Goal: Answer question/provide support: Answer question/provide support

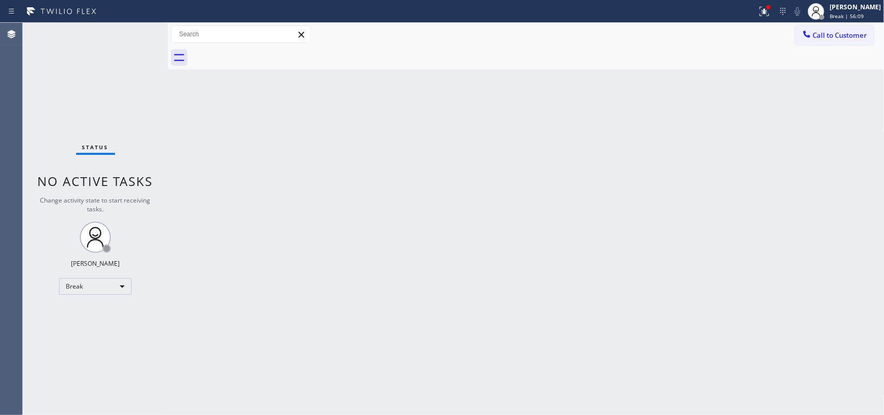
drag, startPoint x: 288, startPoint y: 159, endPoint x: 273, endPoint y: 57, distance: 103.0
click at [286, 153] on div "Back to Dashboard Change Sender ID Customers Technicians Select a contact Outbo…" at bounding box center [526, 219] width 717 height 392
click at [847, 12] on span "Break | 1h" at bounding box center [843, 15] width 26 height 7
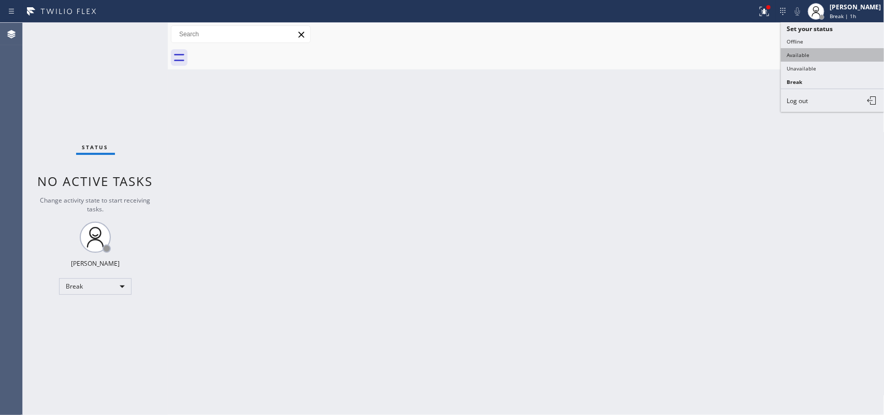
click at [840, 50] on button "Available" at bounding box center [833, 54] width 104 height 13
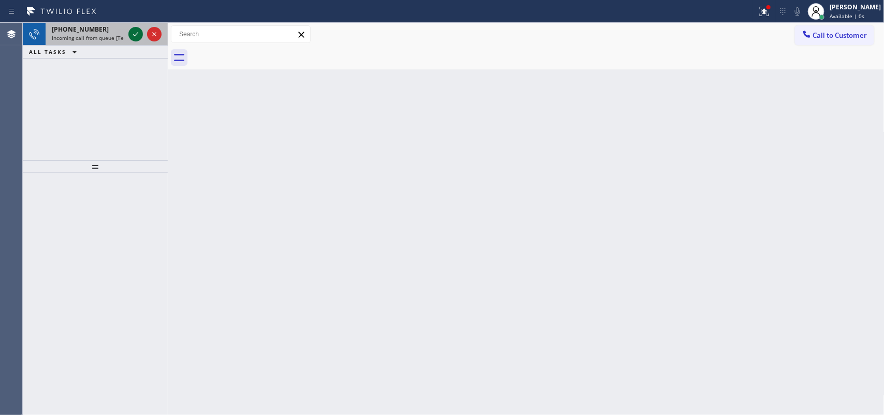
click at [136, 31] on icon at bounding box center [135, 34] width 12 height 12
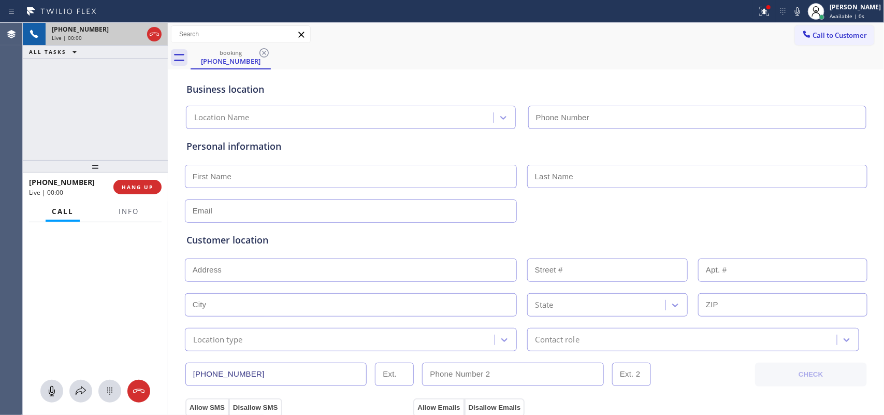
type input "[PHONE_NUMBER]"
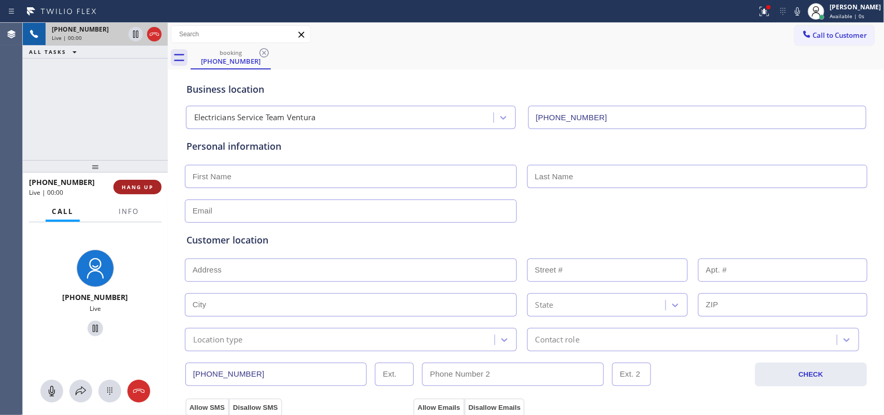
click at [141, 192] on button "HANG UP" at bounding box center [137, 187] width 48 height 14
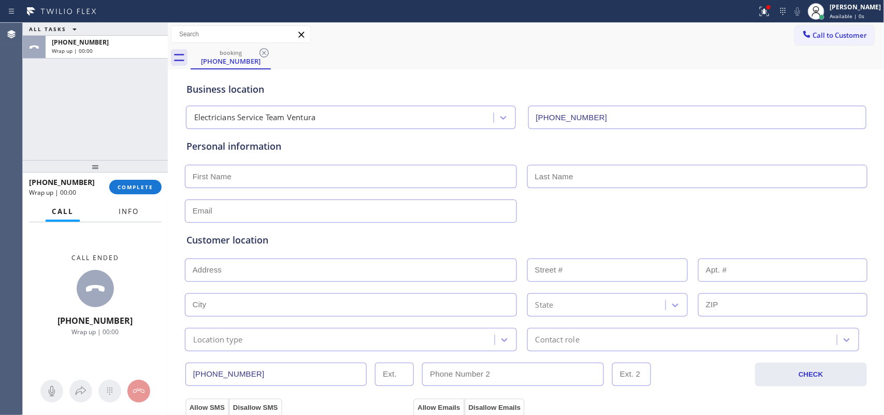
drag, startPoint x: 125, startPoint y: 215, endPoint x: 124, endPoint y: 239, distance: 23.3
click at [125, 216] on button "Info" at bounding box center [128, 211] width 33 height 20
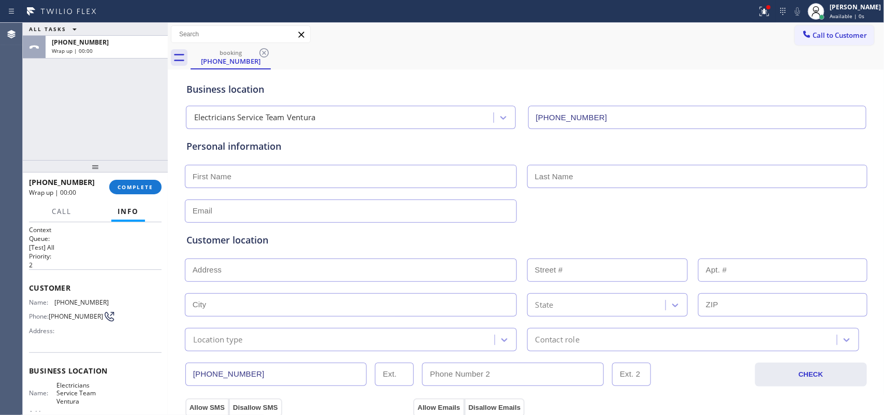
scroll to position [114, 0]
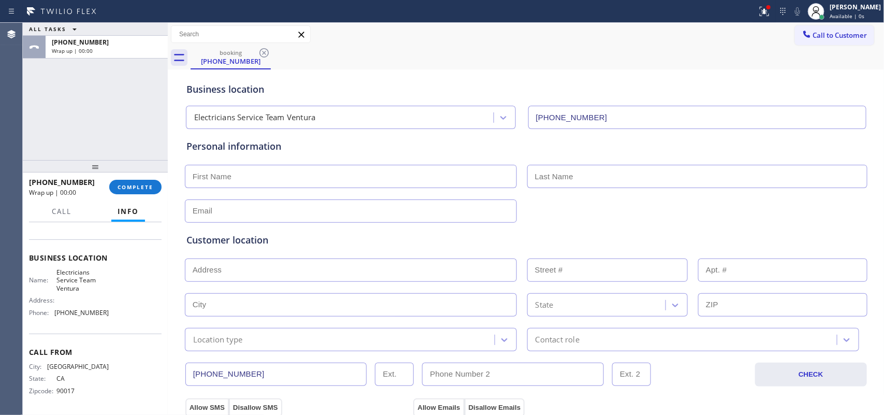
click at [110, 324] on div "Business location Name: Electricians Service Team Ventura Address: Phone: [PHON…" at bounding box center [95, 286] width 133 height 94
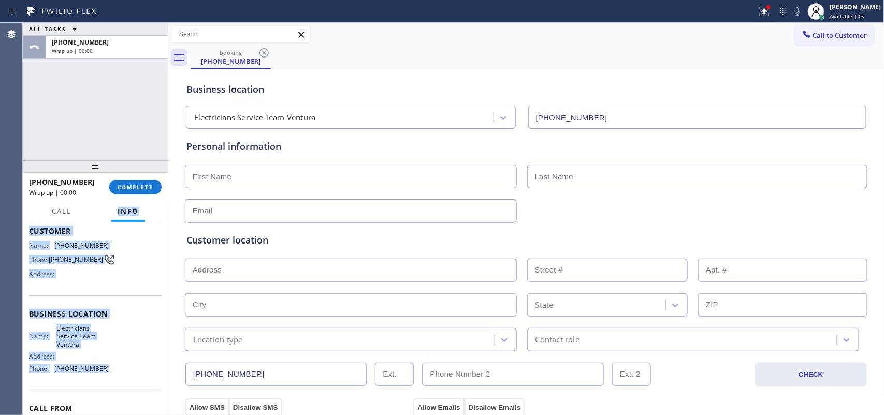
scroll to position [0, 0]
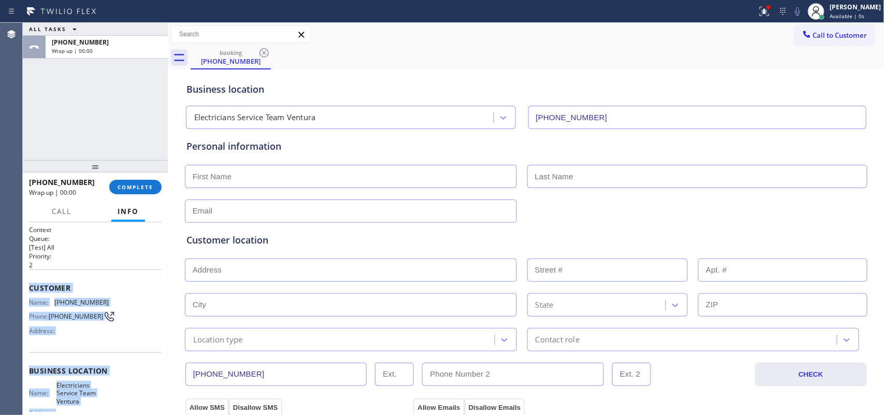
drag, startPoint x: 110, startPoint y: 323, endPoint x: 23, endPoint y: 285, distance: 94.2
click at [23, 285] on div "Context Queue: [Test] All Priority: 2 Customer Name: [PHONE_NUMBER] Phone: [PHO…" at bounding box center [95, 318] width 145 height 193
copy div "Customer Name: [PHONE_NUMBER] Phone: [PHONE_NUMBER] Address: Business location …"
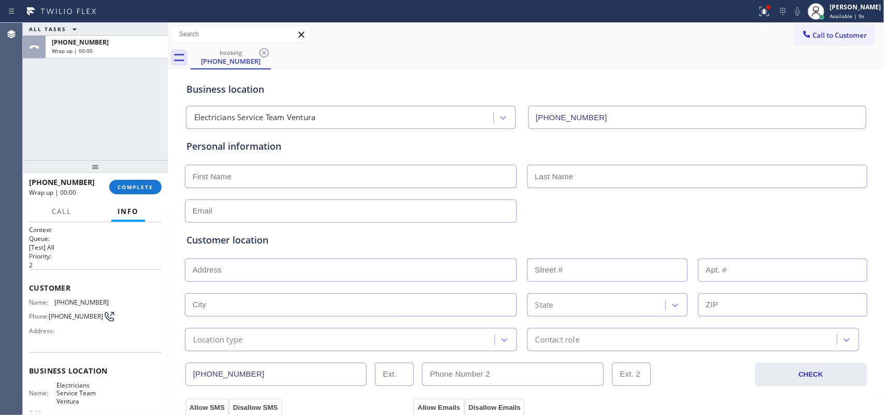
click at [84, 140] on div "ALL TASKS ALL TASKS ACTIVE TASKS TASKS IN WRAP UP [PHONE_NUMBER] Wrap up | 00:00" at bounding box center [95, 91] width 145 height 137
click at [868, 6] on div "[PERSON_NAME]" at bounding box center [855, 7] width 51 height 9
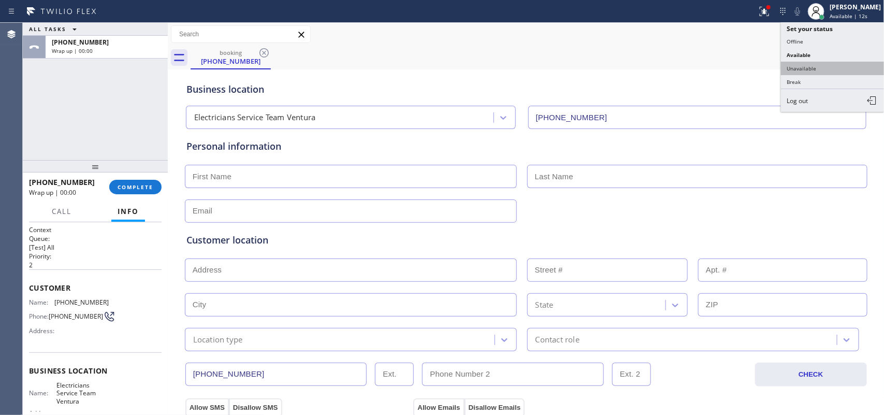
click at [800, 63] on button "Unavailable" at bounding box center [833, 68] width 104 height 13
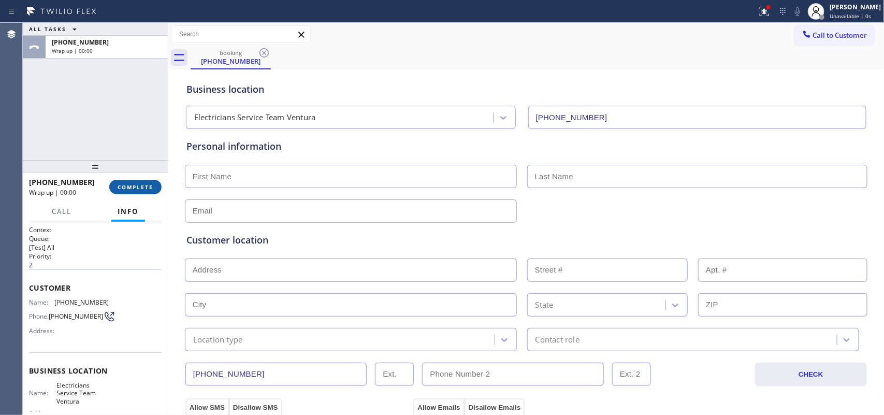
click at [150, 186] on span "COMPLETE" at bounding box center [136, 186] width 36 height 7
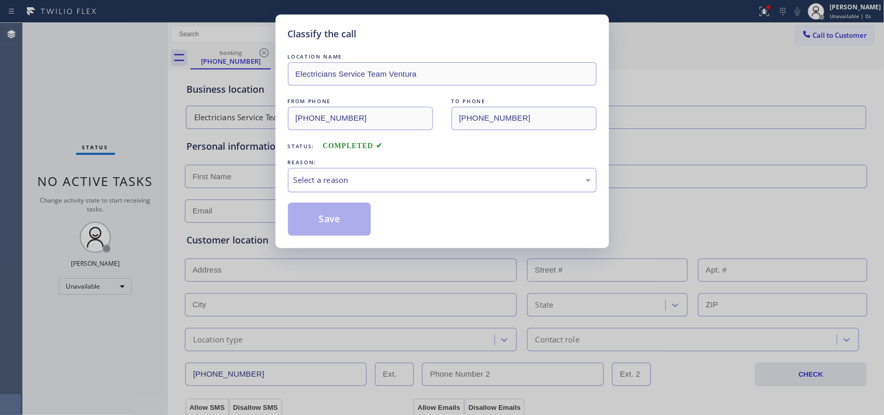
click at [547, 184] on div "Select a reason" at bounding box center [442, 180] width 297 height 12
click at [332, 226] on button "Save" at bounding box center [329, 218] width 83 height 33
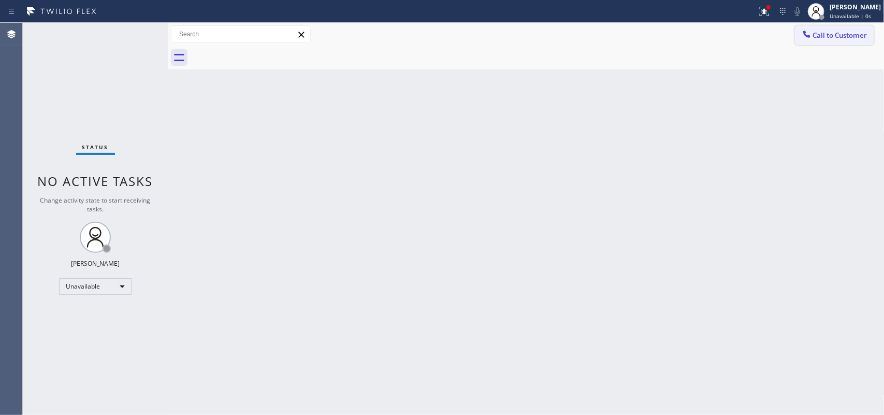
click at [846, 33] on span "Call to Customer" at bounding box center [840, 35] width 54 height 9
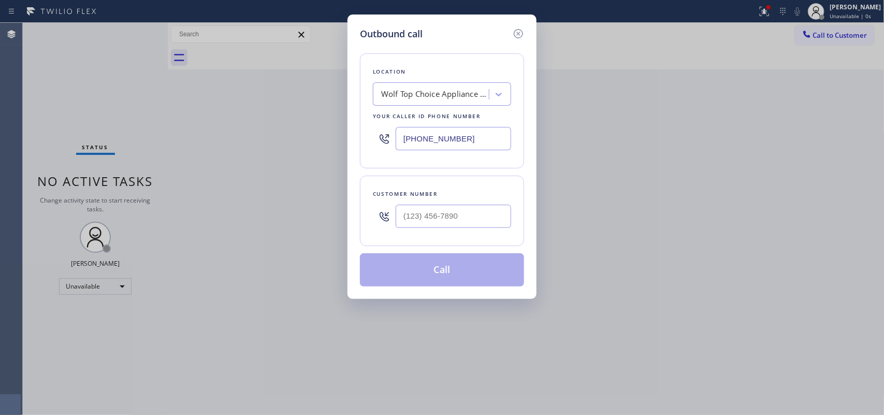
click at [241, 93] on div "Outbound call Location Wolf Top Choice Appliance Repair [PERSON_NAME][GEOGRAPHI…" at bounding box center [442, 207] width 884 height 415
drag, startPoint x: 390, startPoint y: 135, endPoint x: 367, endPoint y: 135, distance: 23.3
click at [367, 135] on div "Location Wolf Top Choice Appliance Repair [PERSON_NAME][GEOGRAPHIC_DATA] Your c…" at bounding box center [442, 110] width 164 height 115
paste input "805) 519-8853"
click at [235, 153] on div "Outbound call Location Electricians Service Team Ventura Your caller id phone n…" at bounding box center [442, 207] width 884 height 415
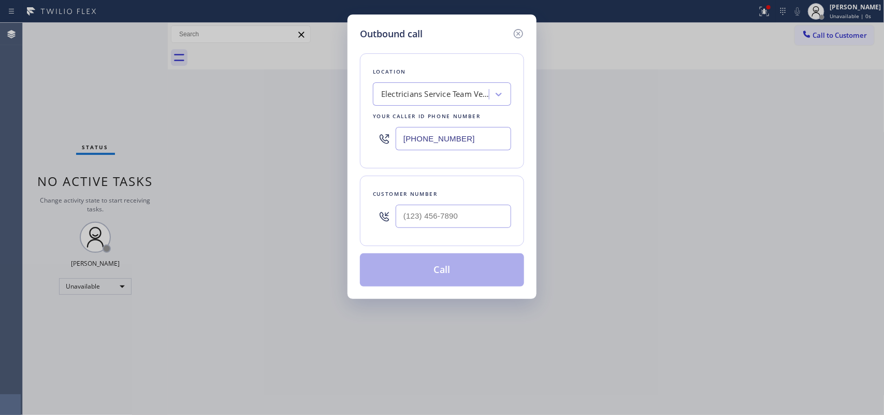
drag, startPoint x: 467, startPoint y: 140, endPoint x: 355, endPoint y: 135, distance: 112.5
click at [355, 135] on div "Outbound call Location Electricians Service Team Ventura Your caller id phone n…" at bounding box center [441, 156] width 189 height 284
paste input "210-1804"
type input "[PHONE_NUMBER]"
click at [488, 216] on input "(___) ___-____" at bounding box center [453, 216] width 115 height 23
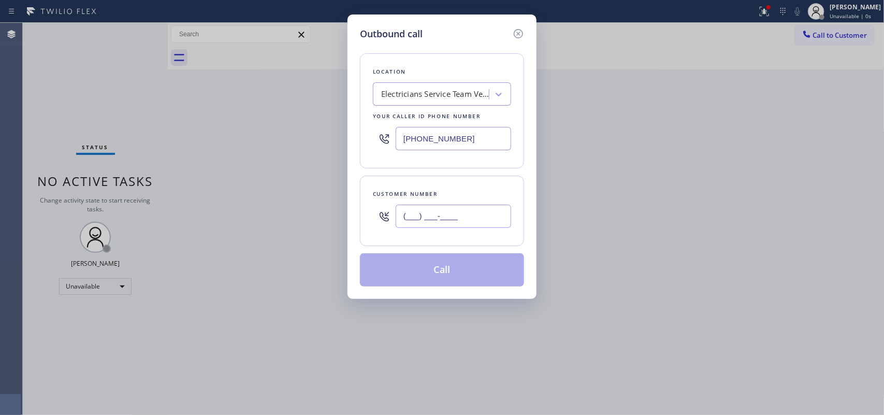
paste input "805) 210-1804"
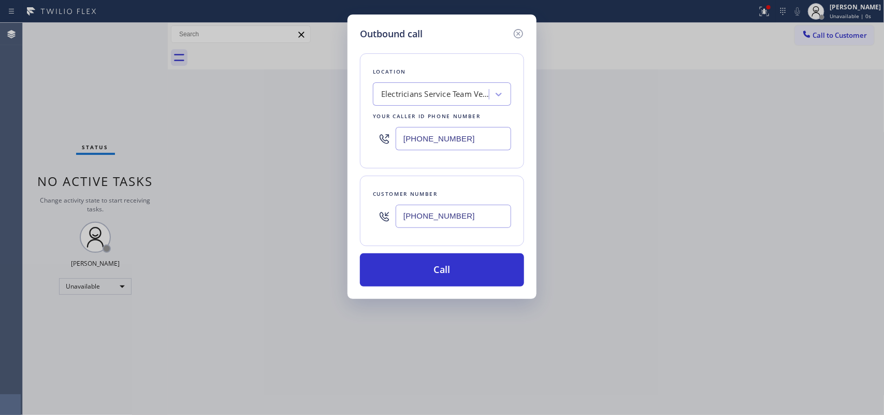
type input "[PHONE_NUMBER]"
drag, startPoint x: 249, startPoint y: 146, endPoint x: 250, endPoint y: 137, distance: 8.9
click at [249, 145] on div "Outbound call Location Electricians Service Team Ventura Your caller id phone n…" at bounding box center [442, 207] width 884 height 415
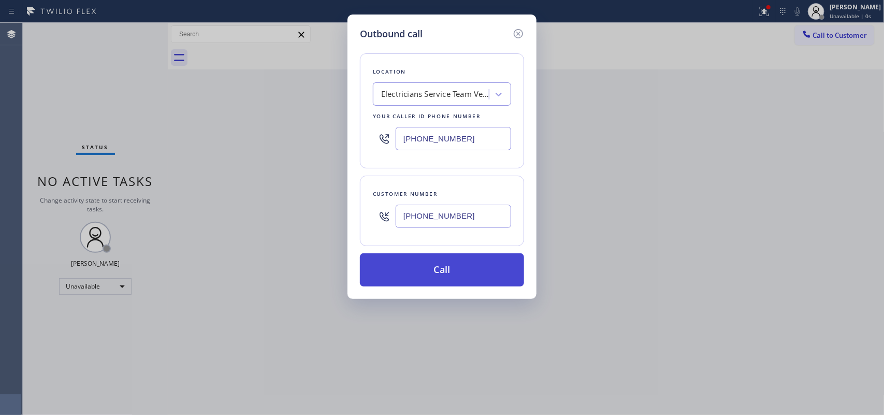
click at [439, 268] on button "Call" at bounding box center [442, 269] width 164 height 33
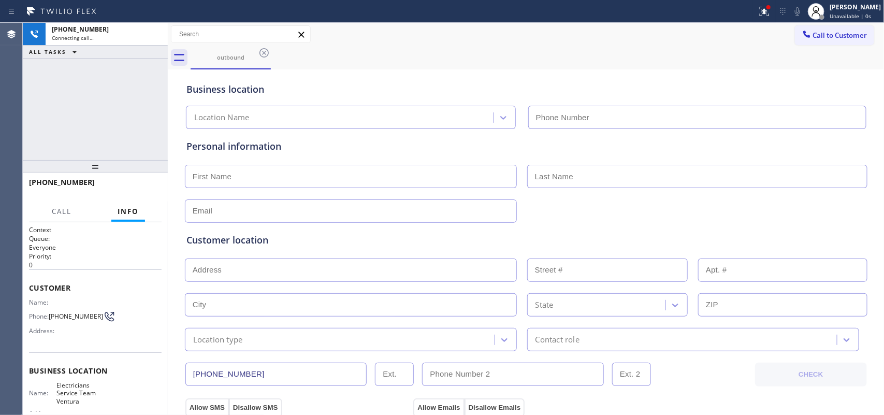
type input "[PHONE_NUMBER]"
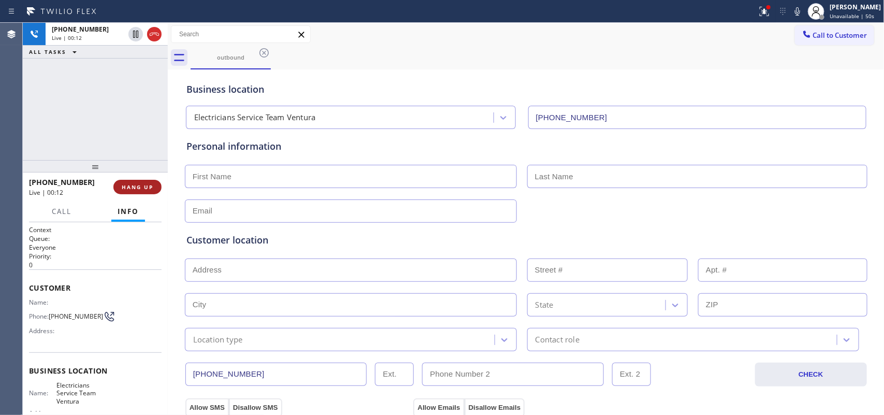
click at [121, 185] on button "HANG UP" at bounding box center [137, 187] width 48 height 14
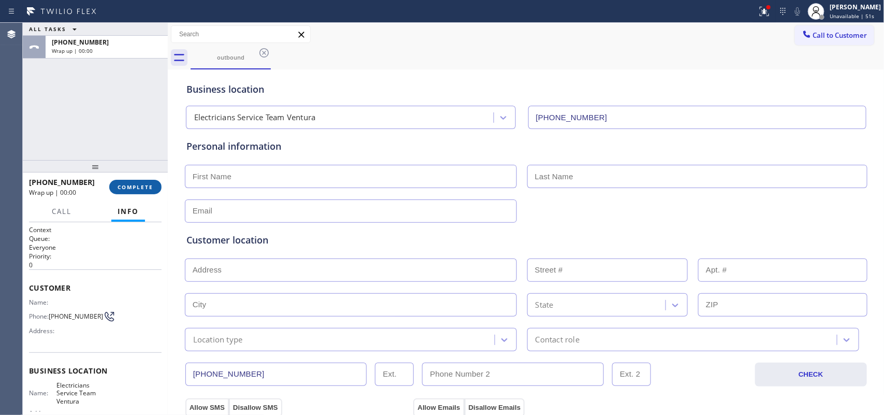
click at [121, 185] on span "COMPLETE" at bounding box center [136, 186] width 36 height 7
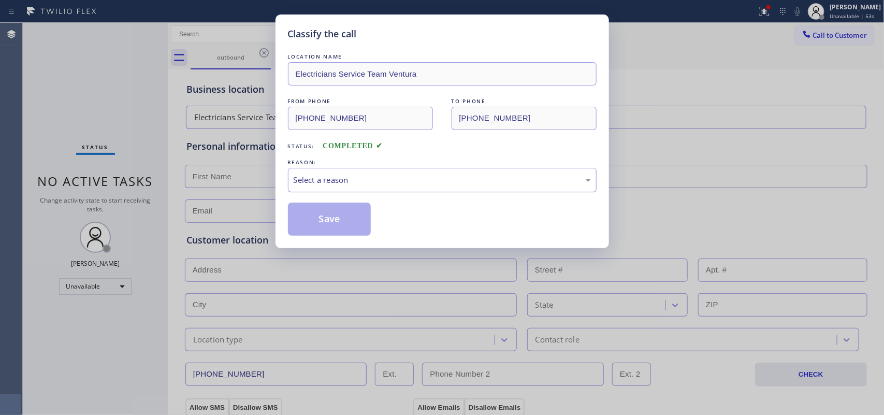
click at [509, 173] on div "Select a reason" at bounding box center [442, 180] width 309 height 24
click at [360, 230] on button "Save" at bounding box center [329, 218] width 83 height 33
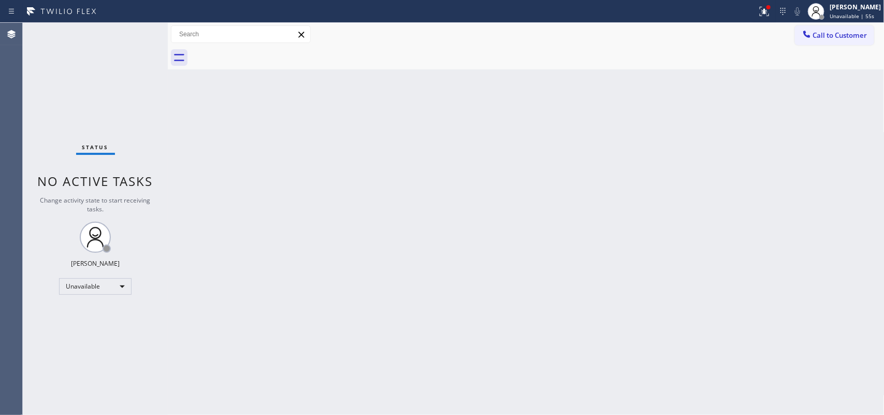
click at [855, 10] on div "[PERSON_NAME]" at bounding box center [855, 7] width 51 height 9
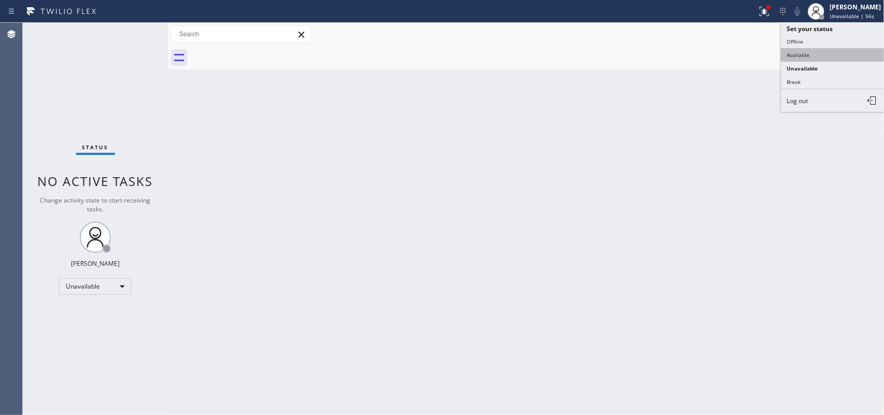
click at [805, 54] on button "Available" at bounding box center [833, 54] width 104 height 13
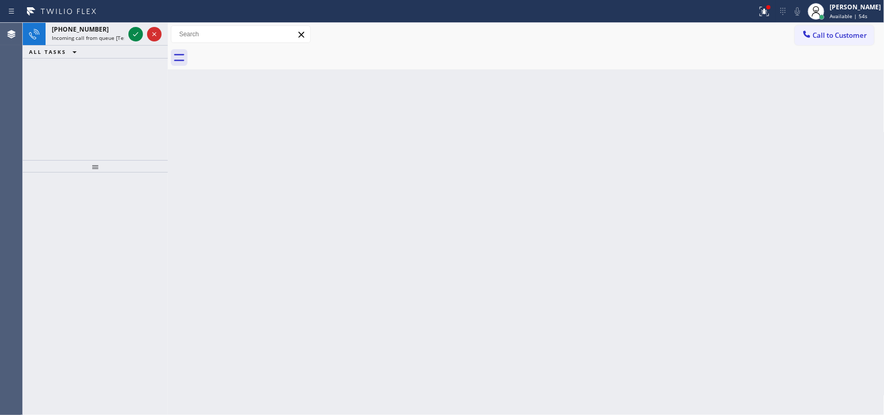
click at [137, 31] on icon at bounding box center [135, 34] width 12 height 12
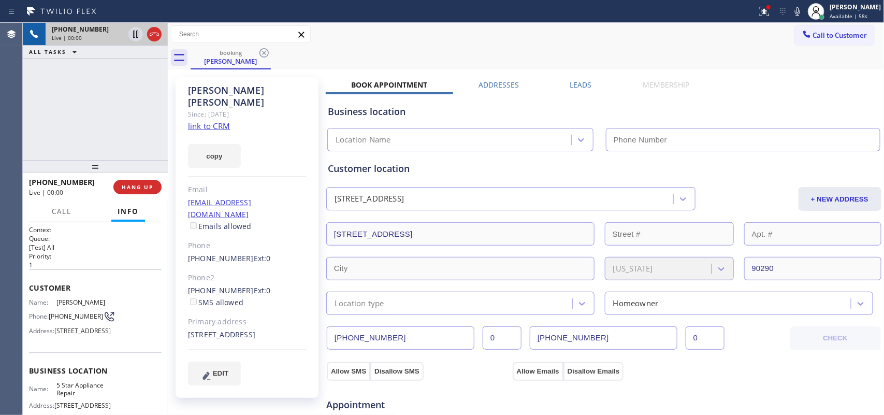
type input "[PHONE_NUMBER]"
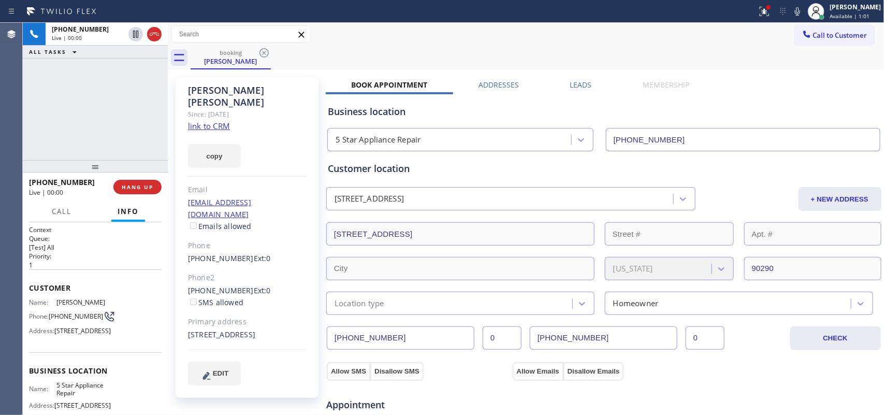
click at [210, 121] on link "link to CRM" at bounding box center [209, 126] width 42 height 10
click at [66, 214] on span "Call" at bounding box center [62, 211] width 20 height 9
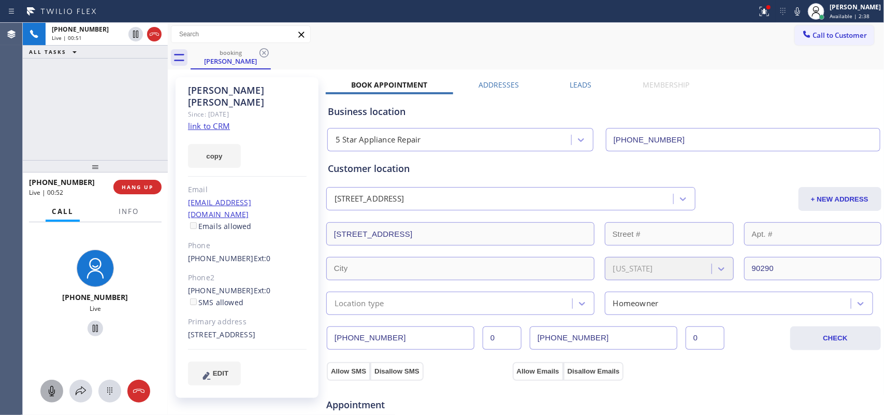
click at [54, 394] on icon at bounding box center [52, 391] width 12 height 12
click at [91, 327] on icon at bounding box center [95, 328] width 12 height 12
drag, startPoint x: 51, startPoint y: 393, endPoint x: 56, endPoint y: 377, distance: 16.4
click at [50, 391] on icon at bounding box center [52, 391] width 12 height 12
click at [89, 325] on icon at bounding box center [95, 328] width 12 height 12
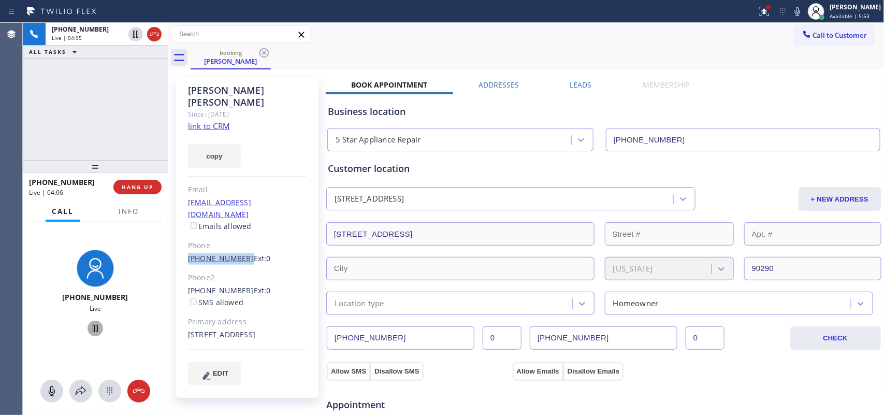
drag, startPoint x: 177, startPoint y: 235, endPoint x: 237, endPoint y: 230, distance: 60.2
click at [237, 230] on div "[PERSON_NAME] Since: [DATE] link to CRM copy Email [PERSON_NAME][EMAIL_ADDRESS]…" at bounding box center [247, 237] width 143 height 321
copy link "[PHONE_NUMBER]"
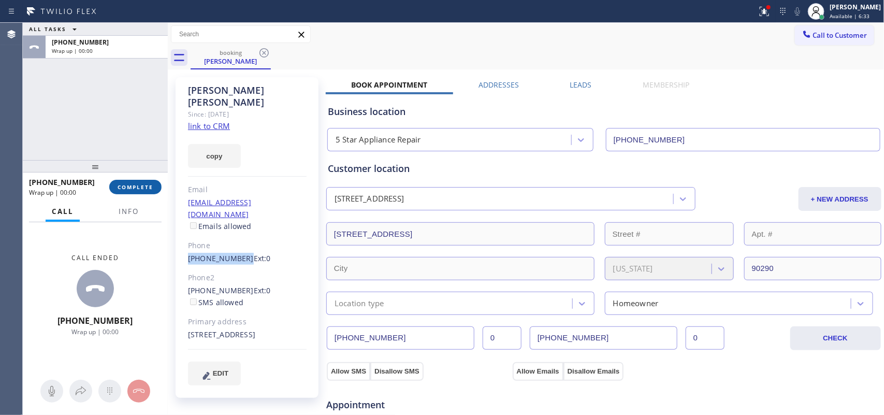
click at [134, 182] on button "COMPLETE" at bounding box center [135, 187] width 52 height 14
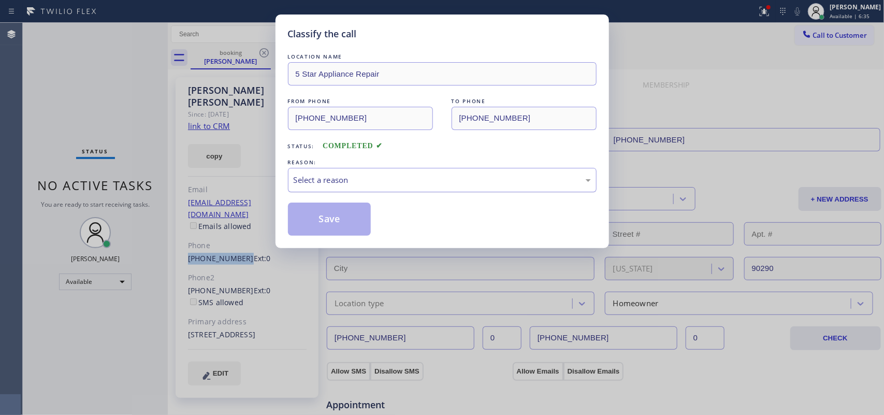
click at [342, 182] on div "Select a reason" at bounding box center [442, 180] width 297 height 12
click at [331, 235] on button "Save" at bounding box center [329, 218] width 83 height 33
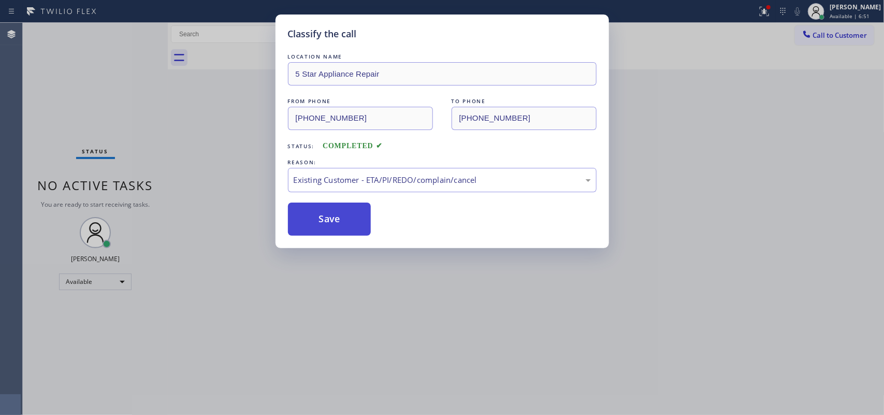
click at [331, 235] on button "Save" at bounding box center [329, 218] width 83 height 33
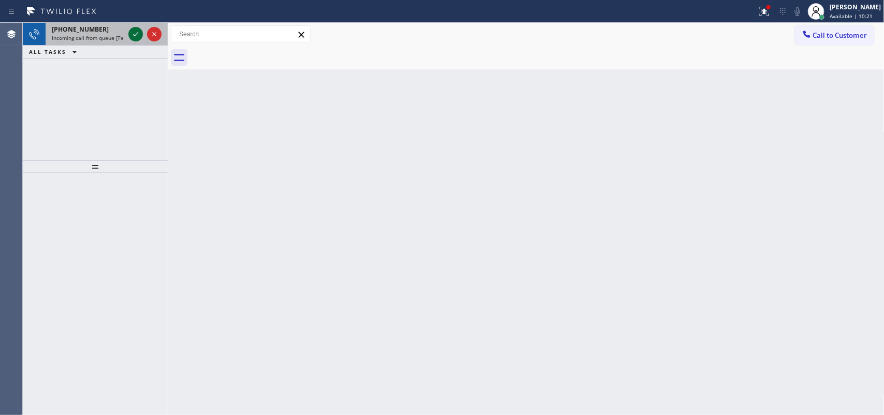
click at [135, 32] on div at bounding box center [144, 34] width 37 height 23
click at [134, 34] on icon at bounding box center [135, 34] width 12 height 12
click at [133, 38] on icon at bounding box center [135, 34] width 12 height 12
click at [133, 30] on icon at bounding box center [135, 34] width 12 height 12
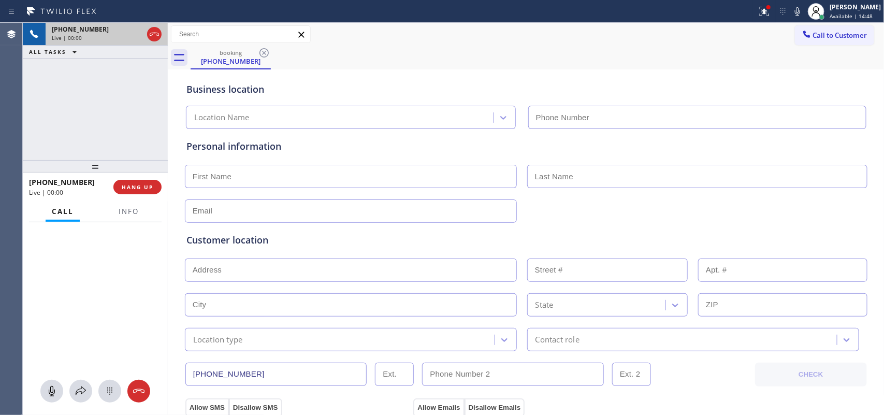
type input "[PHONE_NUMBER]"
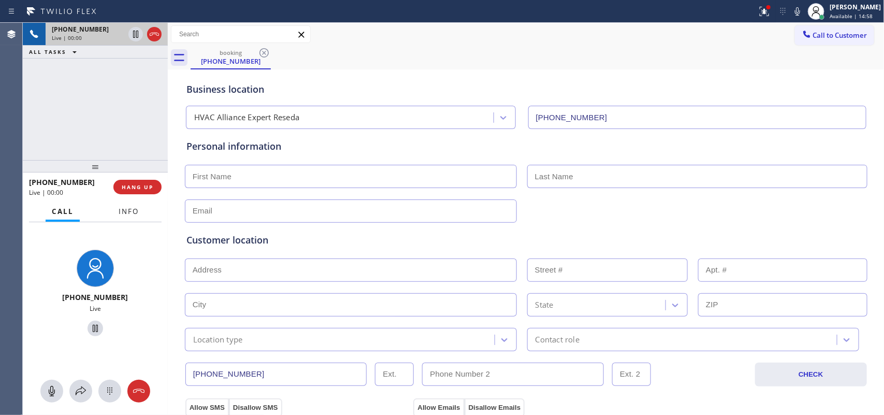
click at [117, 201] on button "Info" at bounding box center [128, 211] width 33 height 20
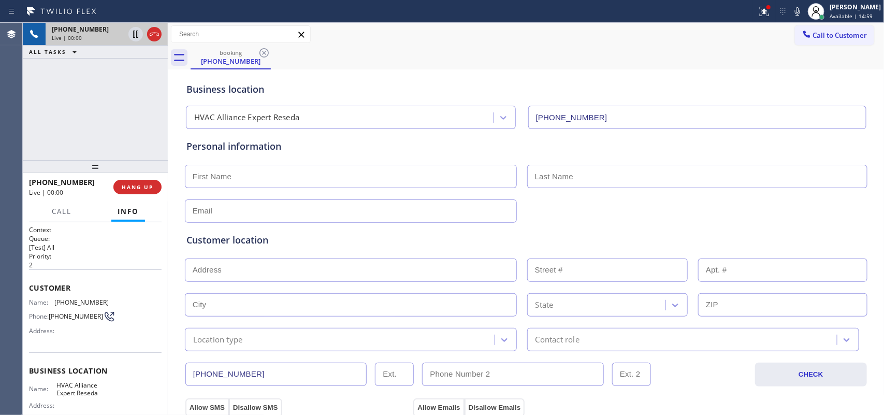
scroll to position [107, 0]
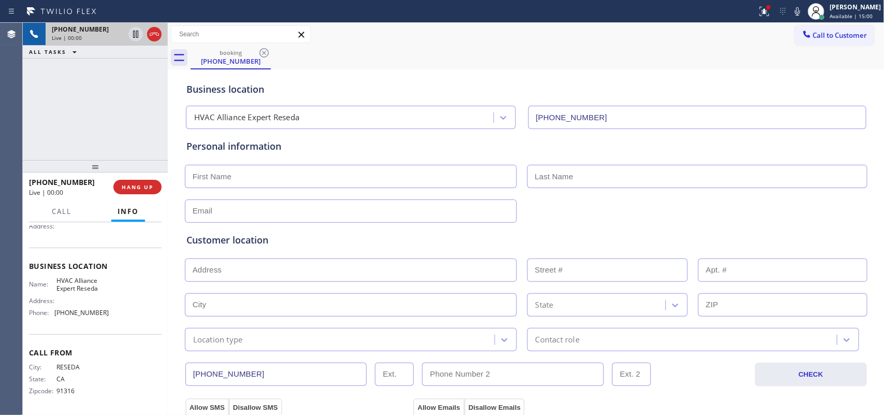
click at [111, 316] on div "Name: HVAC Alliance Expert Reseda Address: Phone: [PHONE_NUMBER]" at bounding box center [95, 299] width 133 height 45
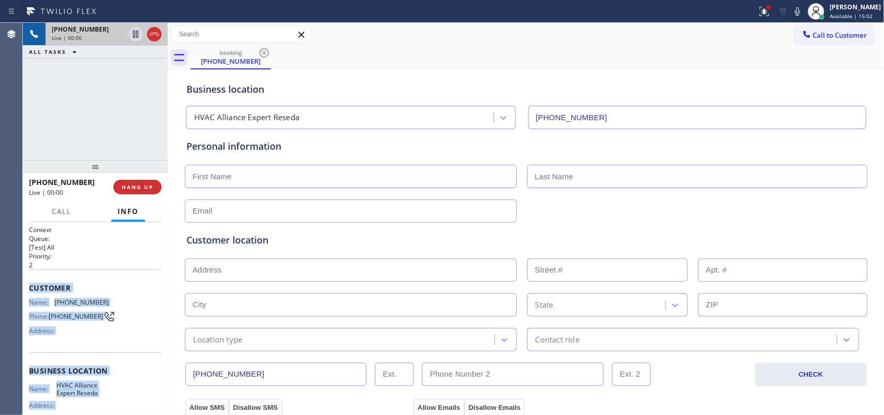
drag, startPoint x: 111, startPoint y: 316, endPoint x: 29, endPoint y: 279, distance: 90.4
click at [29, 279] on div "Context Queue: [Test] All Priority: 2 Customer Name: [PHONE_NUMBER] Phone: [PHO…" at bounding box center [95, 371] width 133 height 292
copy div "Customer Name: [PHONE_NUMBER] Phone: [PHONE_NUMBER] Address: Business location …"
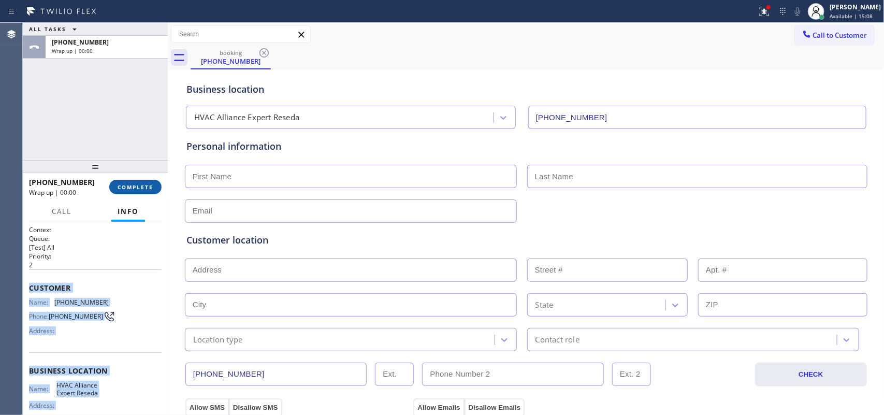
click at [146, 182] on button "COMPLETE" at bounding box center [135, 187] width 52 height 14
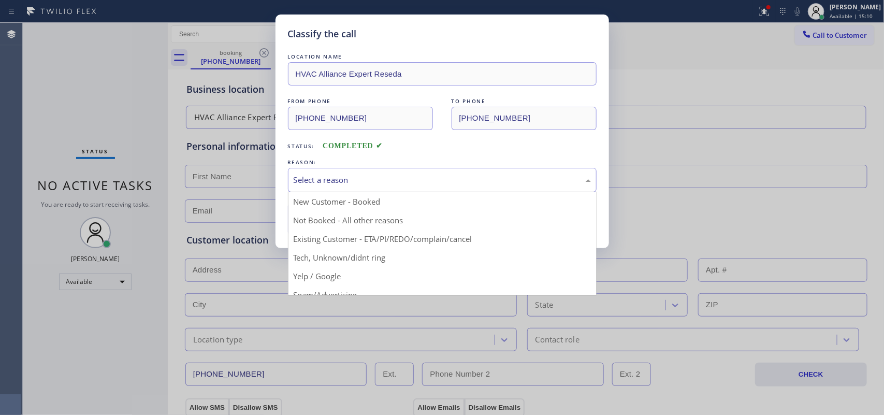
click at [307, 181] on div "Select a reason" at bounding box center [442, 180] width 297 height 12
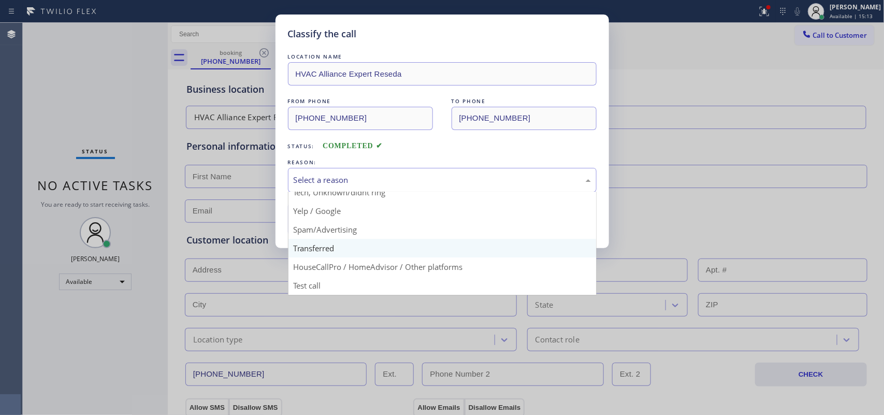
scroll to position [6, 0]
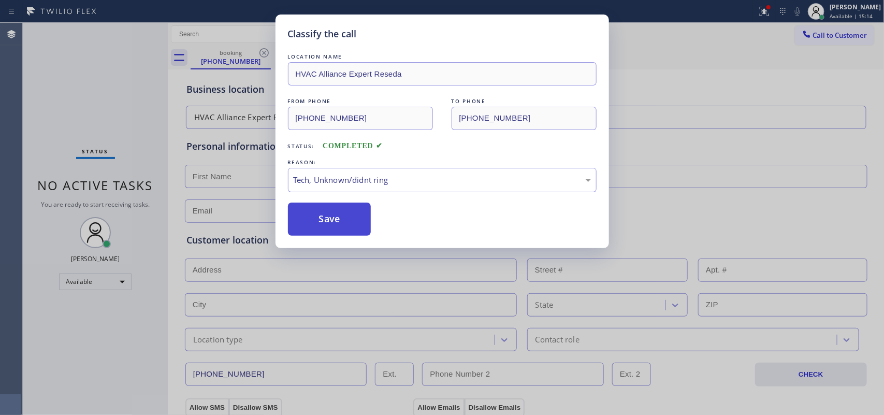
click at [324, 224] on button "Save" at bounding box center [329, 218] width 83 height 33
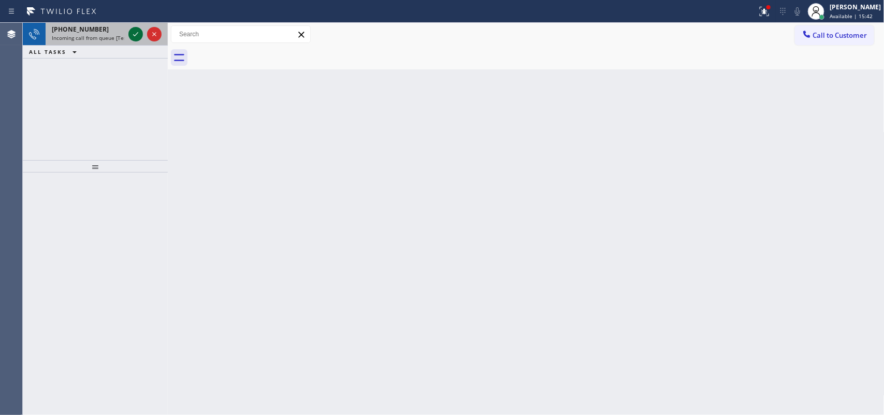
click at [135, 35] on icon at bounding box center [135, 34] width 5 height 4
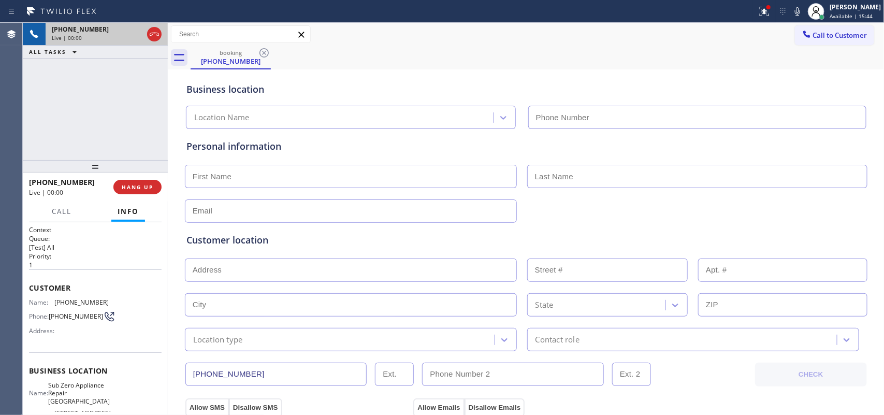
type input "[PHONE_NUMBER]"
drag, startPoint x: 74, startPoint y: 104, endPoint x: 95, endPoint y: 108, distance: 21.0
click at [74, 104] on div "[PHONE_NUMBER] Live | 00:18 ALL TASKS ALL TASKS ACTIVE TASKS TASKS IN WRAP UP" at bounding box center [95, 91] width 145 height 137
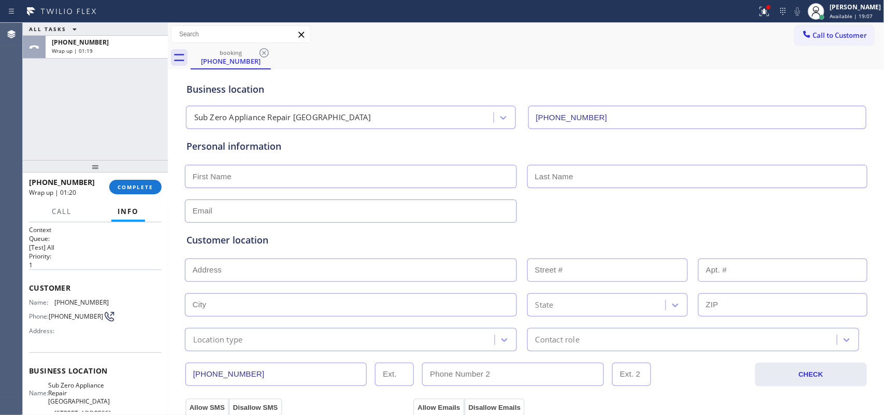
click at [246, 174] on input "text" at bounding box center [351, 176] width 332 height 23
click at [239, 177] on input "text" at bounding box center [351, 176] width 332 height 23
type input "Mr."
type input "K"
type input "[PERSON_NAME]"
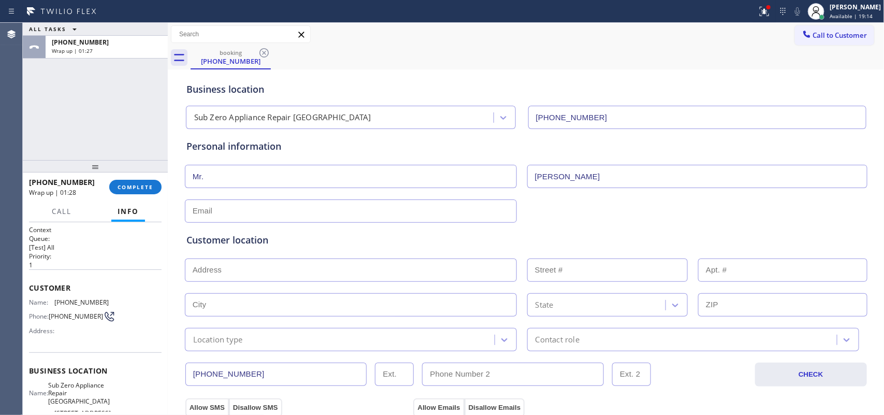
click at [220, 216] on input "text" at bounding box center [351, 210] width 332 height 23
type input "[EMAIL_ADDRESS][DOMAIN_NAME]"
click at [255, 263] on input "text" at bounding box center [351, 269] width 332 height 23
type input "8"
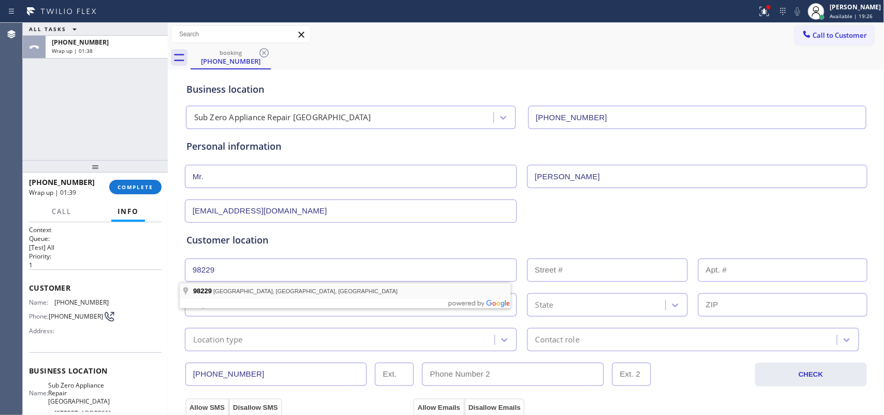
type input "[GEOGRAPHIC_DATA], [GEOGRAPHIC_DATA]"
type input "Bellingham"
type input "98229"
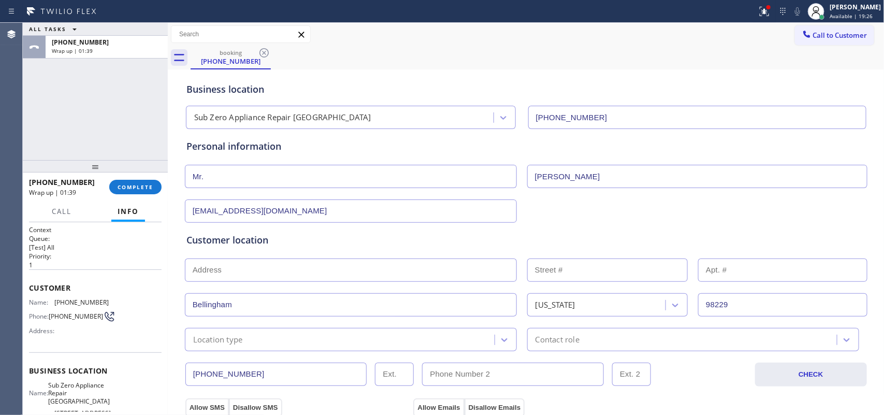
scroll to position [194, 0]
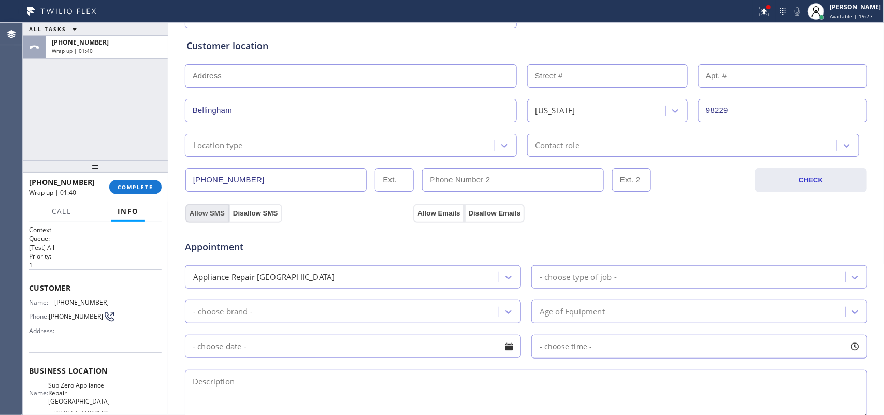
click at [211, 215] on button "Allow SMS" at bounding box center [206, 213] width 43 height 19
drag, startPoint x: 411, startPoint y: 211, endPoint x: 505, endPoint y: 242, distance: 99.7
click at [413, 211] on button "Allow Emails" at bounding box center [438, 213] width 51 height 19
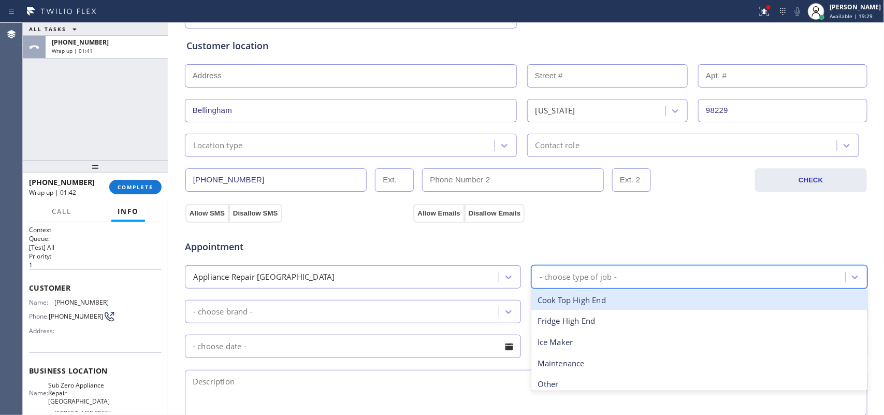
click at [577, 280] on div "- choose type of job -" at bounding box center [578, 277] width 77 height 12
click at [503, 274] on icon at bounding box center [508, 277] width 10 height 10
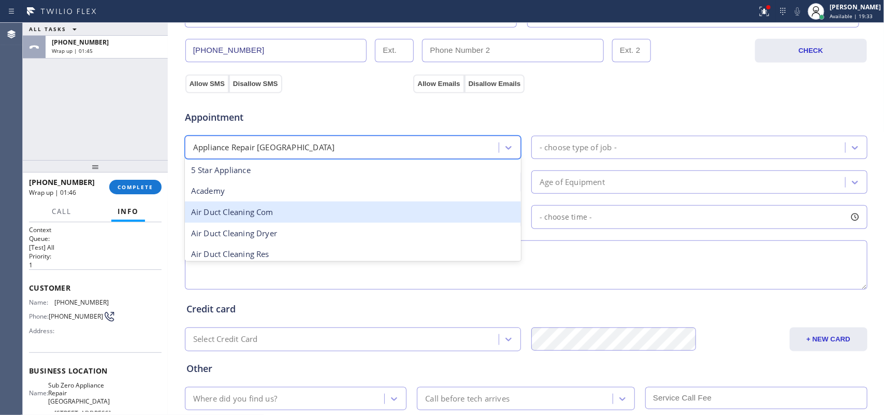
scroll to position [130, 0]
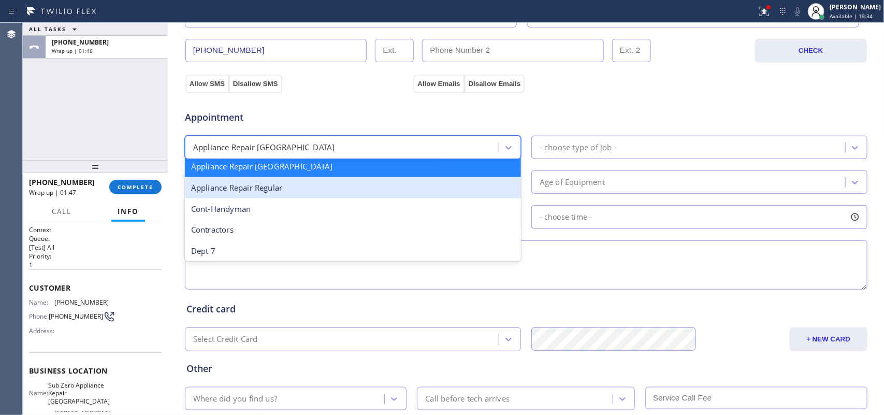
click at [441, 188] on div "Appliance Repair Regular" at bounding box center [353, 187] width 336 height 21
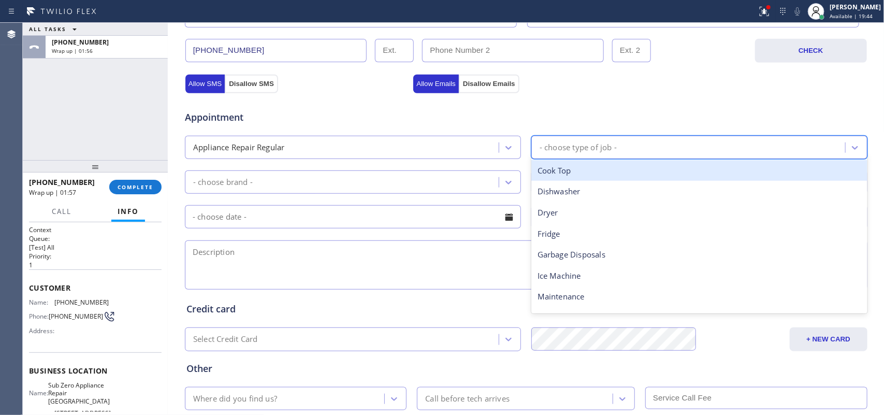
click at [638, 146] on div "- choose type of job -" at bounding box center [689, 147] width 311 height 18
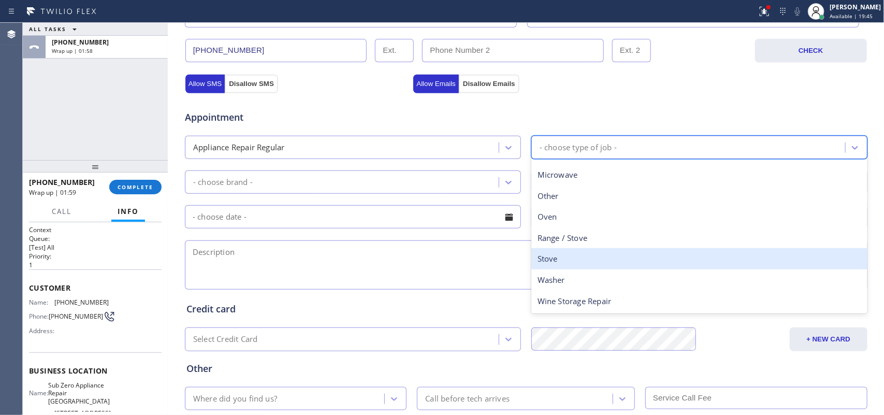
scroll to position [27, 0]
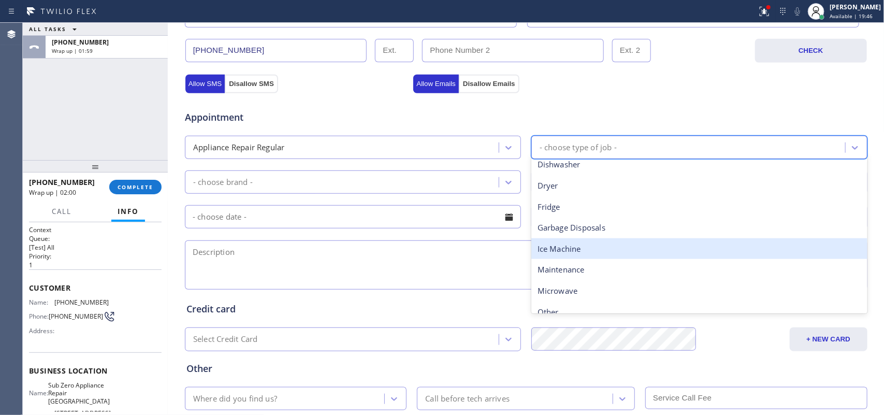
click at [628, 252] on div "Ice Machine" at bounding box center [699, 248] width 336 height 21
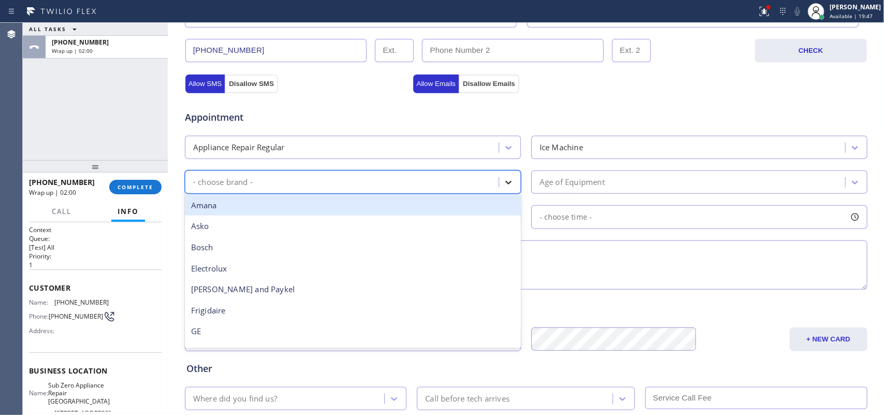
click at [503, 184] on icon at bounding box center [508, 182] width 10 height 10
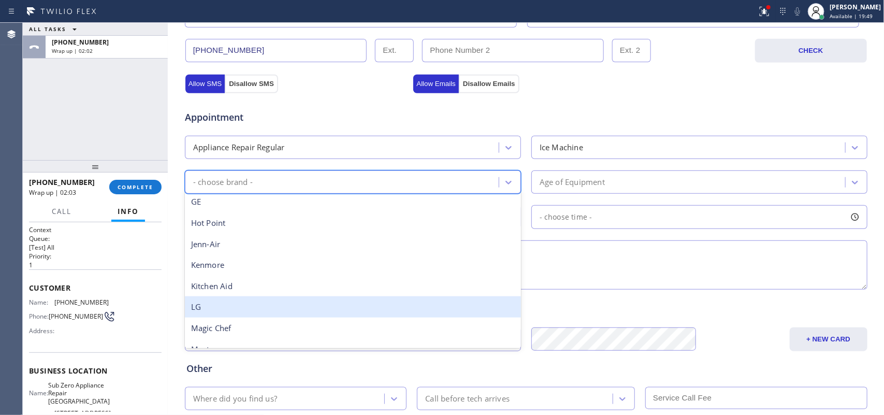
scroll to position [227, 0]
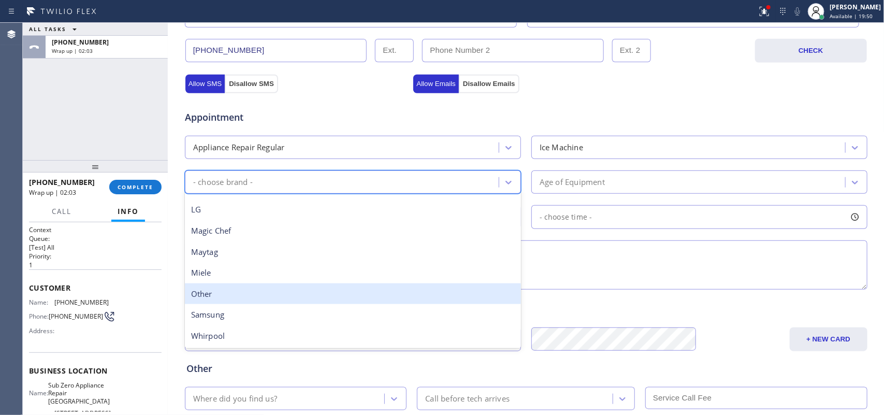
click at [313, 293] on div "Other" at bounding box center [353, 293] width 336 height 21
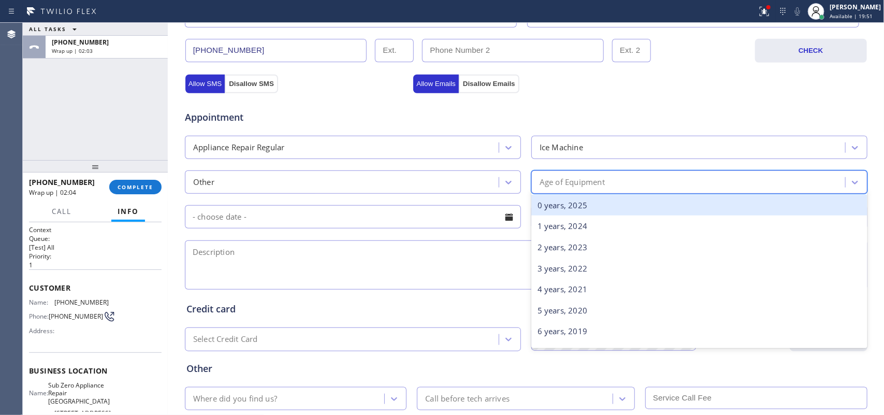
click at [637, 182] on div "Age of Equipment" at bounding box center [689, 182] width 311 height 18
click at [650, 210] on div "0 years, 2025" at bounding box center [699, 205] width 336 height 21
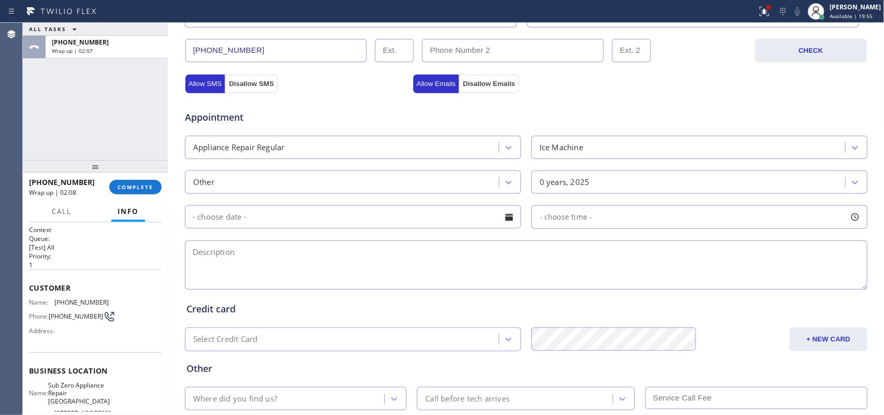
click at [569, 264] on textarea at bounding box center [526, 264] width 682 height 49
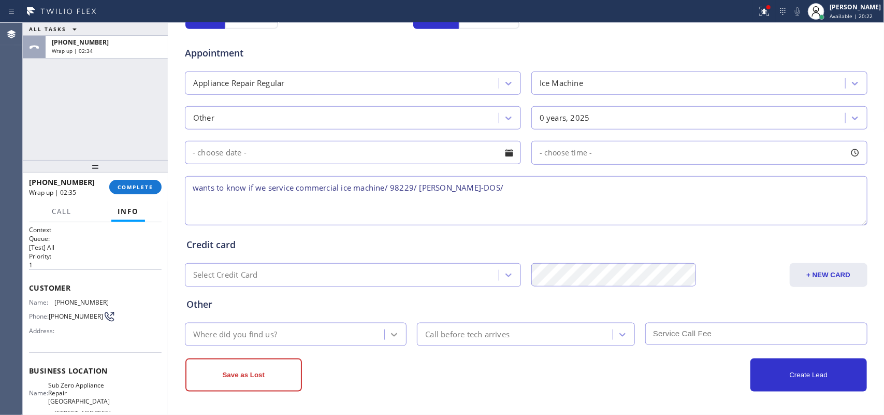
type textarea "wants to know if we service commercial ice machine/ 98229/ [PERSON_NAME]-DOS/"
click at [389, 337] on icon at bounding box center [394, 334] width 10 height 10
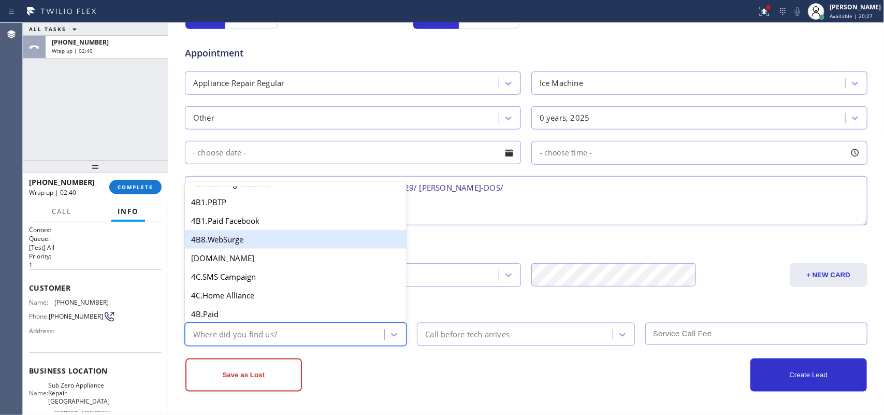
scroll to position [712, 0]
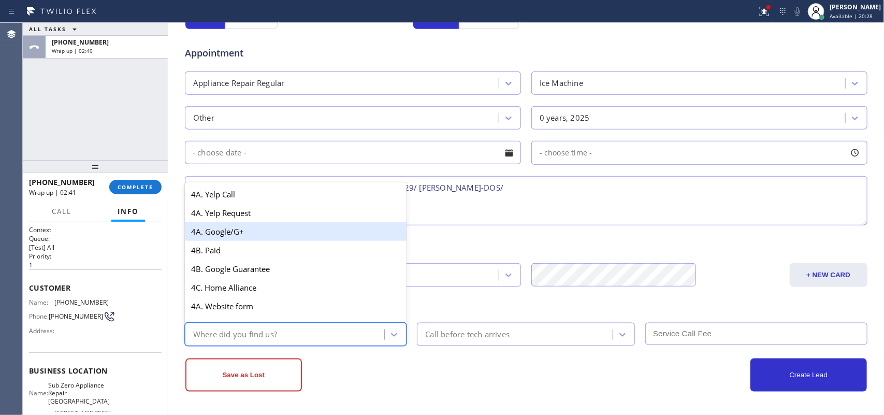
click at [275, 241] on div "4A. Google/G+" at bounding box center [296, 231] width 222 height 19
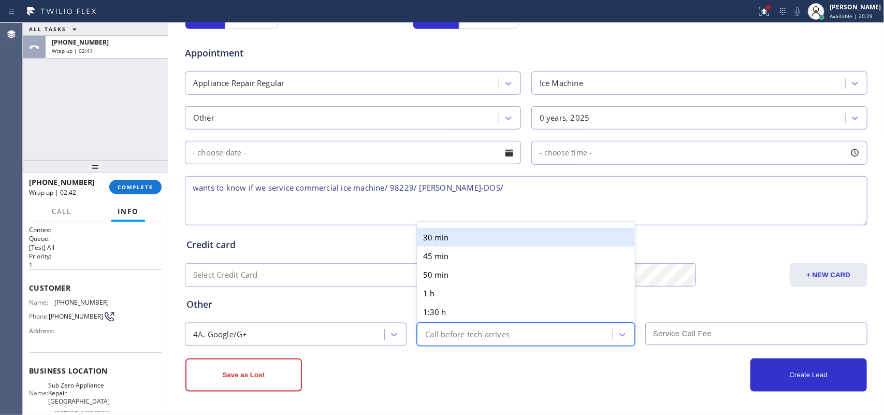
click at [454, 328] on div "Call before tech arrives" at bounding box center [467, 334] width 84 height 12
click at [366, 249] on div "Credit card" at bounding box center [525, 245] width 679 height 14
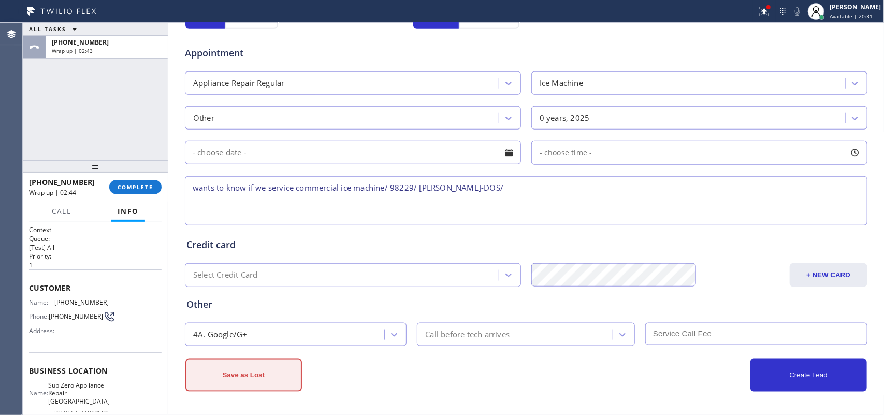
click at [267, 368] on button "Save as Lost" at bounding box center [243, 374] width 117 height 33
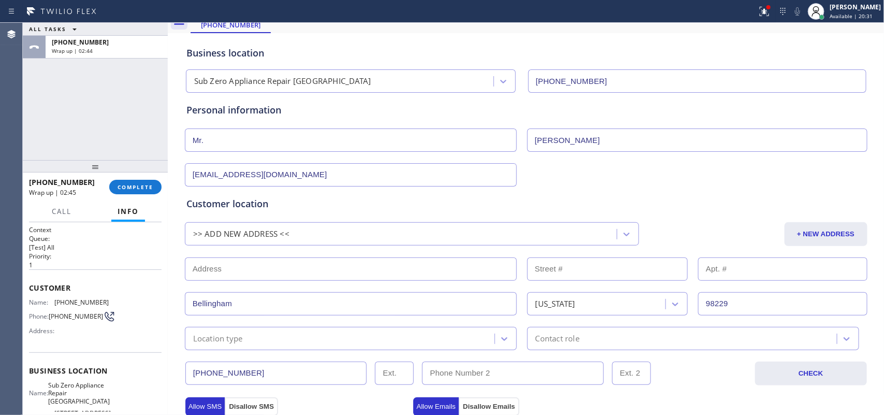
scroll to position [0, 0]
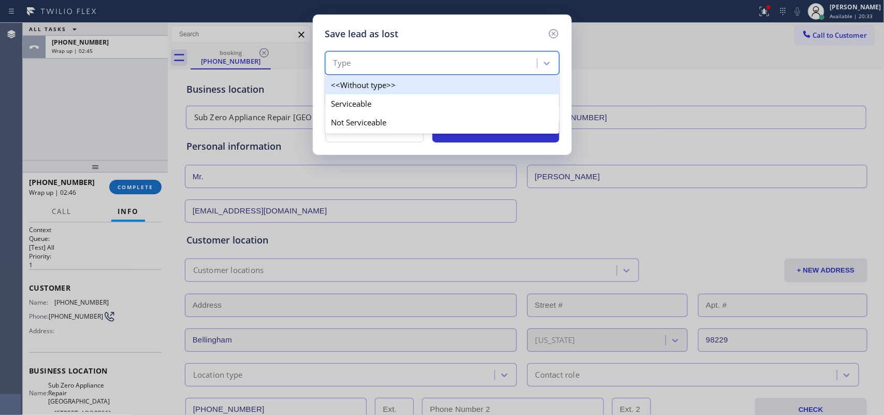
click at [506, 55] on div "Type" at bounding box center [432, 63] width 209 height 18
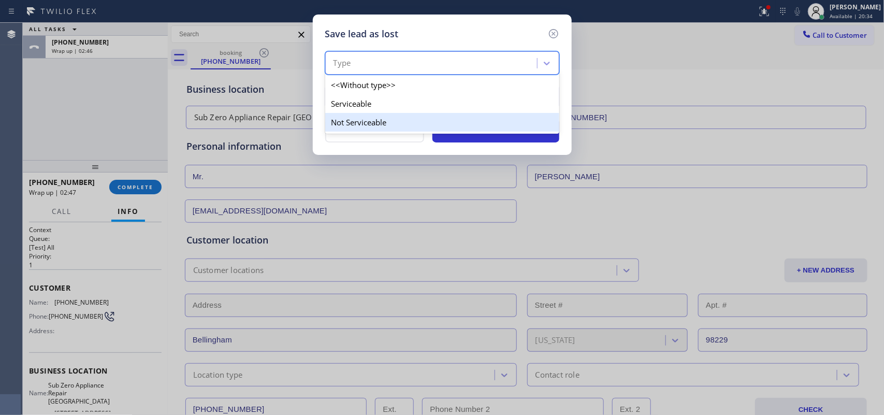
click at [500, 115] on div "Not Serviceable" at bounding box center [442, 122] width 234 height 19
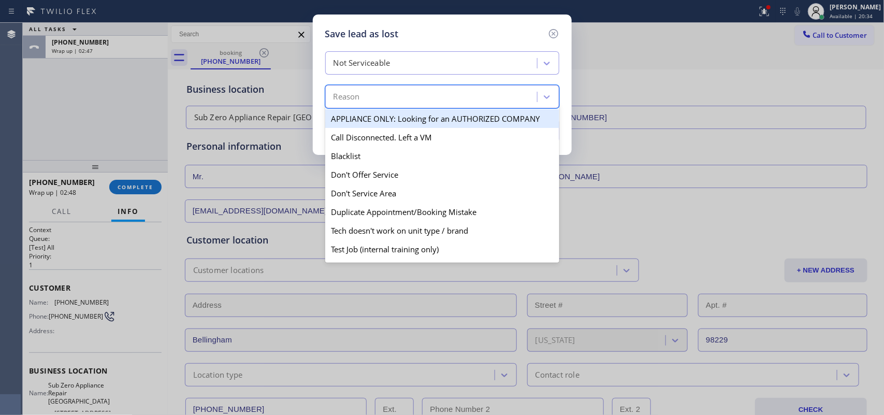
click at [506, 94] on div "Reason" at bounding box center [432, 97] width 209 height 18
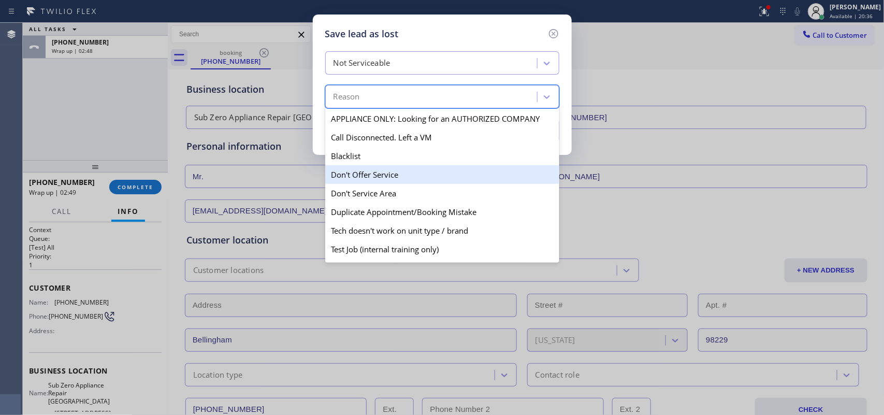
click at [490, 179] on div "Don't Offer Service" at bounding box center [442, 174] width 234 height 19
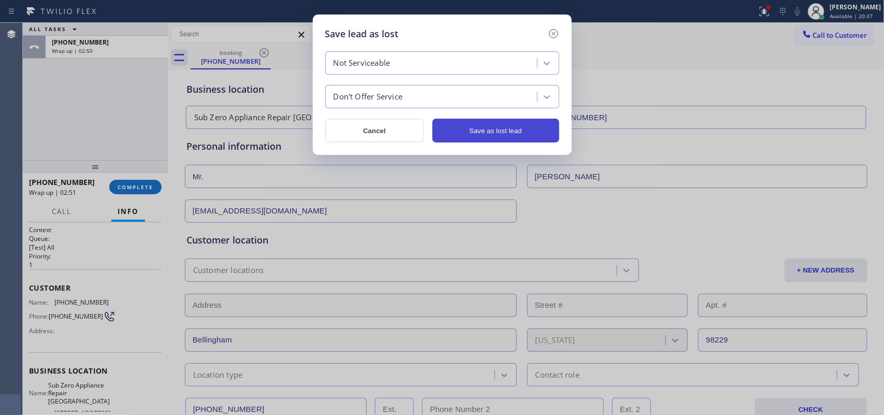
click at [508, 130] on button "Save as lost lead" at bounding box center [495, 131] width 127 height 24
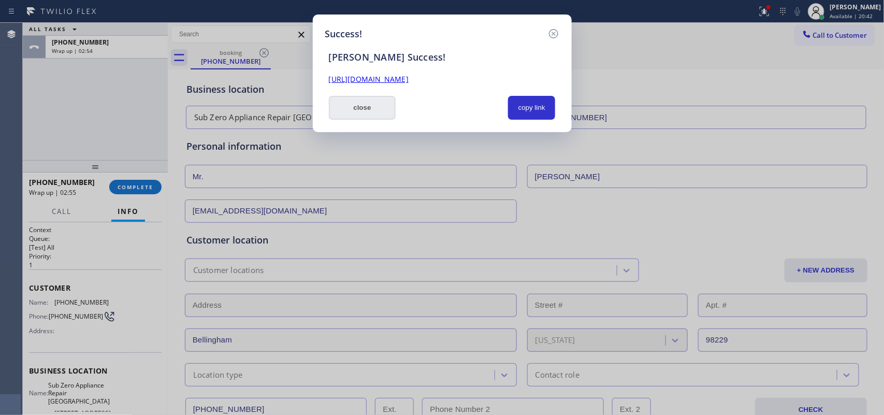
click at [372, 102] on button "close" at bounding box center [362, 108] width 67 height 24
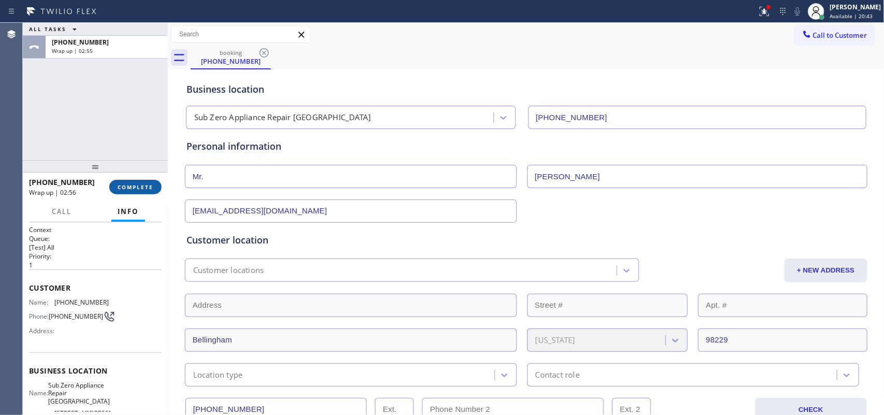
click at [135, 185] on span "COMPLETE" at bounding box center [136, 186] width 36 height 7
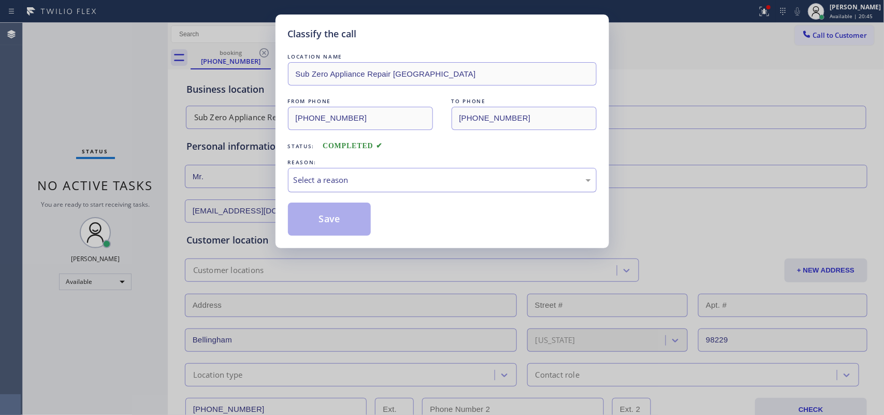
drag, startPoint x: 398, startPoint y: 175, endPoint x: 402, endPoint y: 190, distance: 15.1
click at [398, 176] on div "Select a reason" at bounding box center [442, 180] width 297 height 12
click at [425, 172] on div "Not Booked - All other reasons" at bounding box center [442, 180] width 309 height 24
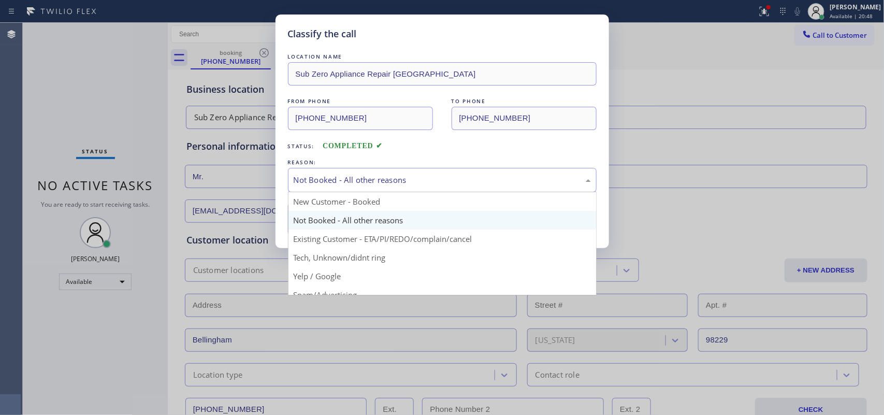
click at [425, 172] on div "Not Booked - All other reasons" at bounding box center [442, 180] width 309 height 24
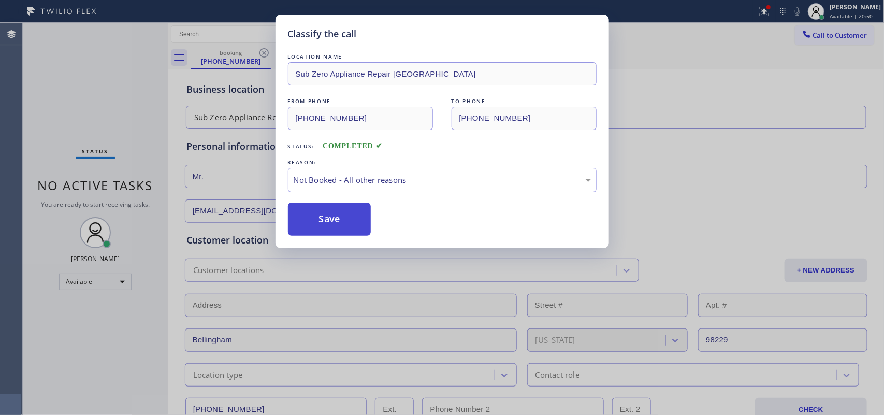
click at [330, 216] on button "Save" at bounding box center [329, 218] width 83 height 33
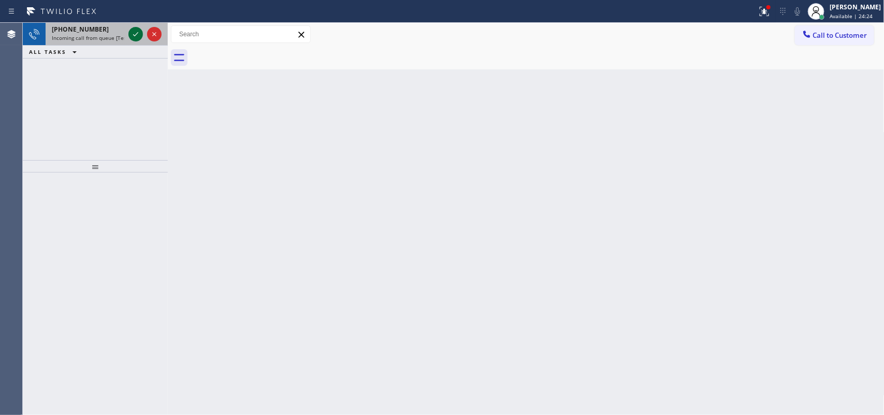
click at [131, 30] on icon at bounding box center [135, 34] width 12 height 12
click at [133, 32] on icon at bounding box center [135, 34] width 12 height 12
click at [133, 34] on icon at bounding box center [135, 34] width 12 height 12
click at [133, 28] on icon at bounding box center [135, 34] width 12 height 12
click at [134, 32] on icon at bounding box center [135, 34] width 12 height 12
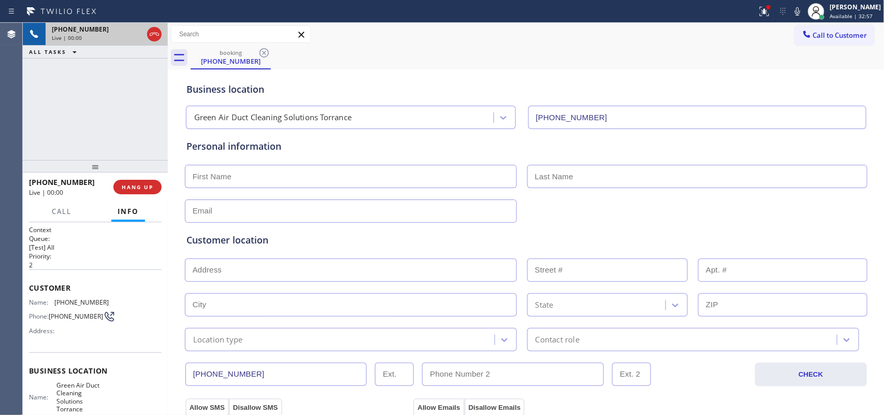
type input "[PHONE_NUMBER]"
click at [63, 210] on span "Call" at bounding box center [62, 211] width 20 height 9
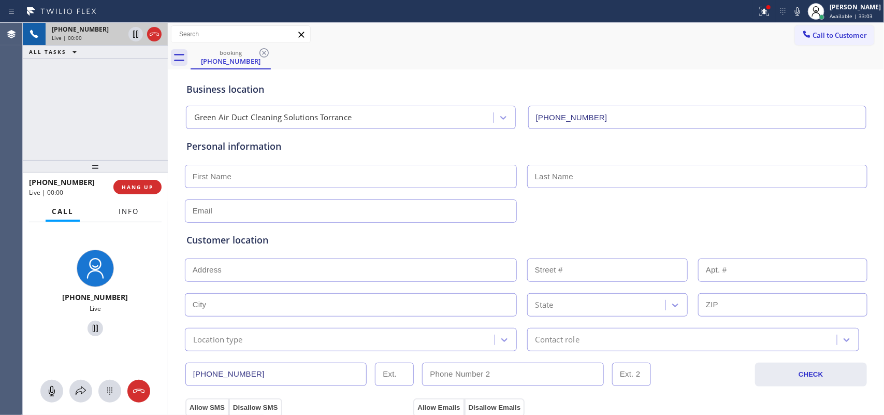
click at [130, 207] on span "Info" at bounding box center [129, 211] width 20 height 9
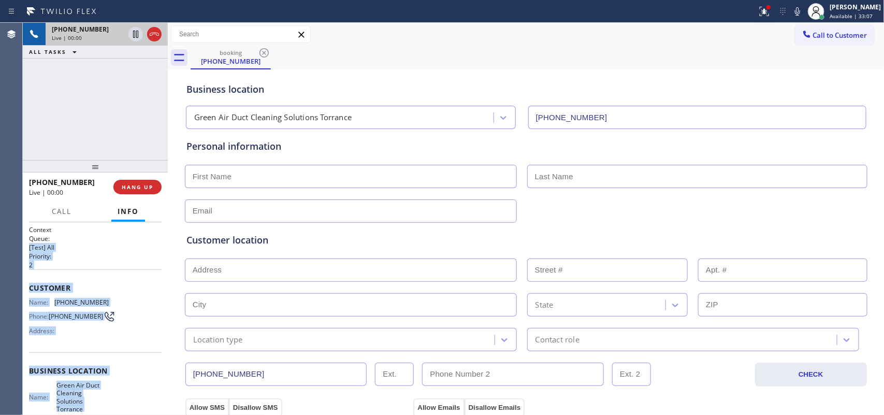
drag, startPoint x: 109, startPoint y: 317, endPoint x: 72, endPoint y: 253, distance: 74.0
click at [78, 236] on div "Context Queue: [Test] All Priority: 2 Customer Name: [PHONE_NUMBER] Phone: [PHO…" at bounding box center [95, 379] width 133 height 308
click at [112, 252] on h2 "Priority:" at bounding box center [95, 256] width 133 height 9
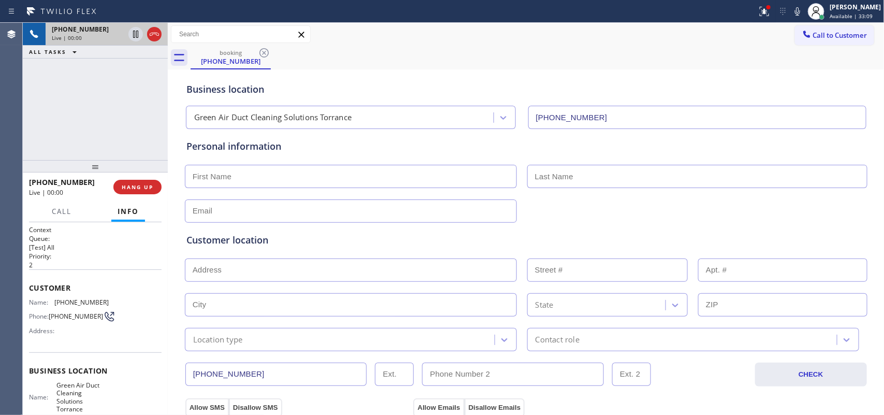
scroll to position [123, 0]
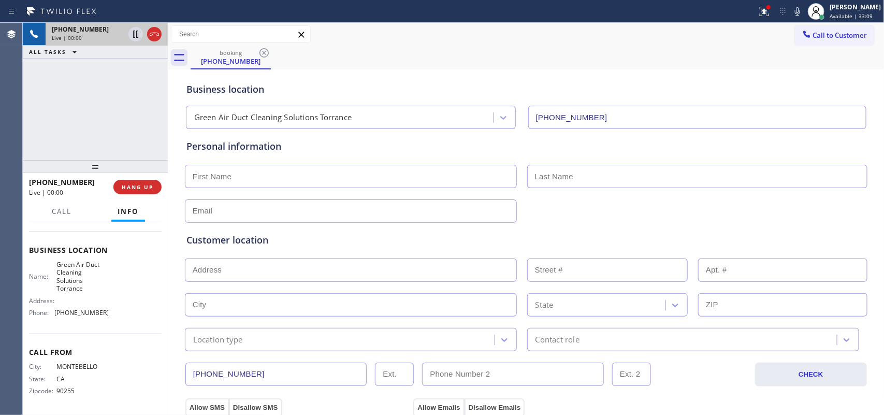
click at [109, 317] on div "Name: Green Air Duct Cleaning Solutions Torrance Address: Phone: [PHONE_NUMBER]" at bounding box center [95, 290] width 133 height 61
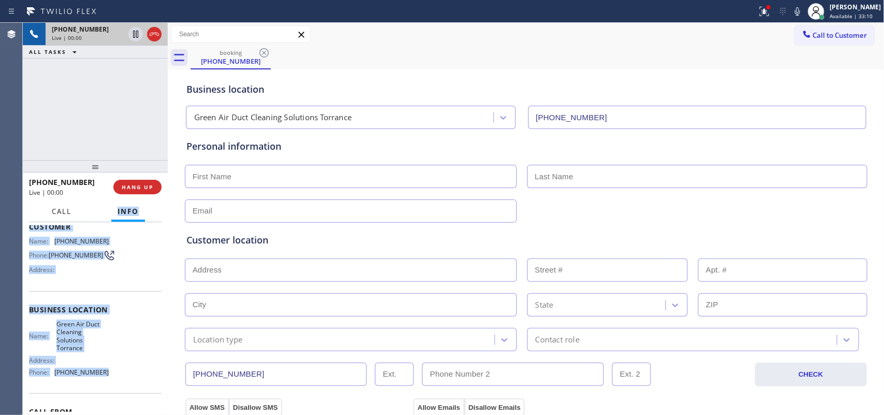
scroll to position [0, 0]
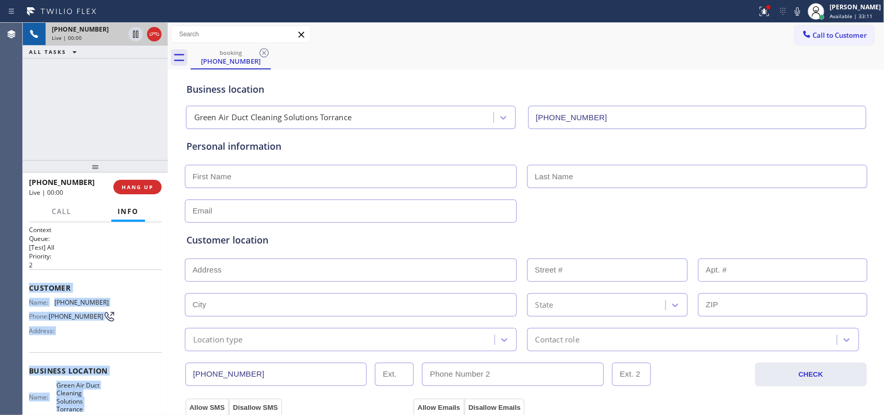
drag, startPoint x: 109, startPoint y: 319, endPoint x: 28, endPoint y: 285, distance: 87.7
click at [29, 285] on div "Context Queue: [Test] All Priority: 2 Customer Name: [PHONE_NUMBER] Phone: [PHO…" at bounding box center [95, 379] width 133 height 308
copy div "Customer Name: [PHONE_NUMBER] Phone: [PHONE_NUMBER] Address: Business location …"
click at [57, 210] on span "Call" at bounding box center [62, 211] width 20 height 9
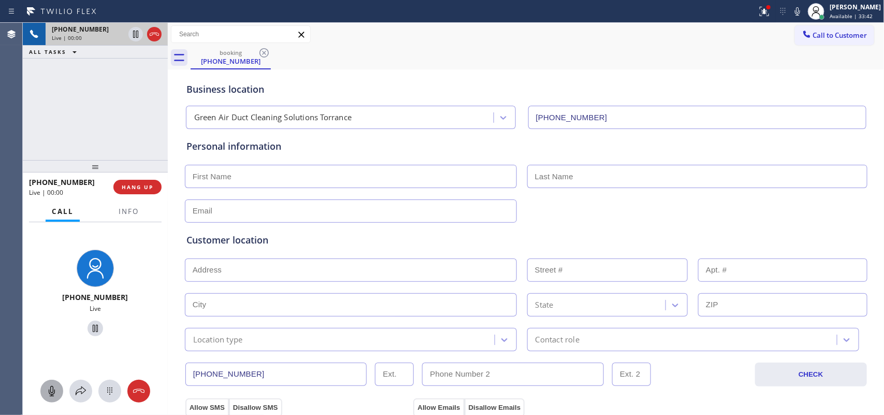
click at [51, 389] on icon at bounding box center [52, 391] width 12 height 12
click at [89, 330] on icon at bounding box center [95, 328] width 12 height 12
click at [46, 389] on icon at bounding box center [52, 391] width 12 height 12
click at [94, 324] on icon at bounding box center [95, 328] width 12 height 12
click at [141, 192] on button "HANG UP" at bounding box center [137, 187] width 48 height 14
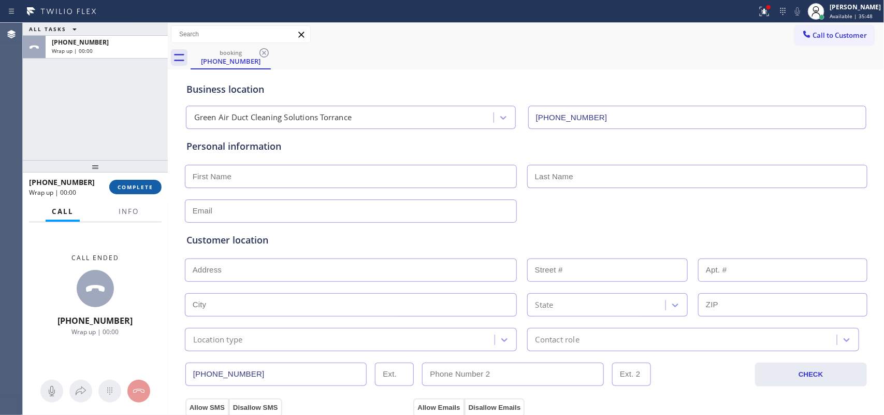
click at [141, 192] on button "COMPLETE" at bounding box center [135, 187] width 52 height 14
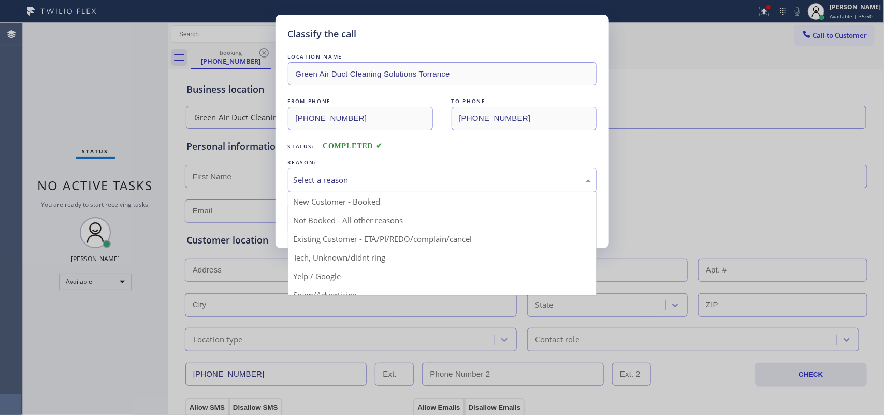
click at [340, 177] on div "Select a reason" at bounding box center [442, 180] width 297 height 12
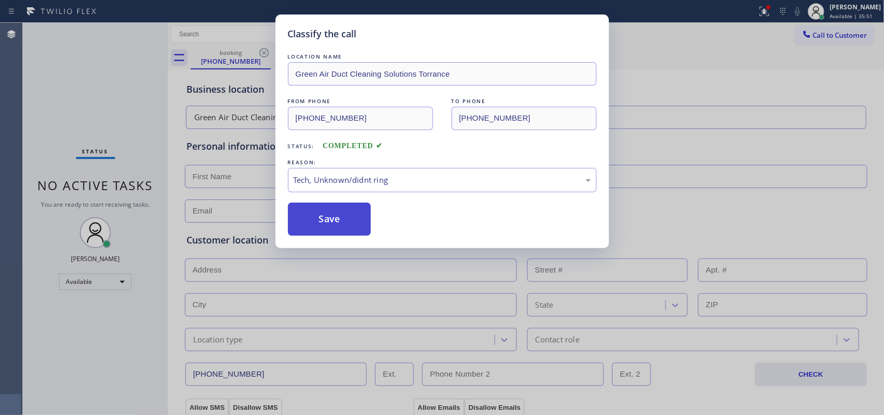
drag, startPoint x: 334, startPoint y: 261, endPoint x: 327, endPoint y: 236, distance: 26.8
click at [325, 226] on button "Save" at bounding box center [329, 218] width 83 height 33
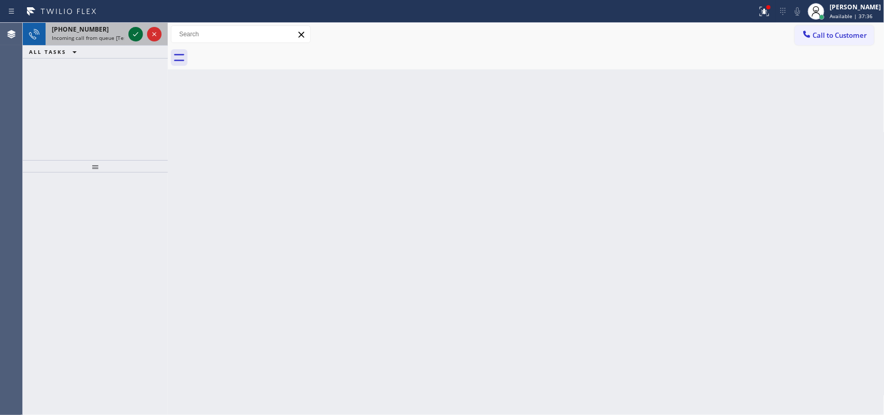
click at [134, 32] on icon at bounding box center [135, 34] width 12 height 12
click at [134, 30] on icon at bounding box center [135, 34] width 12 height 12
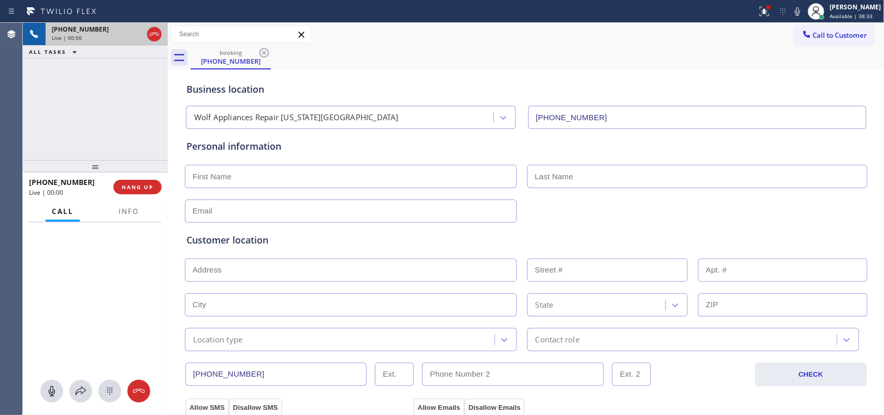
type input "[PHONE_NUMBER]"
click at [141, 241] on div "[PHONE_NUMBER] Live" at bounding box center [95, 295] width 145 height 146
click at [119, 211] on span "Info" at bounding box center [129, 211] width 20 height 9
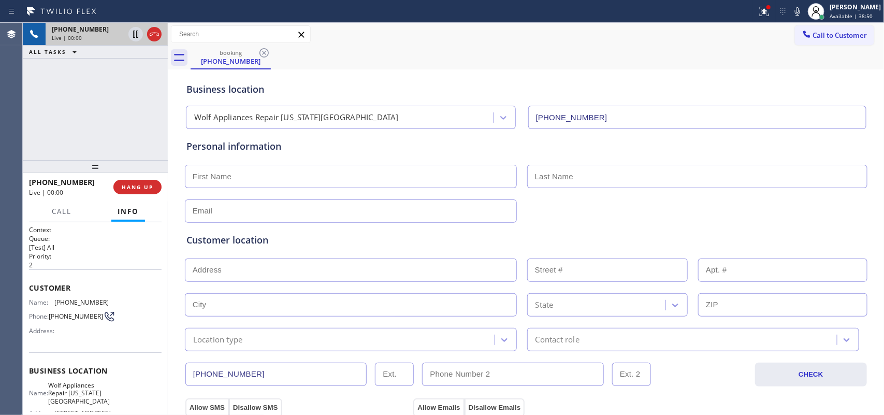
scroll to position [114, 0]
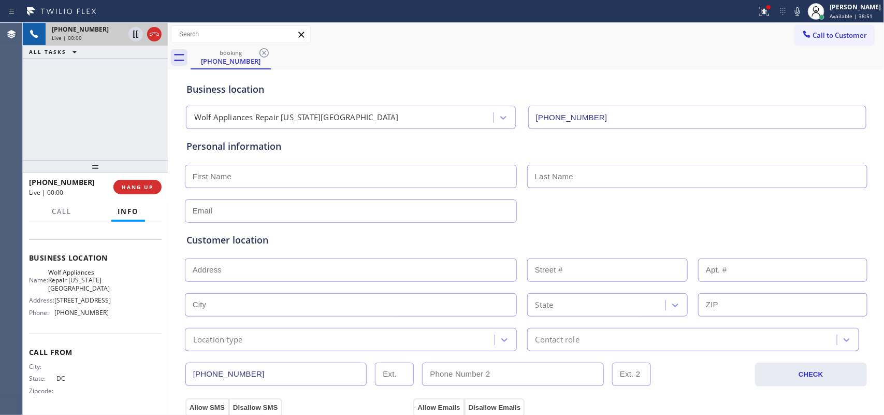
click at [119, 347] on span "Call From" at bounding box center [95, 352] width 133 height 10
click at [100, 317] on div "Name: Wolf Appliances Repair [US_STATE][GEOGRAPHIC_DATA] Address: [STREET_ADDRE…" at bounding box center [69, 294] width 80 height 52
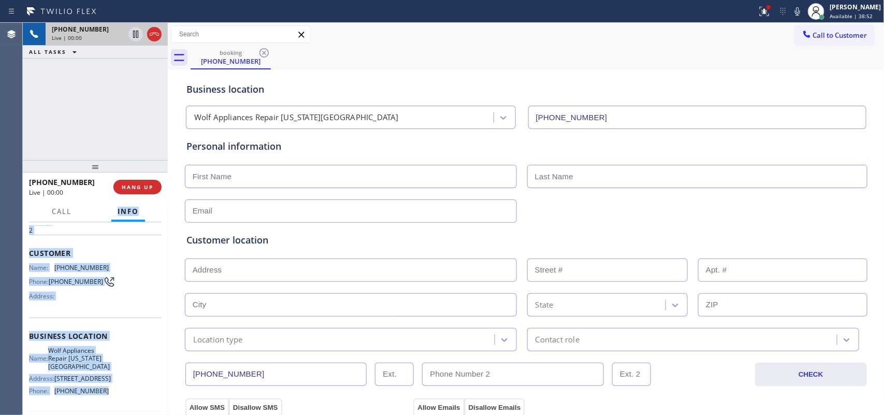
scroll to position [0, 0]
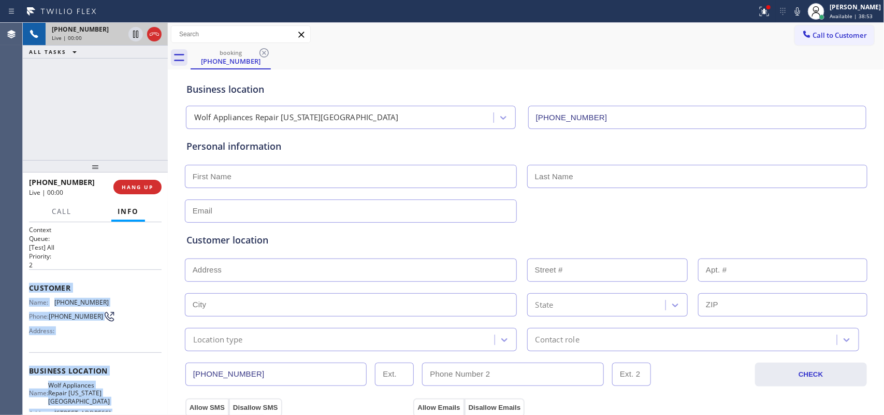
drag, startPoint x: 101, startPoint y: 317, endPoint x: 30, endPoint y: 291, distance: 76.5
click at [30, 291] on div "Context Queue: [Test] All Priority: 2 Customer Name: [PHONE_NUMBER] Phone: [PHO…" at bounding box center [95, 375] width 133 height 300
copy div "Customer Name: [PHONE_NUMBER] Phone: [PHONE_NUMBER] Address: Business location …"
click at [63, 213] on span "Call" at bounding box center [62, 211] width 20 height 9
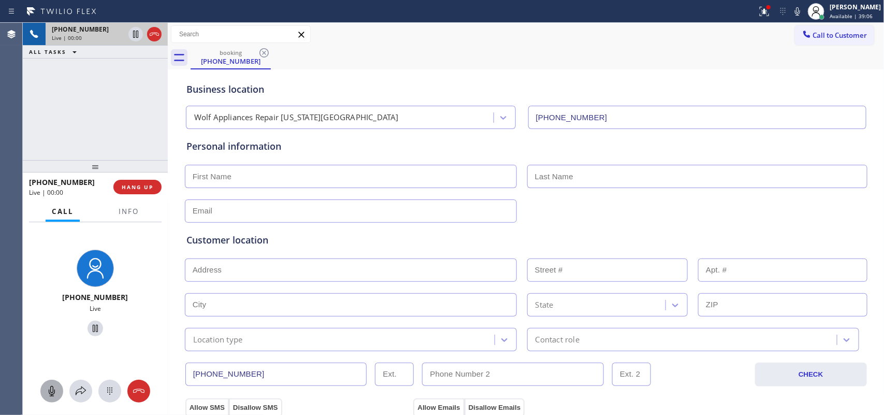
click at [52, 391] on icon at bounding box center [52, 391] width 12 height 12
click at [91, 330] on icon at bounding box center [95, 328] width 12 height 12
click at [52, 386] on icon at bounding box center [52, 391] width 6 height 10
click at [92, 330] on icon at bounding box center [95, 328] width 7 height 7
click at [80, 394] on icon at bounding box center [81, 391] width 12 height 12
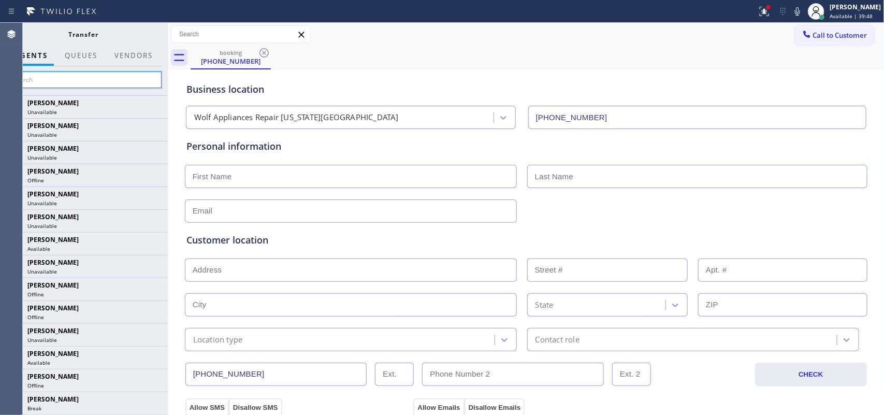
click at [128, 81] on input "text" at bounding box center [84, 79] width 156 height 17
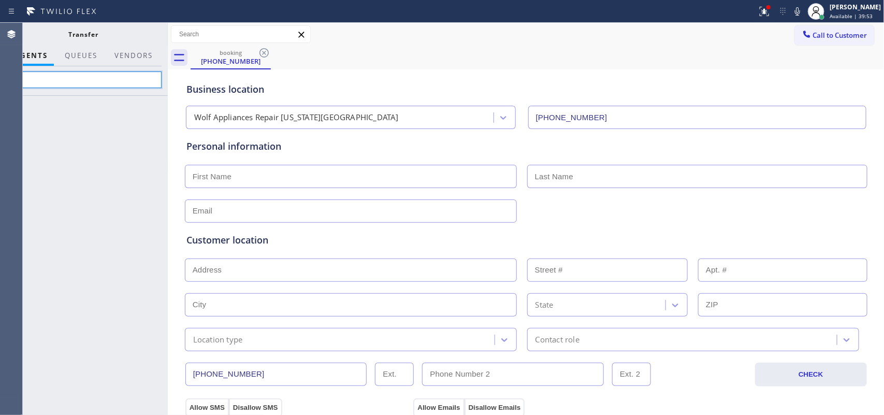
type input "p"
type input "pad"
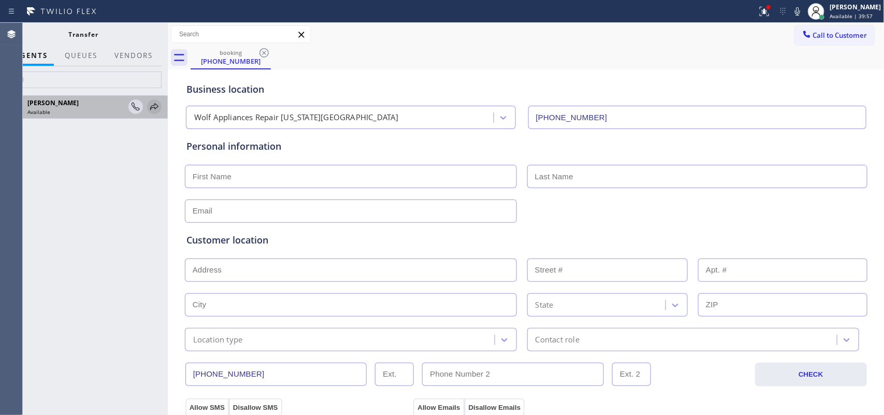
click at [149, 108] on icon at bounding box center [154, 106] width 12 height 12
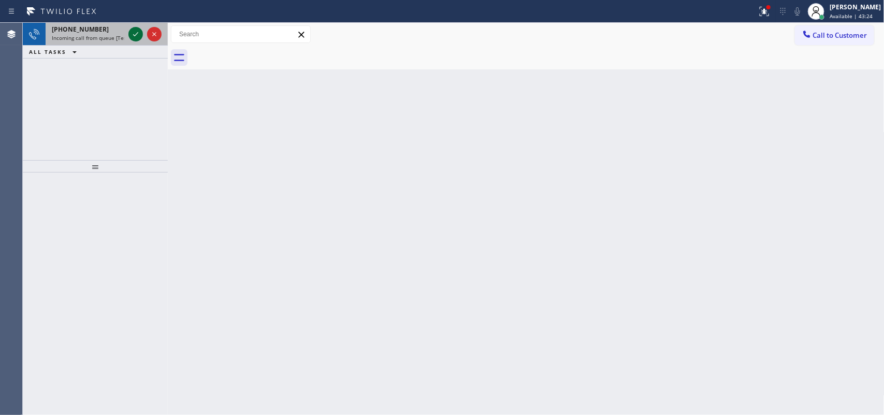
click at [136, 30] on icon at bounding box center [135, 34] width 12 height 12
drag, startPoint x: 137, startPoint y: 42, endPoint x: 138, endPoint y: 30, distance: 11.9
click at [138, 36] on div at bounding box center [144, 34] width 37 height 23
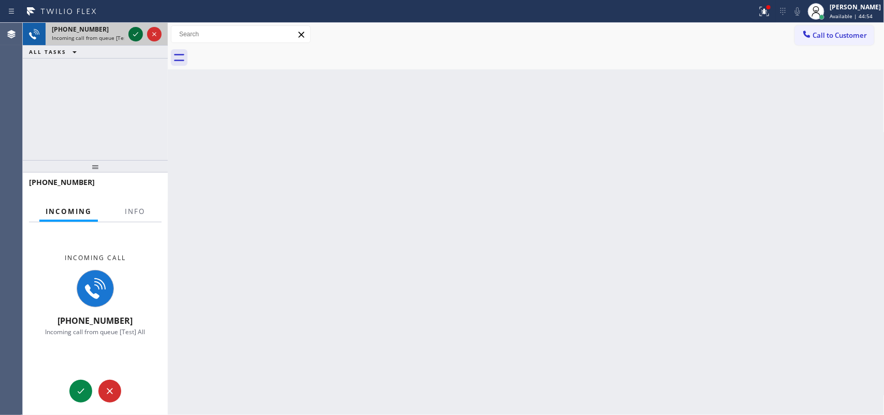
click at [138, 30] on icon at bounding box center [135, 34] width 12 height 12
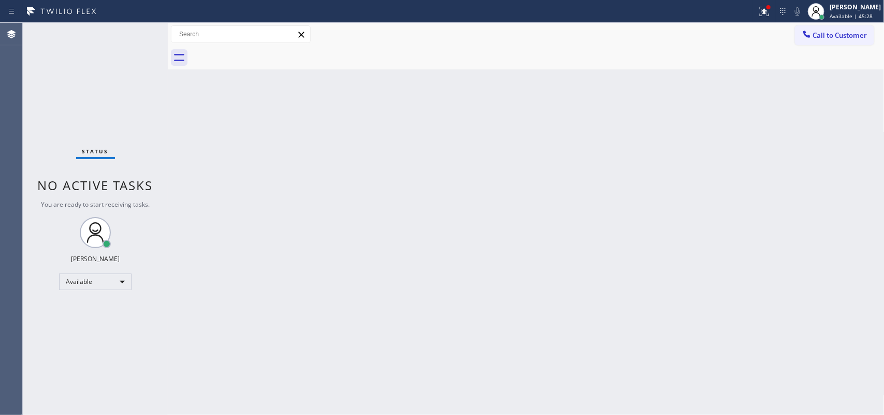
click at [204, 158] on div "Back to Dashboard Change Sender ID Customers Technicians Select a contact Outbo…" at bounding box center [526, 219] width 717 height 392
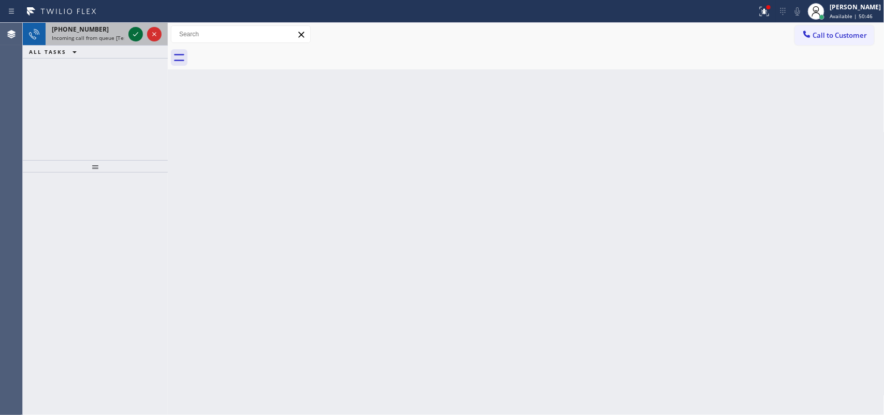
click at [131, 35] on icon at bounding box center [135, 34] width 12 height 12
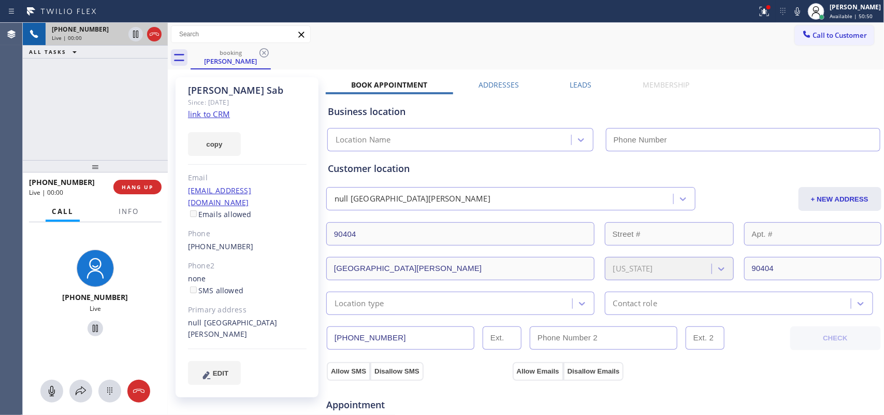
type input "[PHONE_NUMBER]"
click at [219, 113] on link "link to CRM" at bounding box center [209, 114] width 42 height 10
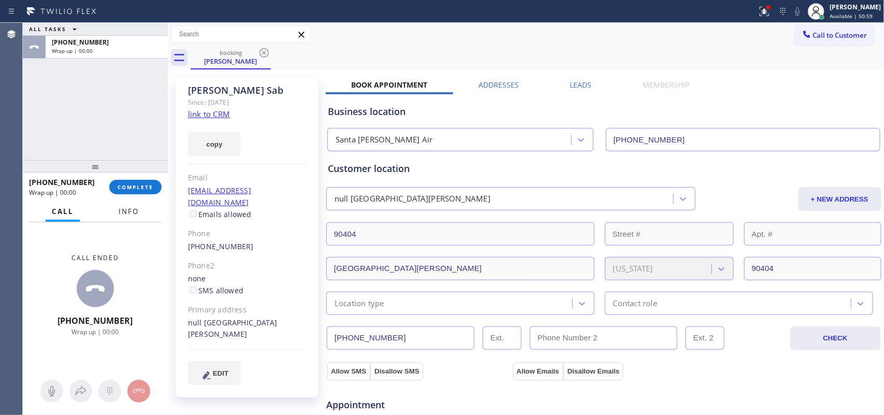
click at [138, 211] on span "Info" at bounding box center [129, 211] width 20 height 9
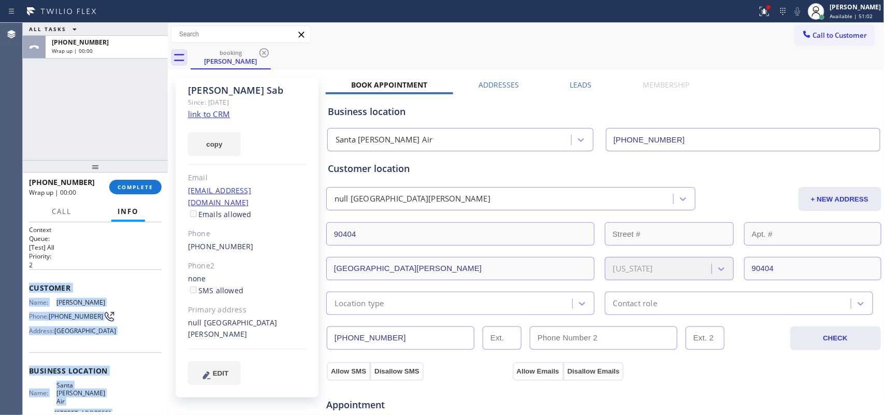
drag, startPoint x: 109, startPoint y: 313, endPoint x: 25, endPoint y: 282, distance: 89.5
click at [25, 282] on div "Context Queue: [Test] All Priority: 2 Customer Name: [PERSON_NAME] Phone: [PHON…" at bounding box center [95, 318] width 145 height 193
copy div "Customer Name: [PERSON_NAME] Phone: [PHONE_NUMBER] Address: [GEOGRAPHIC_DATA] B…"
click at [140, 185] on span "COMPLETE" at bounding box center [136, 186] width 36 height 7
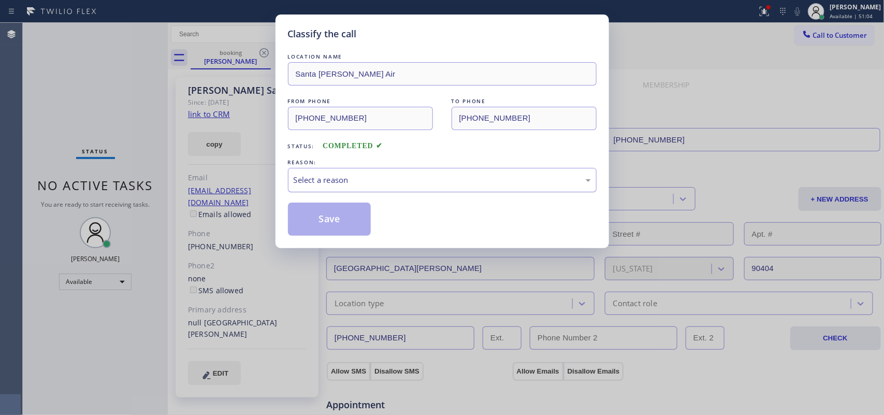
click at [405, 182] on div "Select a reason" at bounding box center [442, 180] width 297 height 12
click at [328, 220] on button "Save" at bounding box center [329, 218] width 83 height 33
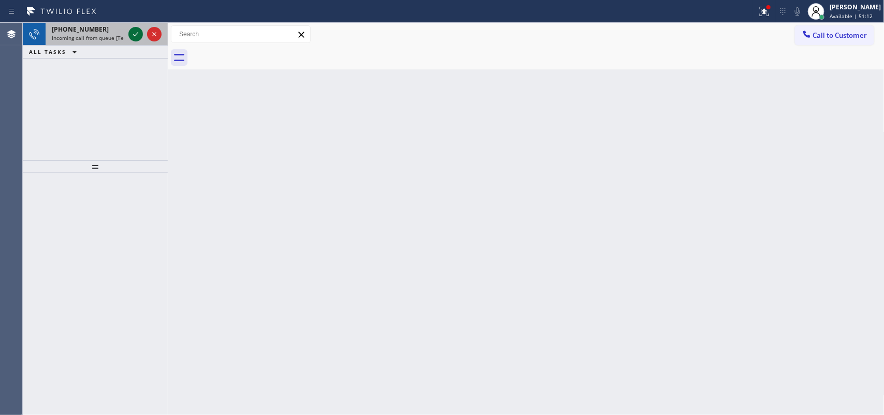
click at [134, 35] on icon at bounding box center [135, 34] width 5 height 4
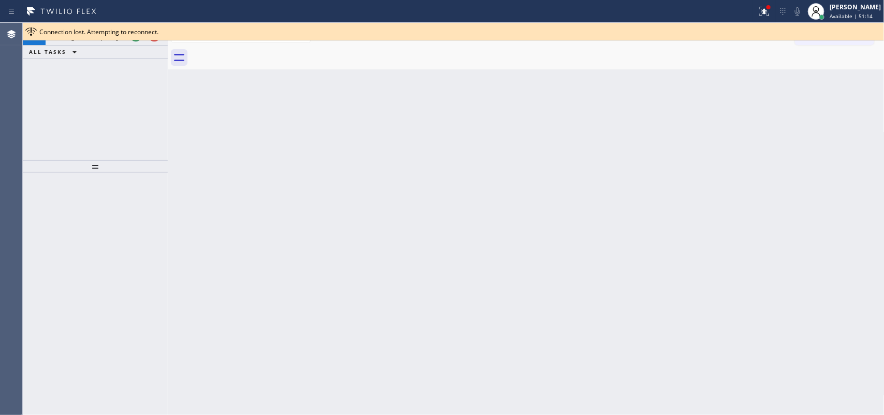
click at [135, 35] on span "Connection lost. Attempting to reconnect." at bounding box center [98, 31] width 119 height 9
click at [135, 40] on button at bounding box center [135, 34] width 14 height 14
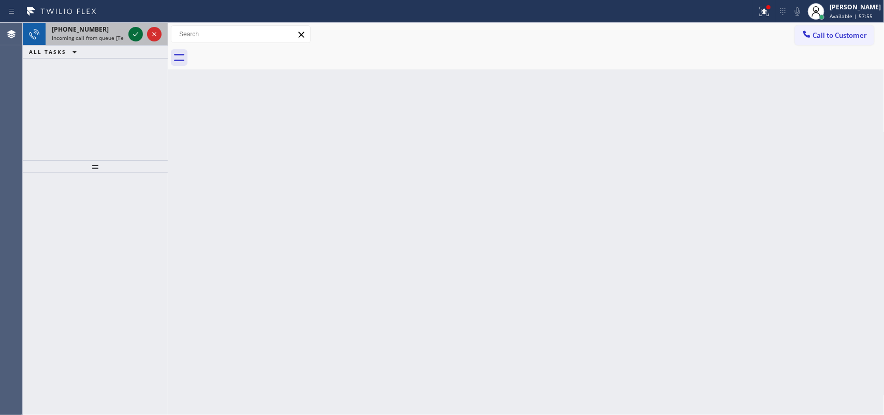
click at [133, 28] on icon at bounding box center [135, 34] width 12 height 12
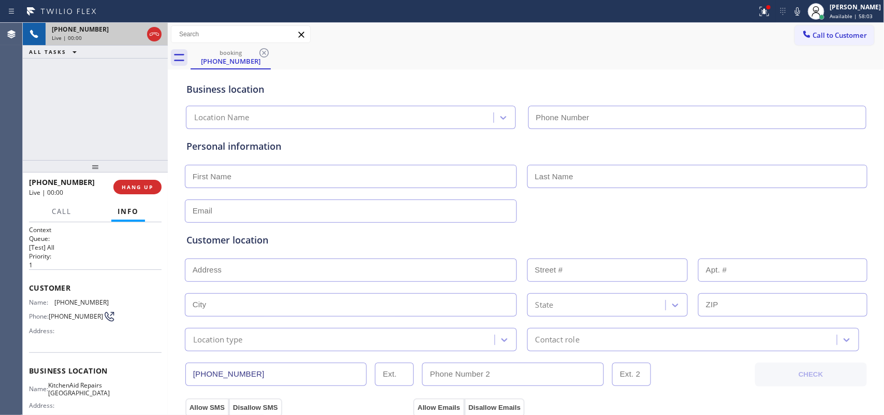
type input "[PHONE_NUMBER]"
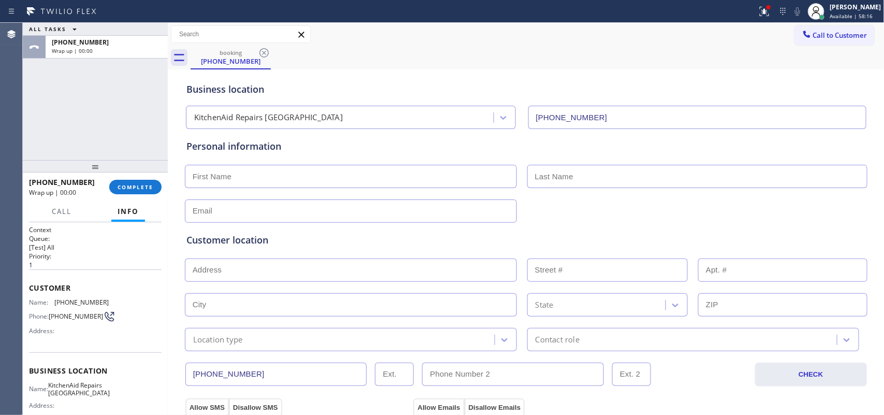
scroll to position [114, 0]
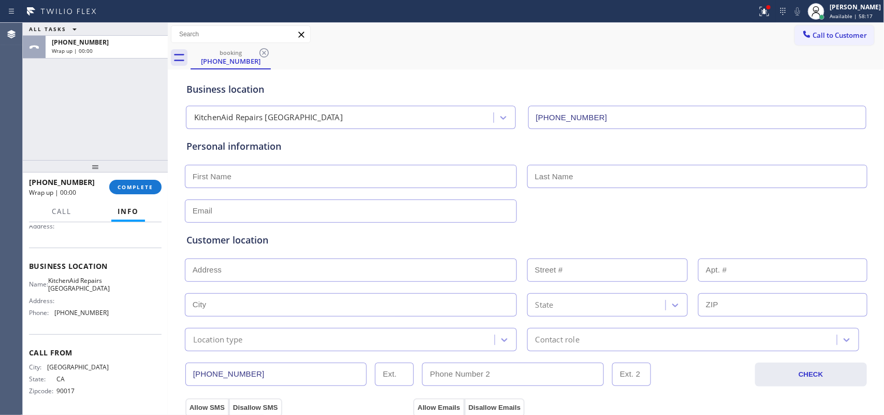
click at [120, 319] on div "Name: KitchenAid Repairs [GEOGRAPHIC_DATA] Address: Phone: [PHONE_NUMBER]" at bounding box center [95, 299] width 133 height 45
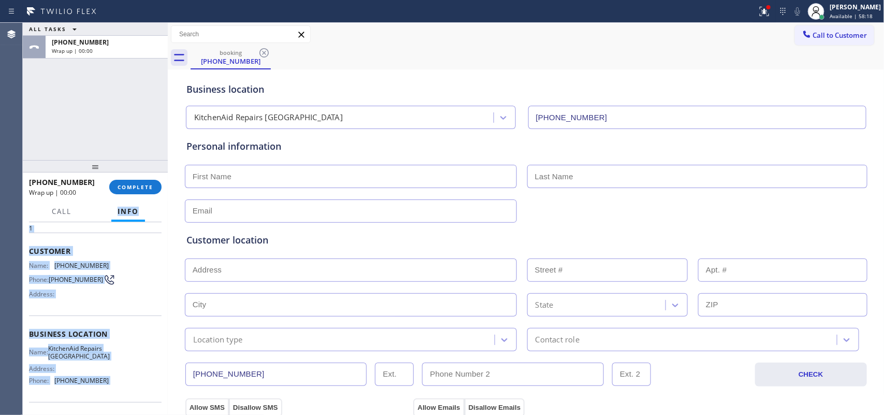
scroll to position [0, 0]
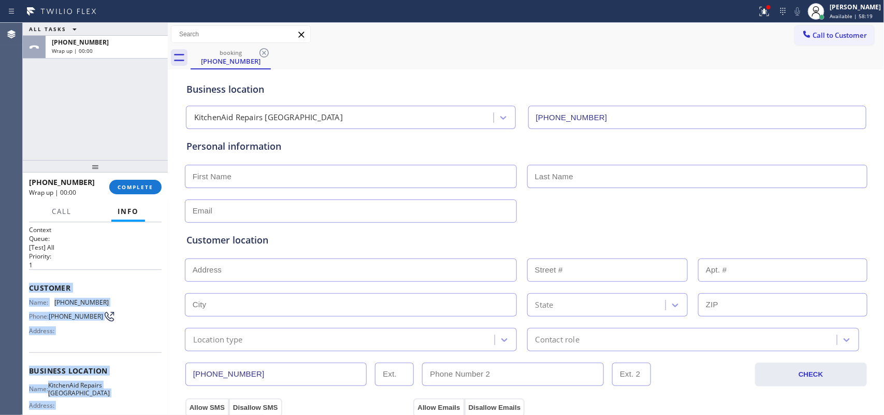
drag, startPoint x: 120, startPoint y: 319, endPoint x: 30, endPoint y: 283, distance: 96.4
click at [30, 283] on div "Context Queue: [Test] All Priority: 1 Customer Name: [PHONE_NUMBER] Phone: [PHO…" at bounding box center [95, 371] width 133 height 292
copy div "Customer Name: [PHONE_NUMBER] Phone: [PHONE_NUMBER] Address: Business location …"
click at [136, 181] on button "COMPLETE" at bounding box center [135, 187] width 52 height 14
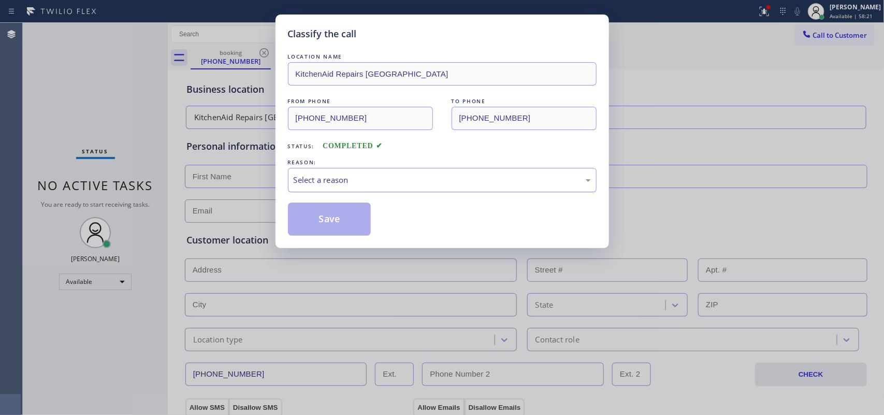
click at [312, 182] on div "Select a reason" at bounding box center [442, 180] width 297 height 12
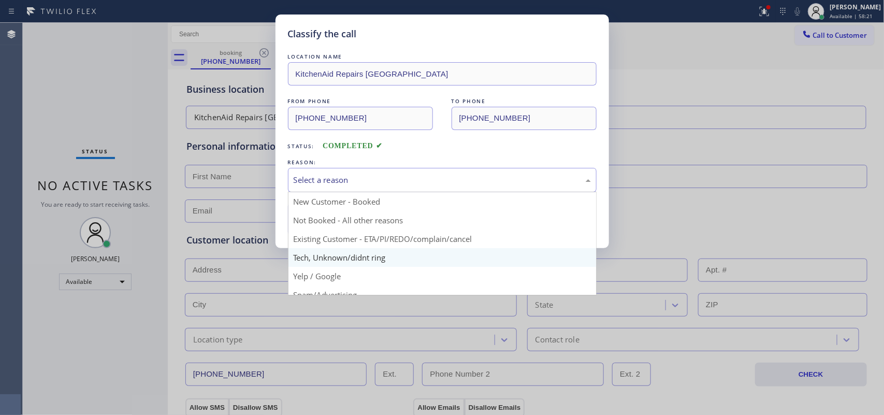
scroll to position [71, 0]
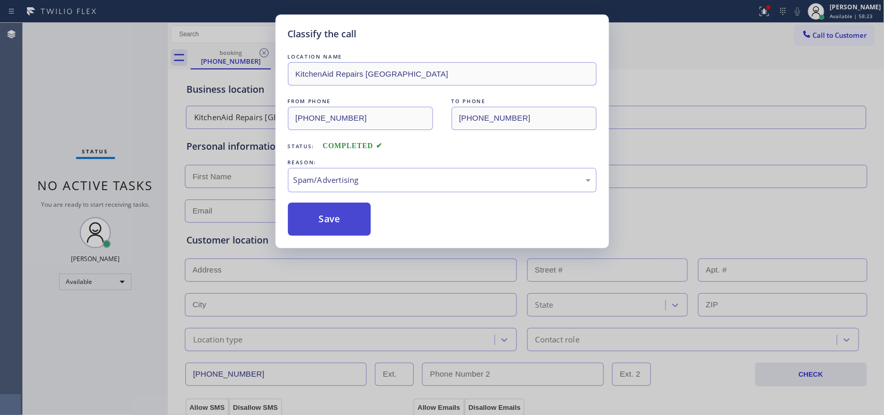
click at [336, 224] on button "Save" at bounding box center [329, 218] width 83 height 33
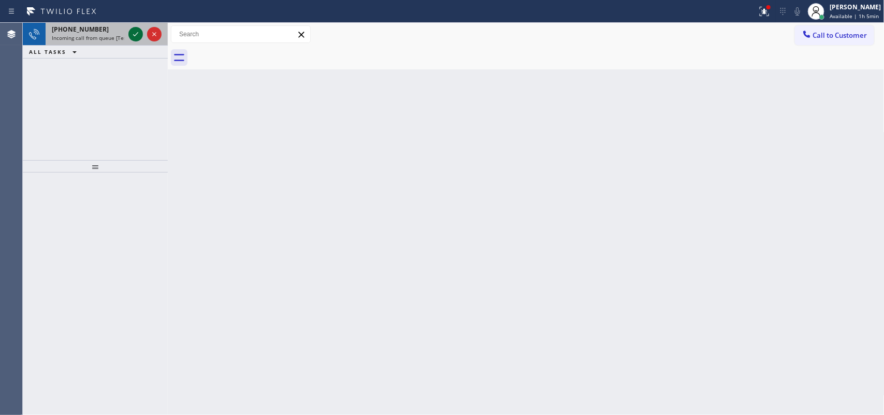
click at [138, 32] on icon at bounding box center [135, 34] width 12 height 12
click at [133, 34] on icon at bounding box center [135, 34] width 12 height 12
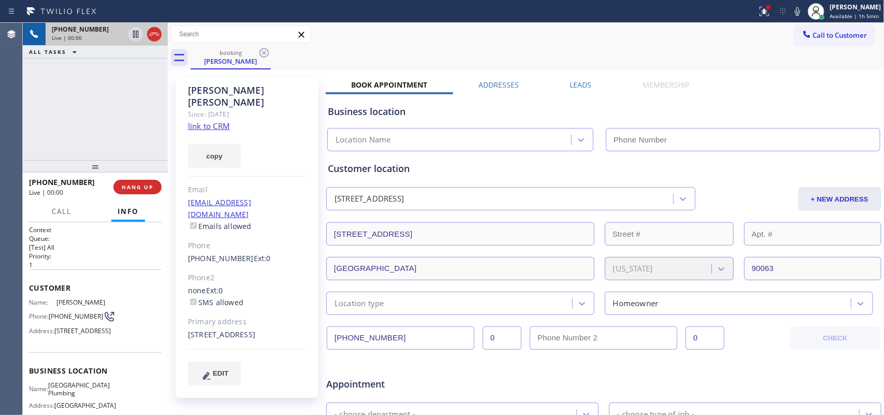
type input "[PHONE_NUMBER]"
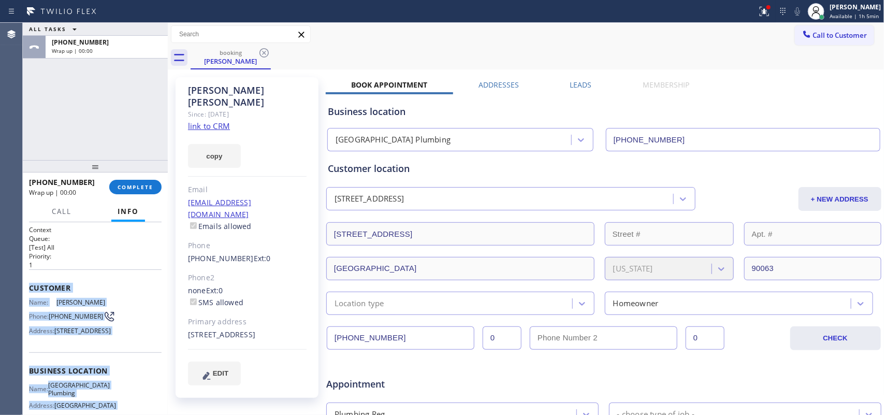
drag, startPoint x: 109, startPoint y: 318, endPoint x: 30, endPoint y: 290, distance: 83.5
click at [30, 290] on div "Context Queue: [Test] All Priority: 1 Customer Name: [PERSON_NAME] Phone: [PHON…" at bounding box center [95, 371] width 133 height 292
copy div "Customer Name: [PERSON_NAME] Phone: [PHONE_NUMBER] Address: [STREET_ADDRESS] Bu…"
click at [151, 182] on button "COMPLETE" at bounding box center [135, 187] width 52 height 14
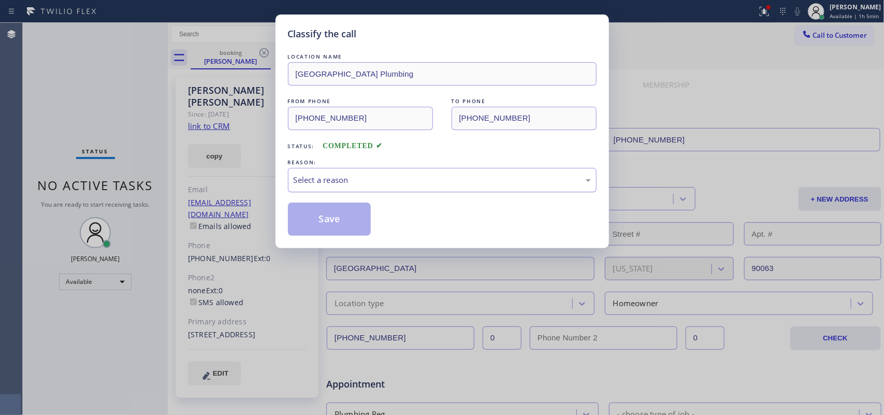
click at [381, 179] on div "Select a reason" at bounding box center [442, 180] width 297 height 12
click at [333, 214] on button "Save" at bounding box center [329, 218] width 83 height 33
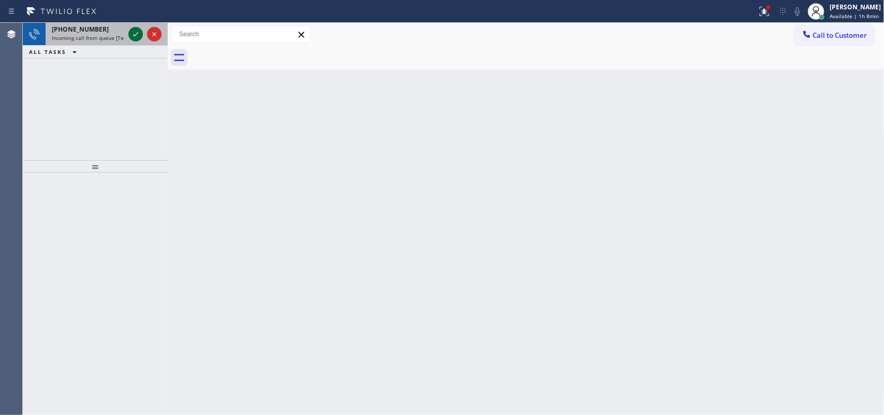
click at [138, 31] on icon at bounding box center [135, 34] width 12 height 12
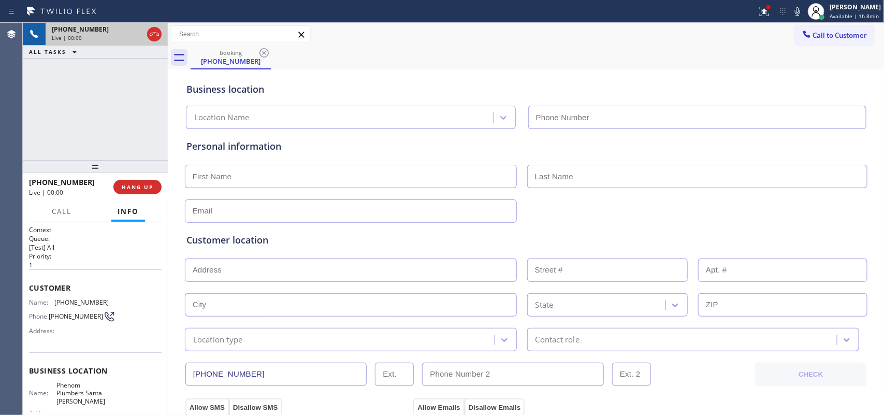
type input "[PHONE_NUMBER]"
click at [57, 210] on span "Call" at bounding box center [62, 211] width 20 height 9
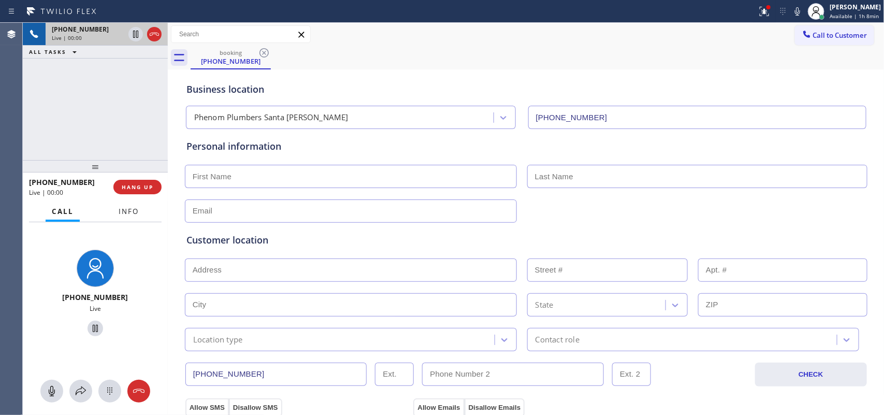
click at [129, 210] on span "Info" at bounding box center [129, 211] width 20 height 9
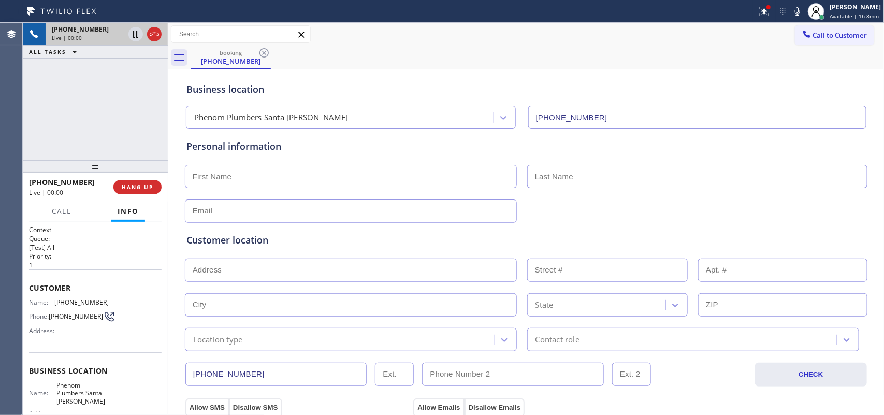
scroll to position [114, 0]
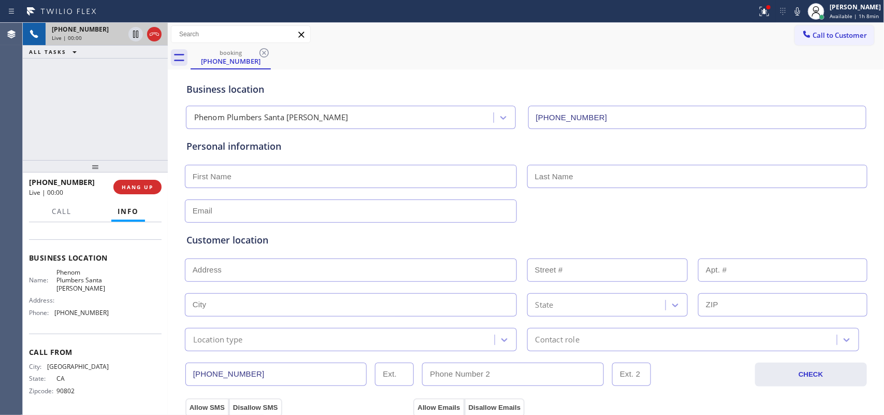
click at [103, 317] on div "Name: Phenom Plumbers Santa [PERSON_NAME] Address: Phone: [PHONE_NUMBER]" at bounding box center [95, 294] width 133 height 52
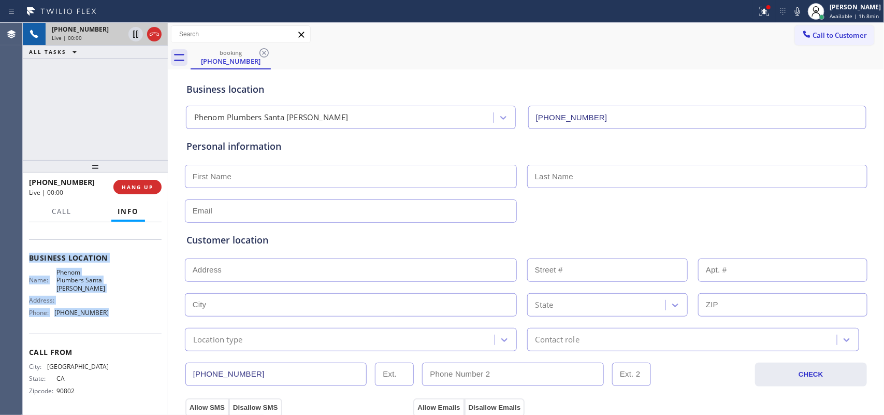
scroll to position [0, 0]
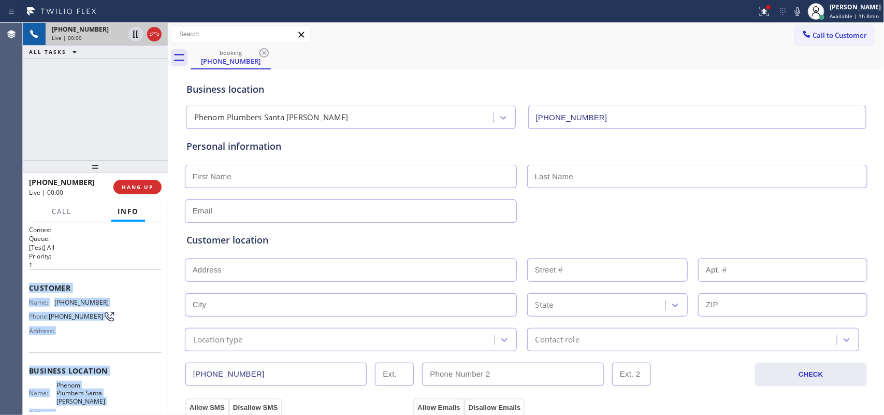
drag, startPoint x: 104, startPoint y: 315, endPoint x: 28, endPoint y: 281, distance: 82.8
click at [29, 281] on div "Context Queue: [Test] All Priority: 1 Customer Name: [PHONE_NUMBER] Phone: [PHO…" at bounding box center [95, 375] width 133 height 300
copy div "Customer Name: [PHONE_NUMBER] Phone: [PHONE_NUMBER] Address: Business location …"
click at [141, 185] on span "HANG UP" at bounding box center [138, 186] width 32 height 7
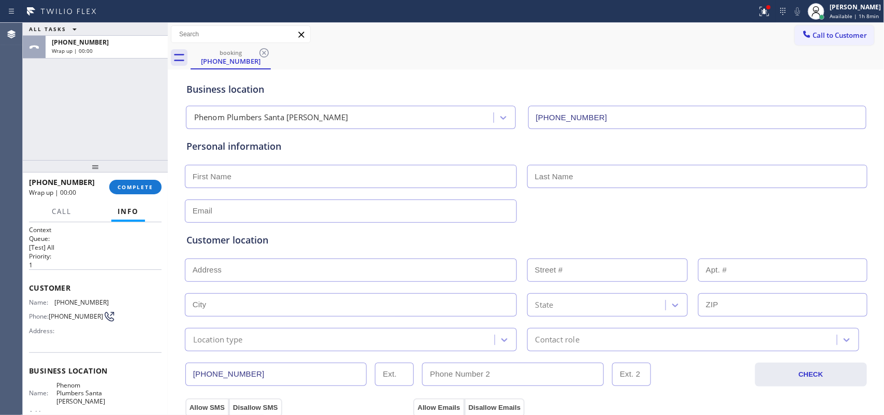
click at [135, 179] on div "[PHONE_NUMBER] Wrap up | 00:00 COMPLETE" at bounding box center [95, 186] width 133 height 27
click at [151, 185] on span "COMPLETE" at bounding box center [136, 186] width 36 height 7
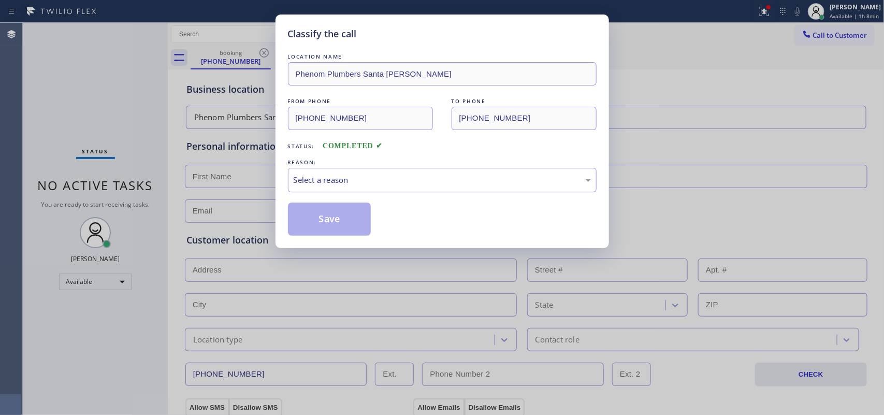
click at [403, 172] on div "Select a reason" at bounding box center [442, 180] width 309 height 24
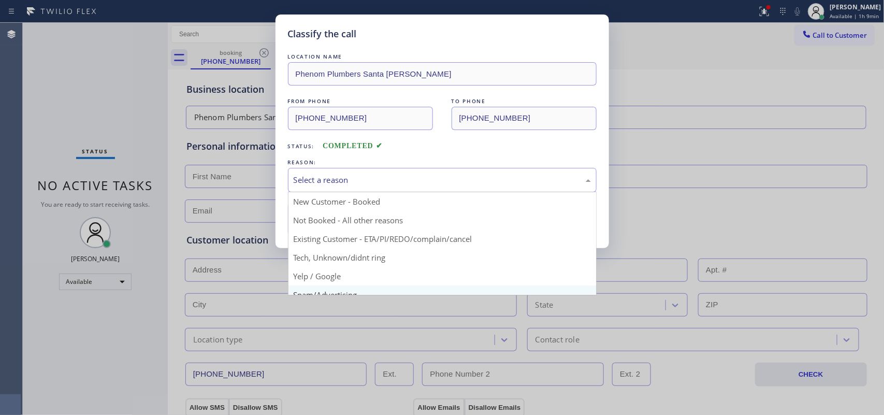
scroll to position [71, 0]
click at [412, 176] on div "Spam/Advertising" at bounding box center [442, 180] width 297 height 12
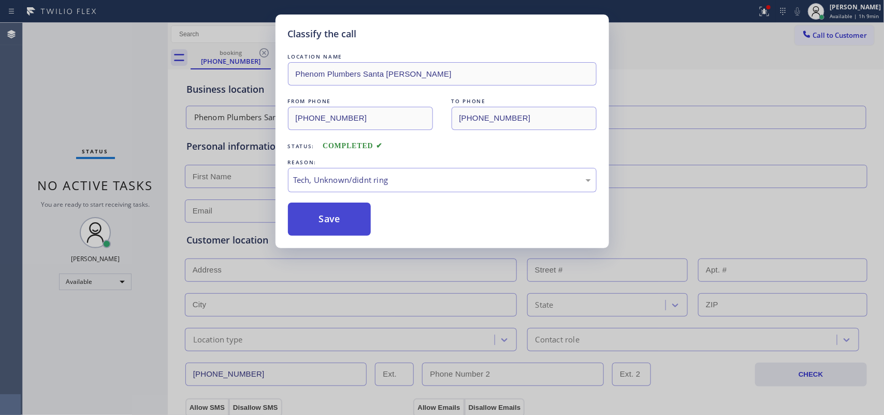
click at [343, 219] on button "Save" at bounding box center [329, 218] width 83 height 33
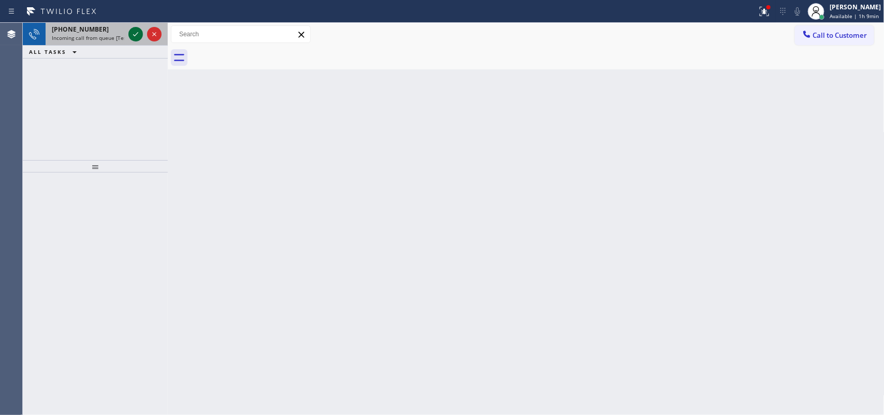
drag, startPoint x: 138, startPoint y: 27, endPoint x: 133, endPoint y: 34, distance: 8.9
click at [137, 27] on button at bounding box center [135, 34] width 14 height 14
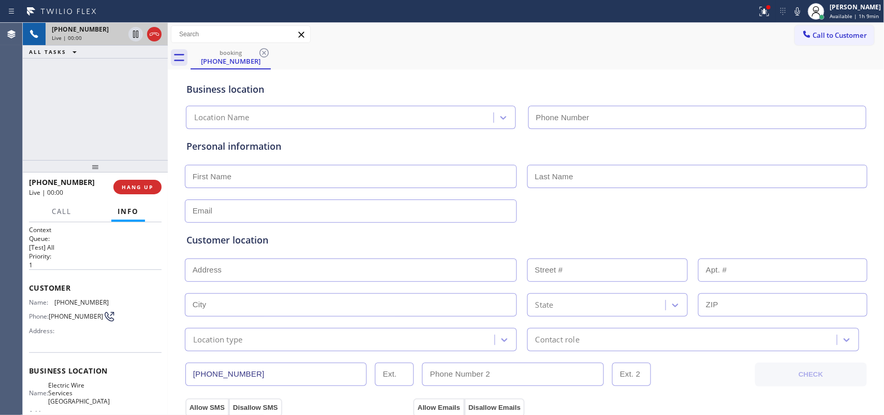
type input "[PHONE_NUMBER]"
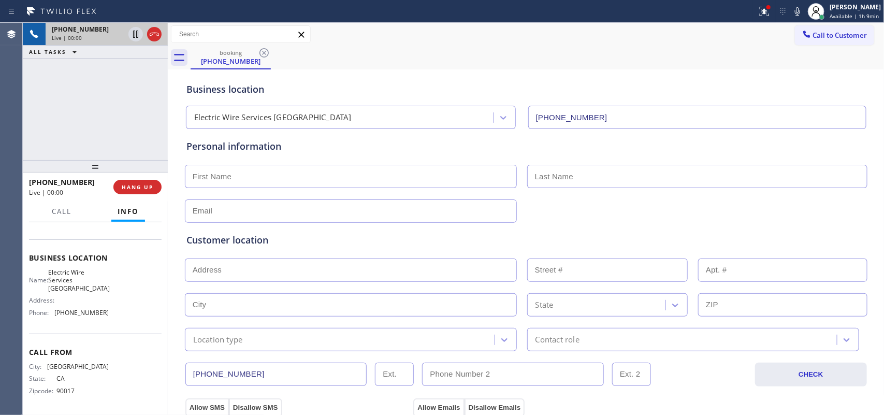
click at [120, 325] on div "Business location Name: Electric Wire Services [GEOGRAPHIC_DATA] Address: Phone…" at bounding box center [95, 286] width 133 height 94
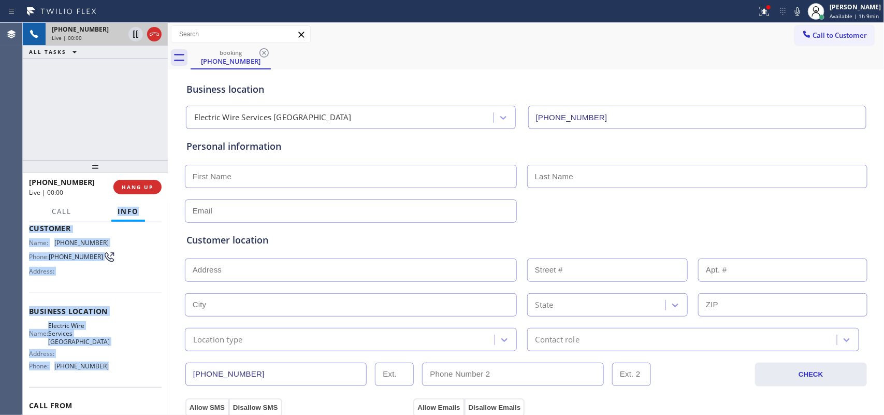
scroll to position [0, 0]
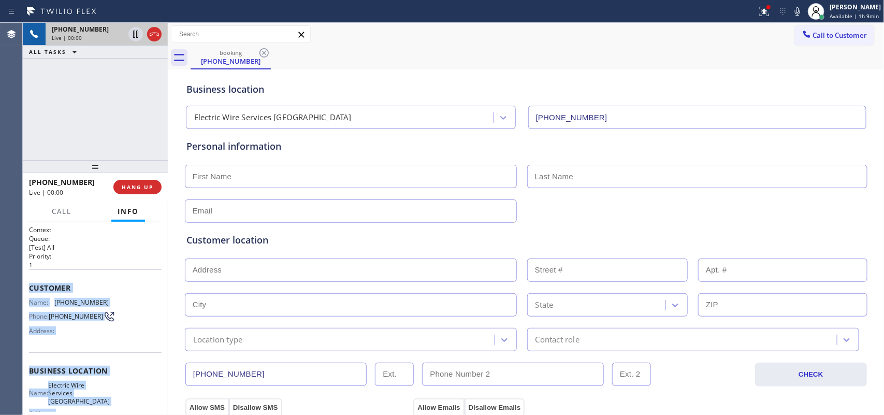
drag, startPoint x: 120, startPoint y: 312, endPoint x: 30, endPoint y: 280, distance: 95.6
click at [30, 280] on div "Context Queue: [Test] All Priority: 1 Customer Name: [PHONE_NUMBER] Phone: [PHO…" at bounding box center [95, 375] width 133 height 300
copy div "Customer Name: [PHONE_NUMBER] Phone: [PHONE_NUMBER] Address: Business location …"
click at [149, 188] on span "HANG UP" at bounding box center [138, 186] width 32 height 7
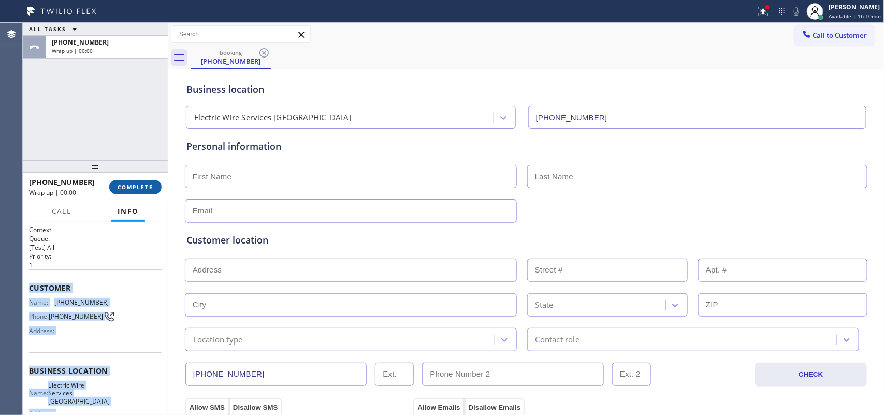
click at [149, 188] on span "COMPLETE" at bounding box center [136, 186] width 36 height 7
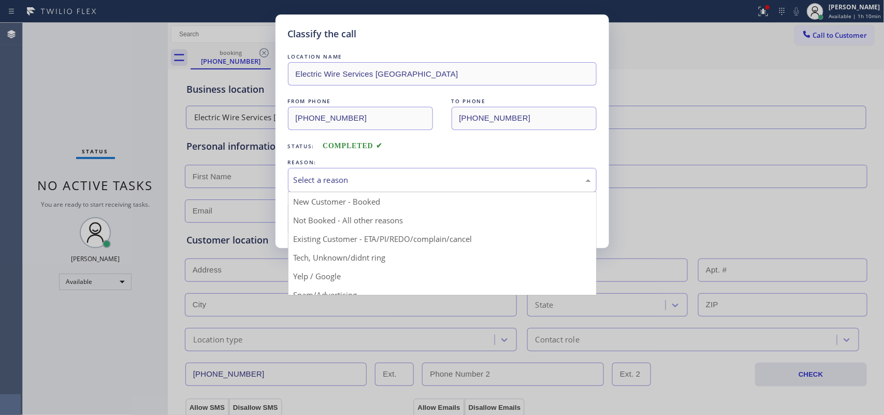
click at [410, 179] on div "Select a reason" at bounding box center [442, 180] width 297 height 12
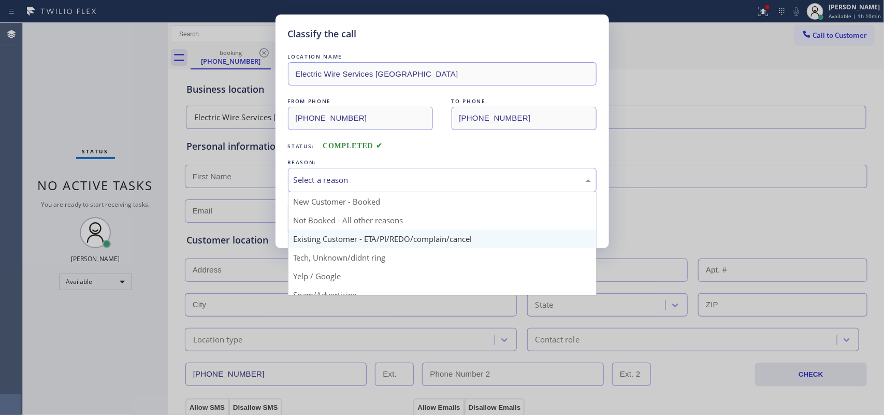
scroll to position [71, 0]
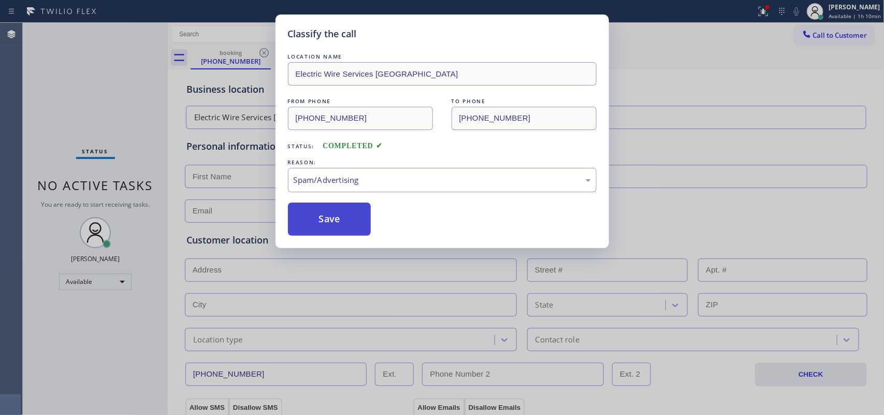
click at [348, 221] on button "Save" at bounding box center [329, 218] width 83 height 33
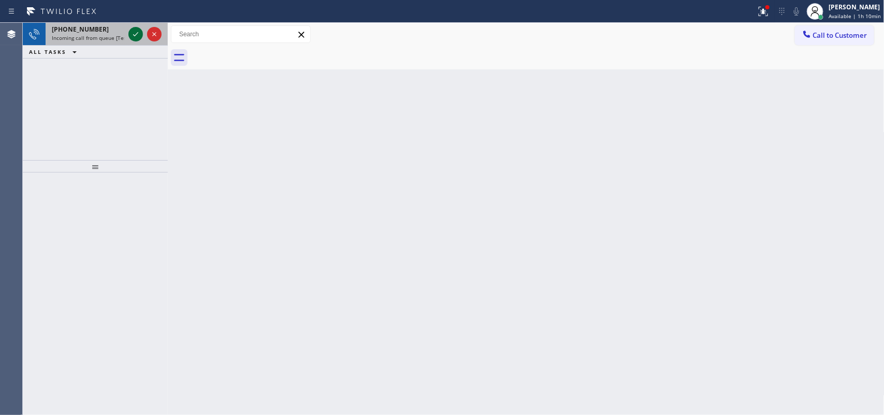
click at [133, 29] on icon at bounding box center [135, 34] width 12 height 12
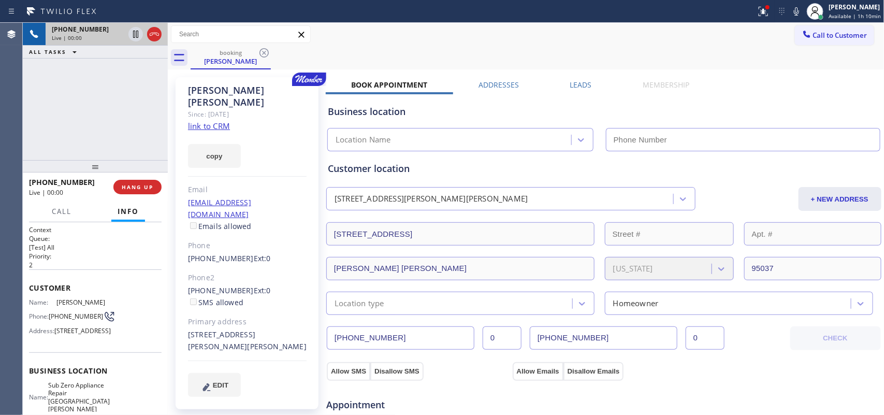
type input "[PHONE_NUMBER]"
click at [213, 121] on link "link to CRM" at bounding box center [209, 126] width 42 height 10
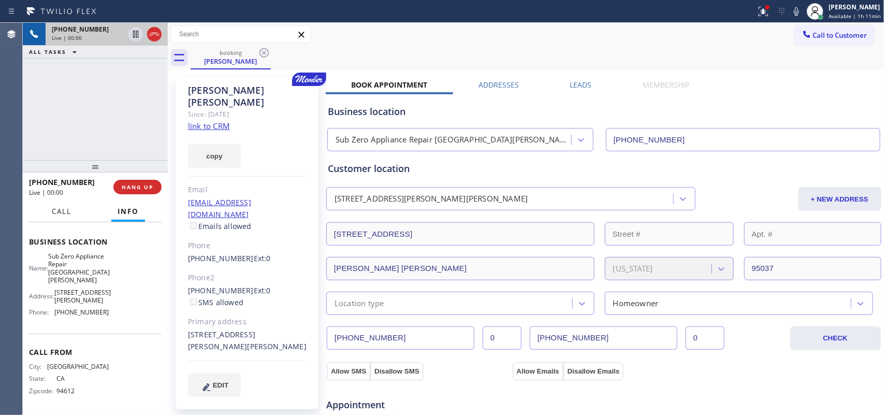
click at [60, 211] on span "Call" at bounding box center [62, 211] width 20 height 9
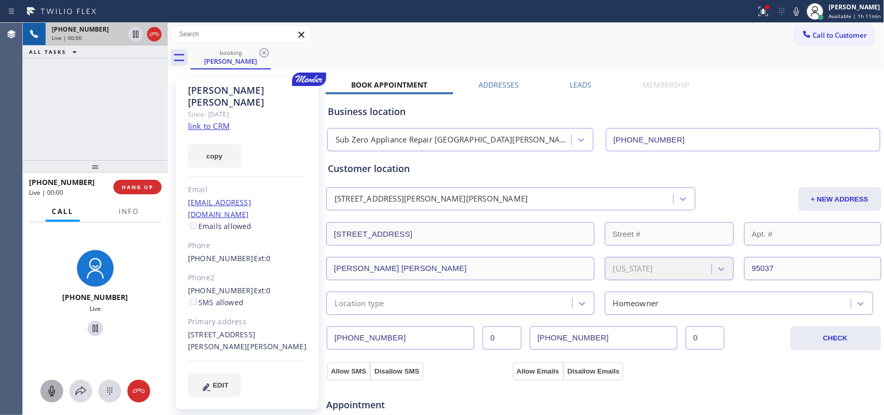
click at [52, 387] on icon at bounding box center [52, 391] width 12 height 12
drag, startPoint x: 91, startPoint y: 322, endPoint x: 124, endPoint y: 99, distance: 225.1
click at [91, 321] on button at bounding box center [96, 329] width 16 height 16
drag, startPoint x: 48, startPoint y: 386, endPoint x: 83, endPoint y: 351, distance: 50.2
click at [50, 386] on icon at bounding box center [52, 391] width 12 height 12
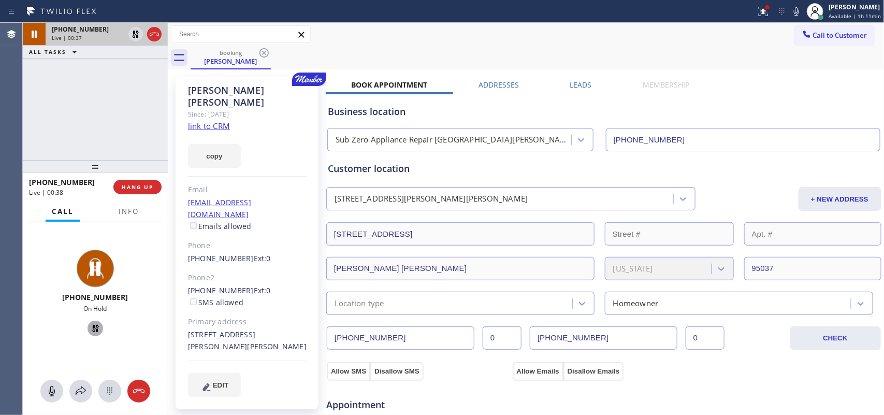
click at [92, 325] on icon at bounding box center [95, 328] width 7 height 7
click at [81, 386] on icon at bounding box center [81, 391] width 12 height 12
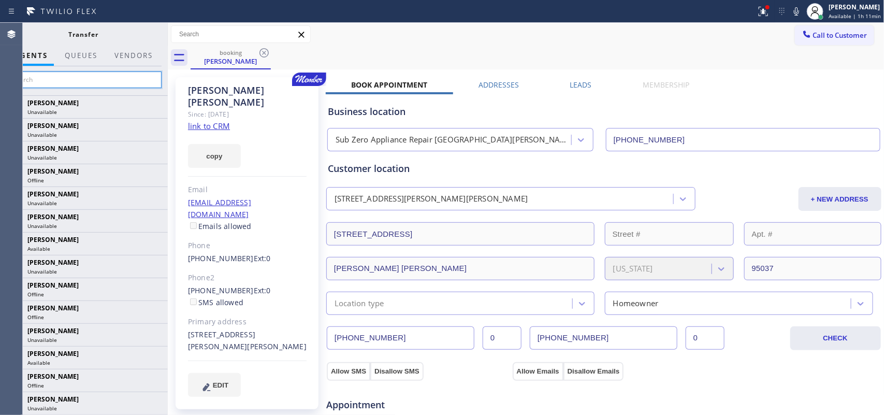
click at [125, 84] on input "text" at bounding box center [84, 79] width 156 height 17
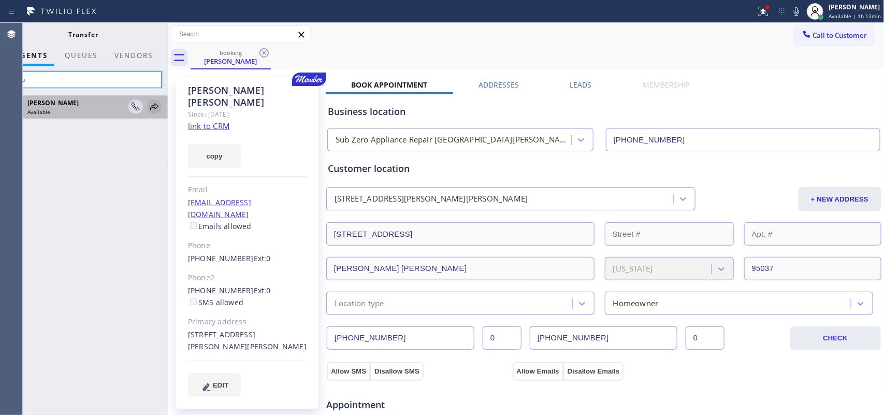
type input "satu"
click at [153, 107] on icon at bounding box center [154, 106] width 8 height 7
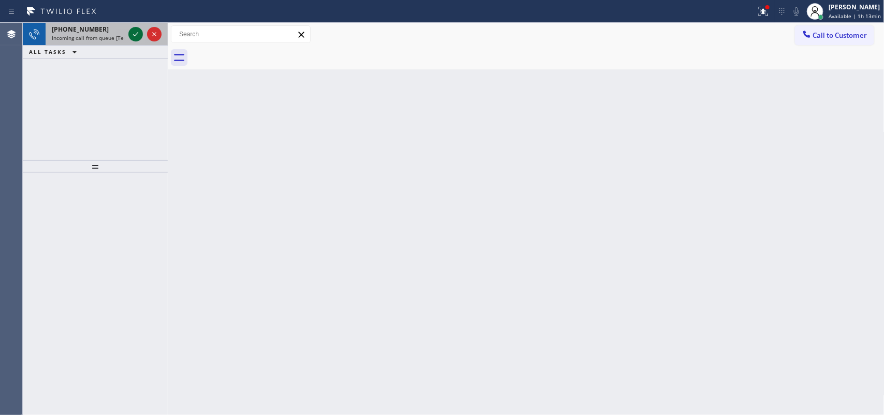
click at [137, 32] on icon at bounding box center [135, 34] width 12 height 12
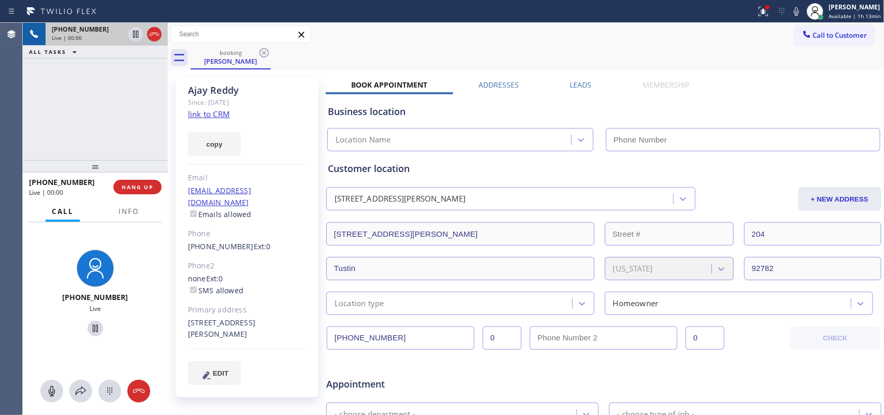
type input "[PHONE_NUMBER]"
click at [210, 114] on link "link to CRM" at bounding box center [209, 114] width 42 height 10
click at [53, 392] on icon at bounding box center [52, 391] width 12 height 12
click at [92, 329] on icon at bounding box center [95, 328] width 12 height 12
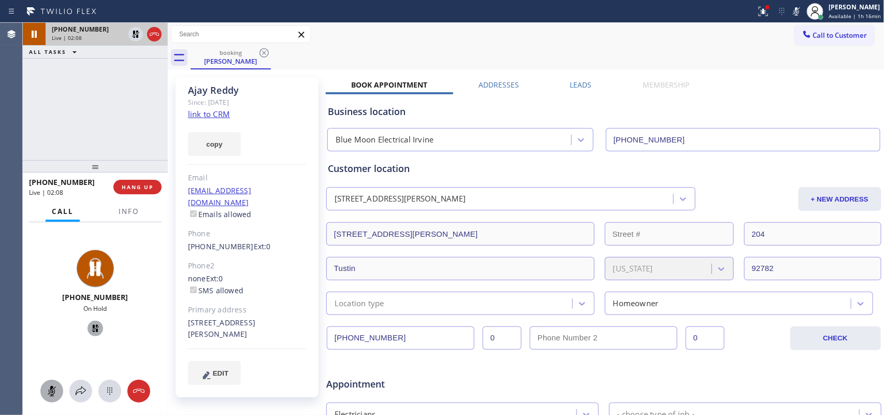
click at [48, 387] on icon at bounding box center [52, 391] width 12 height 12
click at [92, 325] on icon at bounding box center [95, 328] width 7 height 7
click at [152, 184] on span "HANG UP" at bounding box center [138, 186] width 32 height 7
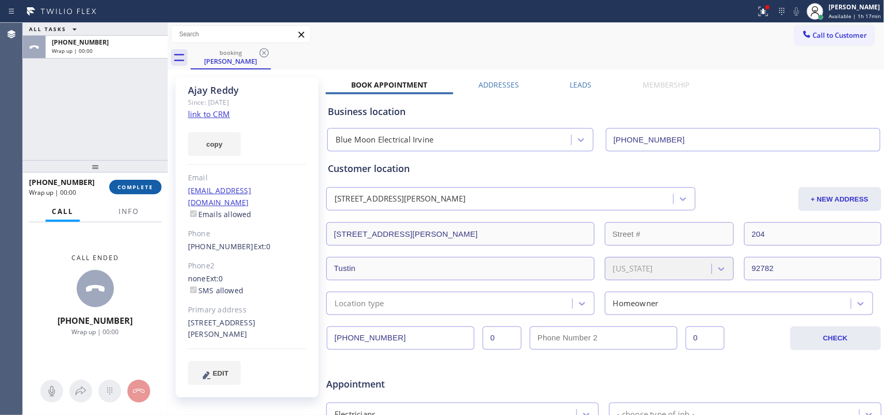
click at [150, 185] on span "COMPLETE" at bounding box center [136, 186] width 36 height 7
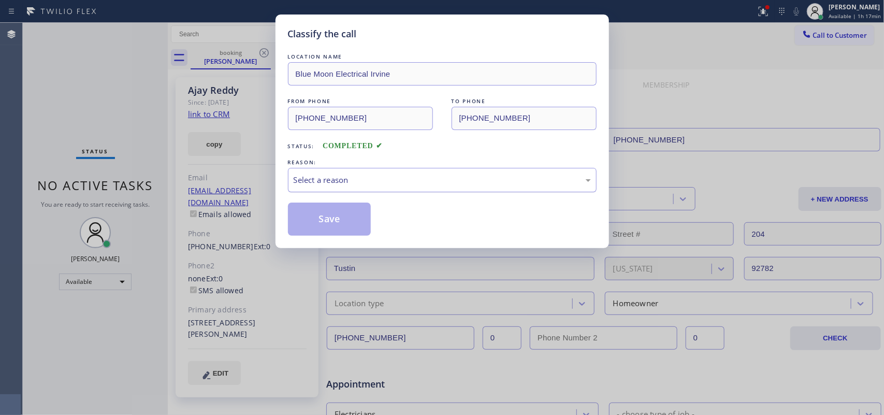
click at [415, 184] on div "Select a reason" at bounding box center [442, 180] width 297 height 12
click at [42, 138] on div "Classify the call LOCATION NAME Blue Moon Electrical Irvine FROM PHONE [PHONE_N…" at bounding box center [442, 207] width 884 height 415
click at [328, 227] on button "Save" at bounding box center [329, 218] width 83 height 33
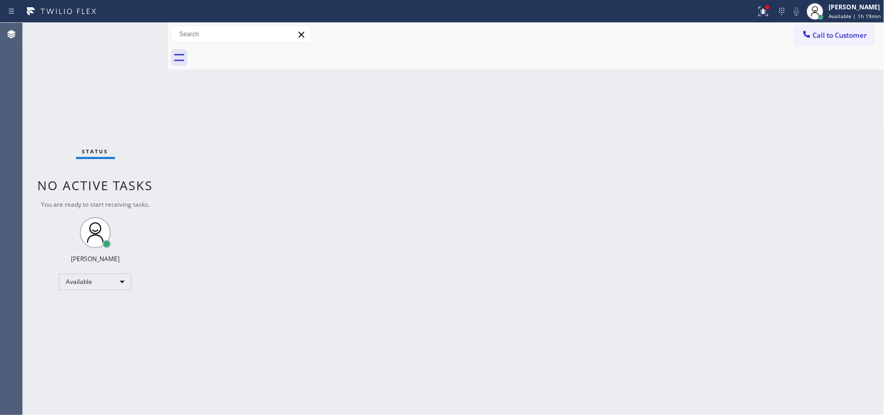
click at [136, 35] on div "Status No active tasks You are ready to start receiving tasks. [PERSON_NAME] Av…" at bounding box center [95, 219] width 145 height 392
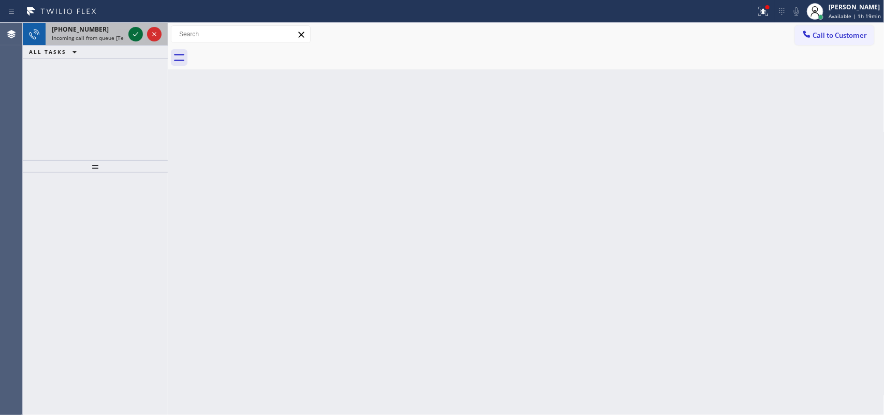
click at [136, 35] on icon at bounding box center [135, 34] width 5 height 4
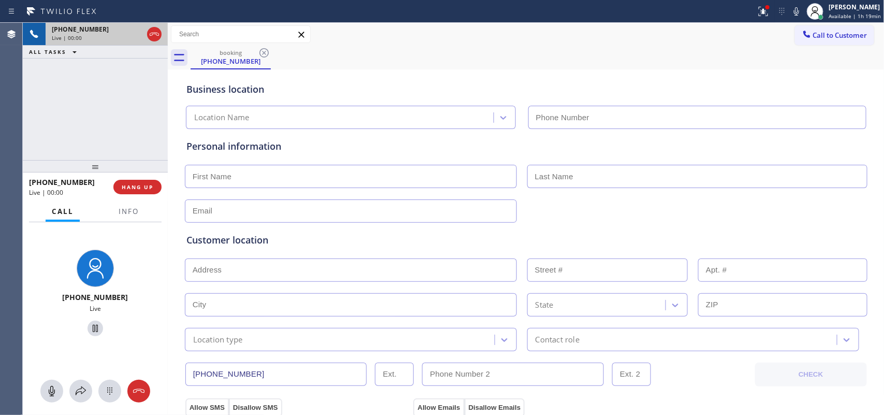
type input "[PHONE_NUMBER]"
click at [129, 207] on span "Info" at bounding box center [129, 211] width 20 height 9
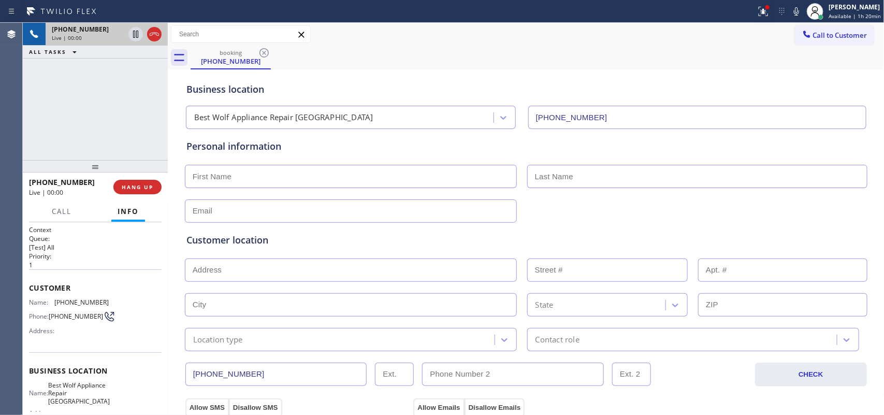
scroll to position [114, 0]
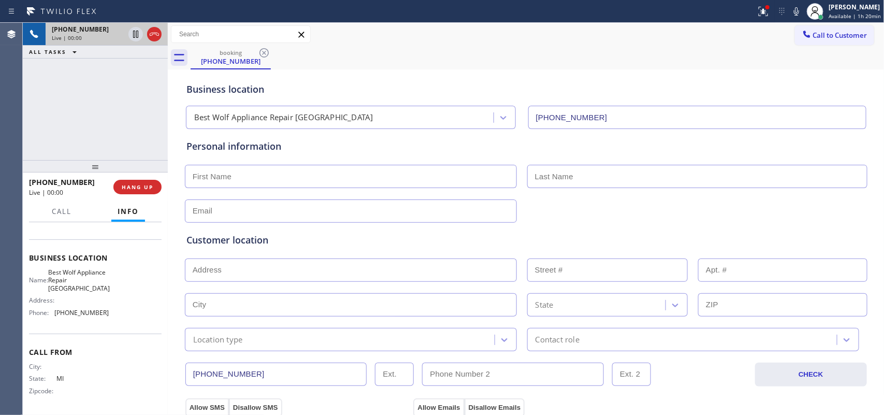
click at [111, 338] on div "Call From City: State: [US_STATE] Zipcode:" at bounding box center [95, 372] width 133 height 78
click at [114, 314] on div "Name: Best Wolf Appliance Repair [GEOGRAPHIC_DATA] Address: Phone: [PHONE_NUMBE…" at bounding box center [95, 294] width 133 height 52
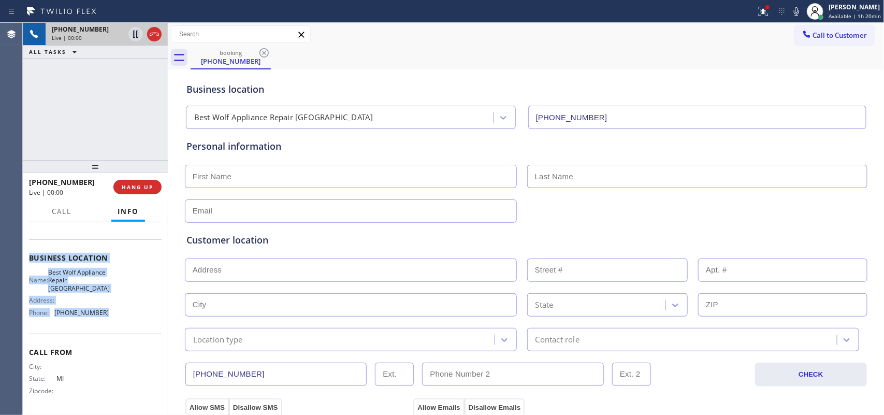
scroll to position [0, 0]
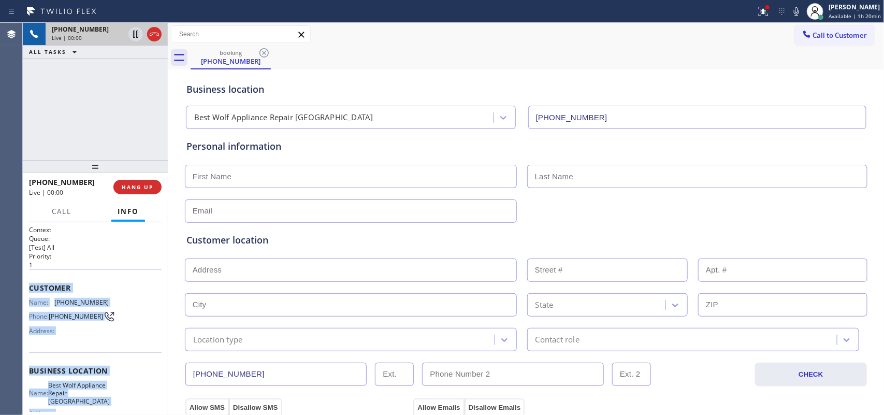
drag, startPoint x: 114, startPoint y: 314, endPoint x: 31, endPoint y: 280, distance: 90.1
click at [31, 280] on div "Context Queue: [Test] All Priority: 1 Customer Name: [PHONE_NUMBER] Phone: [PHO…" at bounding box center [95, 375] width 133 height 300
click at [156, 182] on button "HANG UP" at bounding box center [137, 187] width 48 height 14
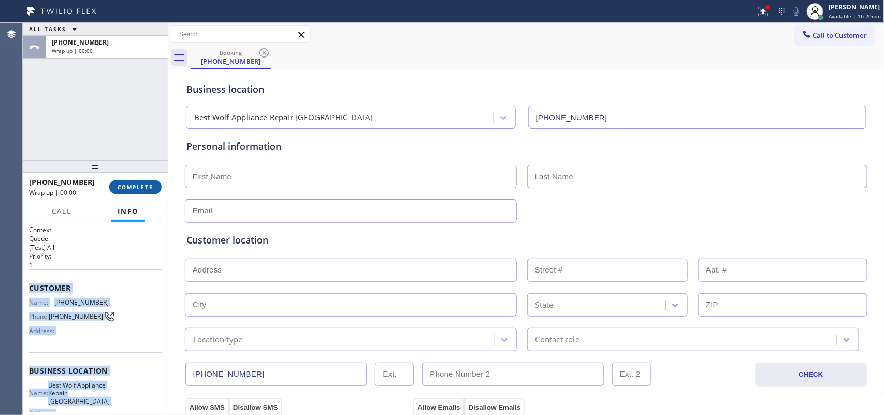
click at [154, 184] on button "COMPLETE" at bounding box center [135, 187] width 52 height 14
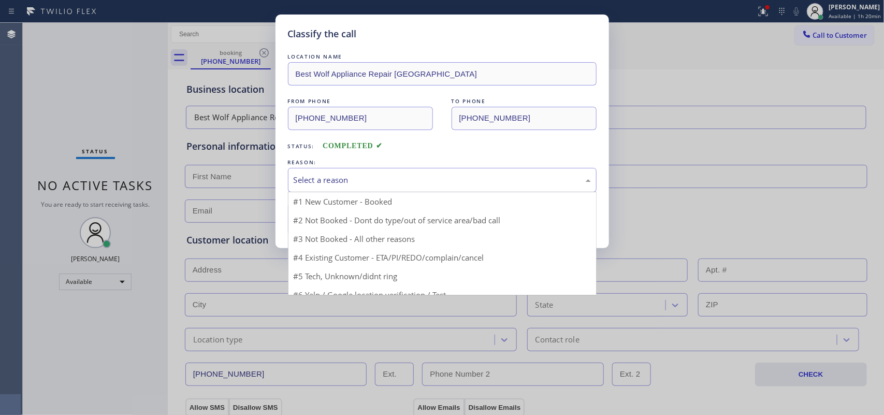
click at [336, 182] on div "Select a reason" at bounding box center [442, 180] width 297 height 12
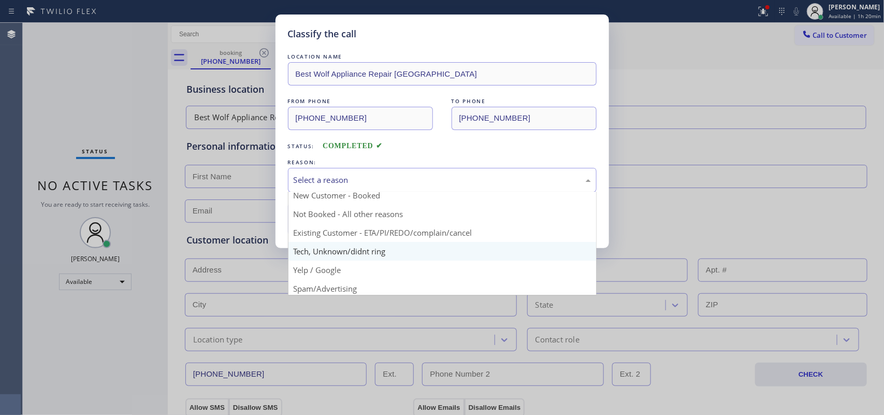
scroll to position [71, 0]
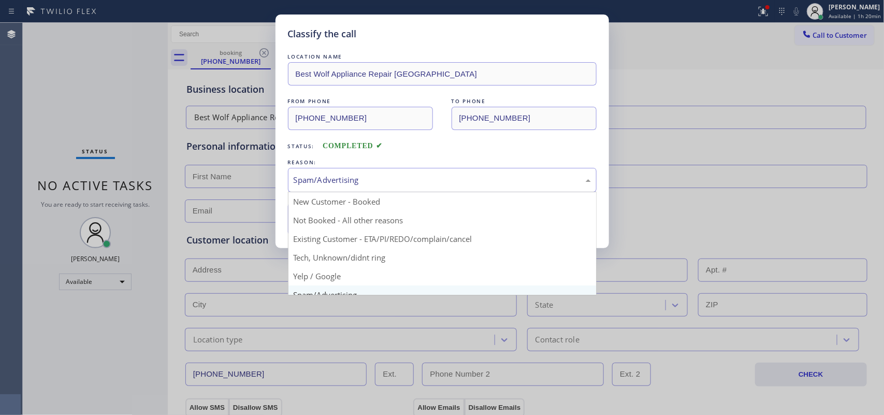
click at [415, 191] on div "Spam/Advertising" at bounding box center [442, 180] width 309 height 24
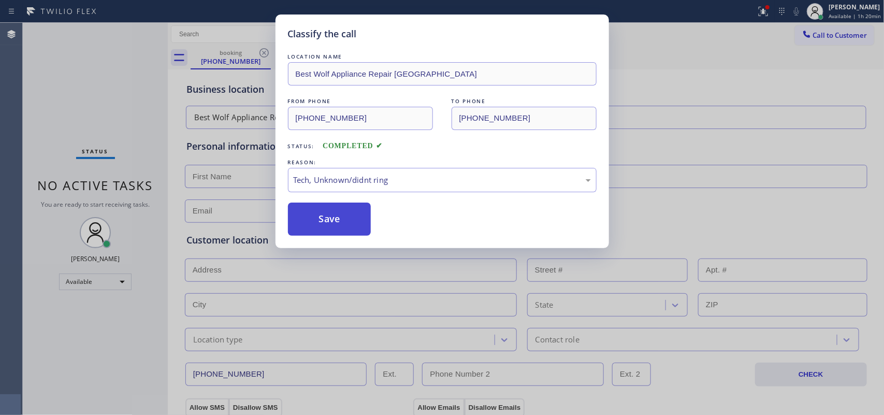
click at [348, 223] on button "Save" at bounding box center [329, 218] width 83 height 33
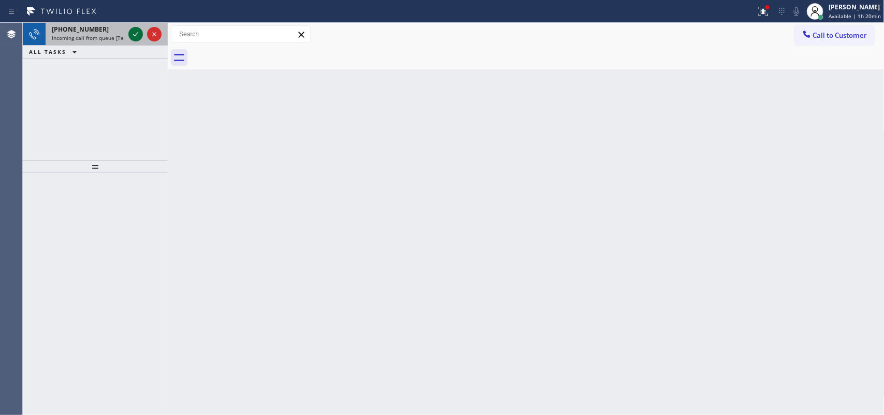
click at [135, 32] on icon at bounding box center [135, 34] width 12 height 12
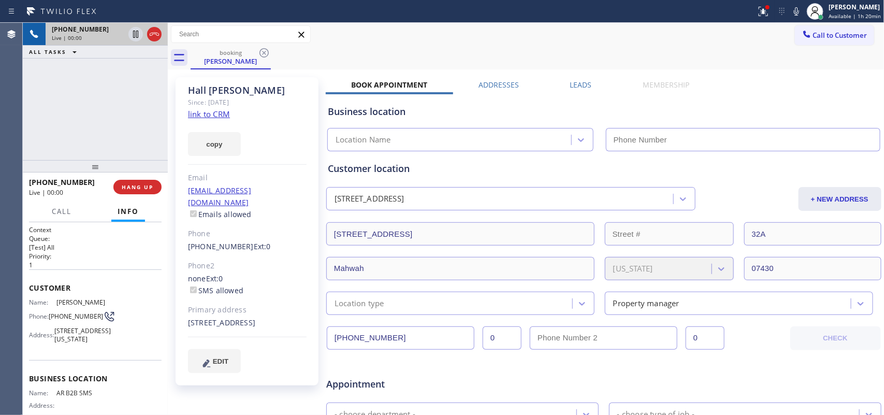
type input "[PHONE_NUMBER]"
click at [214, 112] on link "link to CRM" at bounding box center [209, 114] width 42 height 10
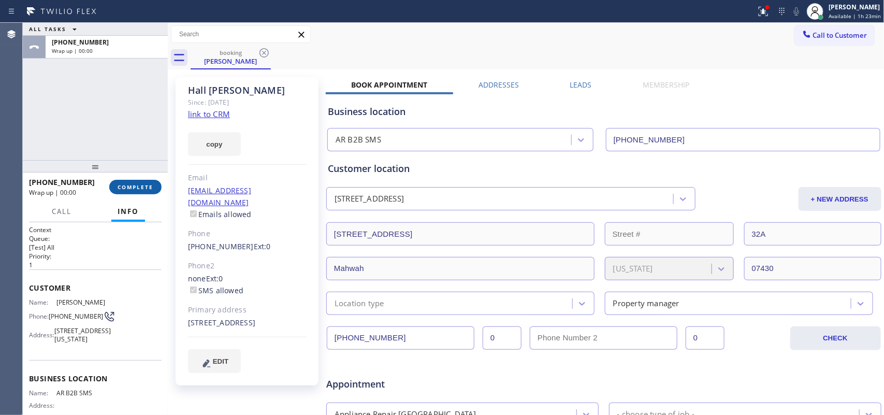
click at [142, 190] on span "COMPLETE" at bounding box center [136, 186] width 36 height 7
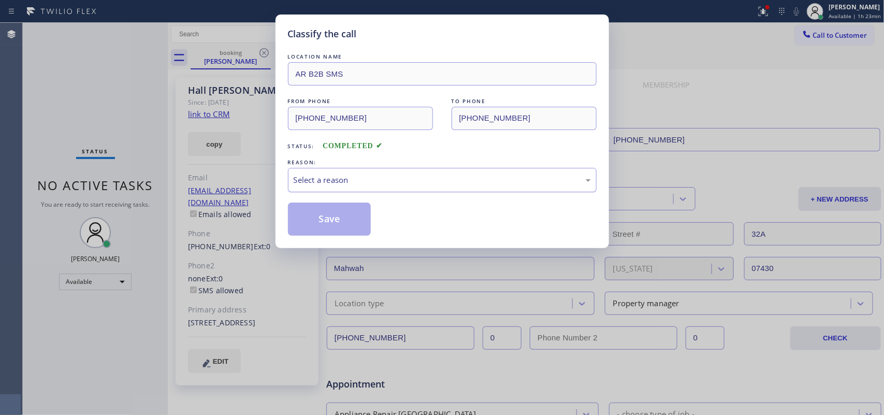
click at [338, 185] on div "Select a reason" at bounding box center [442, 180] width 297 height 12
click at [366, 233] on button "Save" at bounding box center [329, 218] width 83 height 33
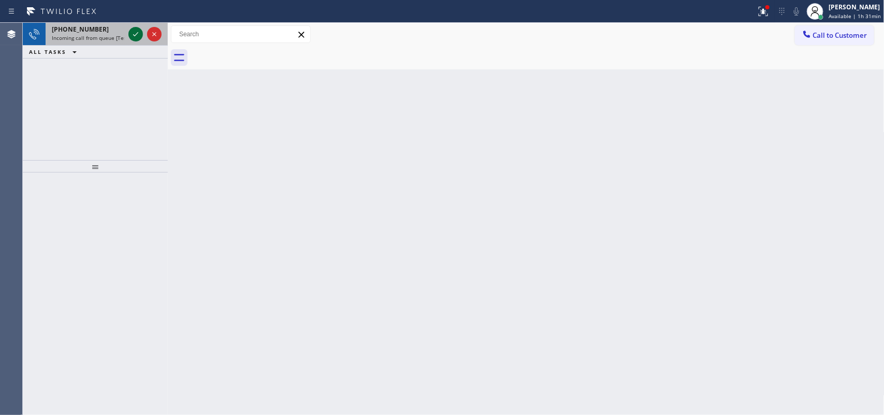
click at [132, 32] on icon at bounding box center [135, 34] width 12 height 12
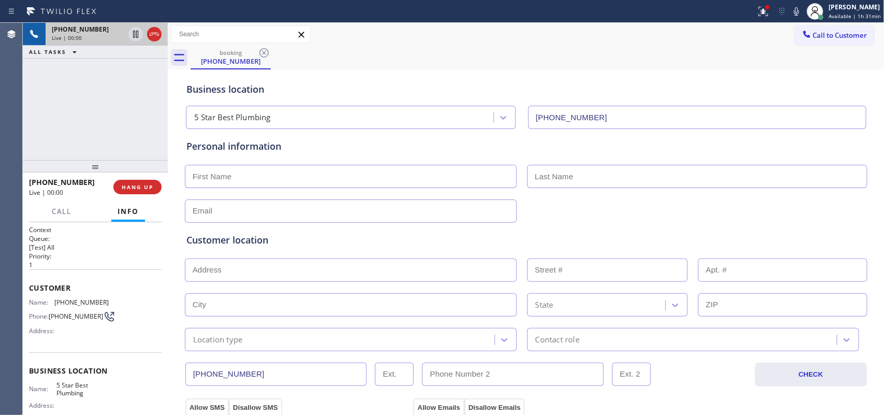
type input "[PHONE_NUMBER]"
drag, startPoint x: 107, startPoint y: 297, endPoint x: 49, endPoint y: 295, distance: 57.5
click at [49, 295] on div "Customer Name: [PHONE_NUMBER] Phone: [PHONE_NUMBER] Address:" at bounding box center [95, 310] width 133 height 83
click at [57, 207] on span "Call" at bounding box center [62, 211] width 20 height 9
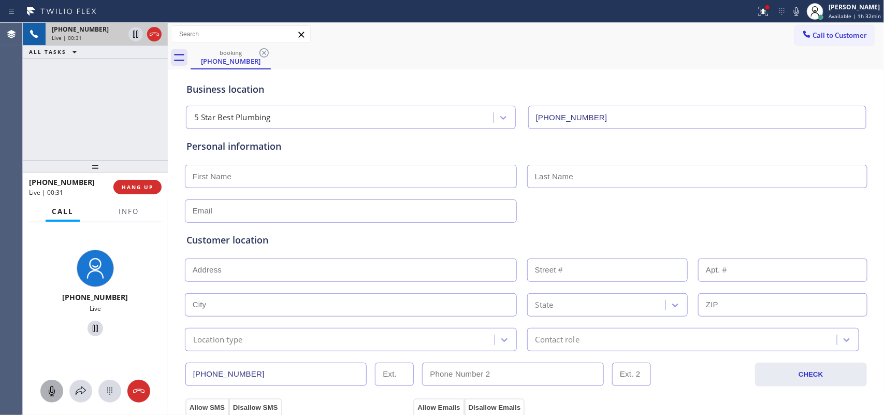
click at [50, 389] on icon at bounding box center [52, 391] width 6 height 10
click at [93, 326] on icon at bounding box center [95, 328] width 5 height 7
click at [136, 207] on span "Info" at bounding box center [129, 211] width 20 height 9
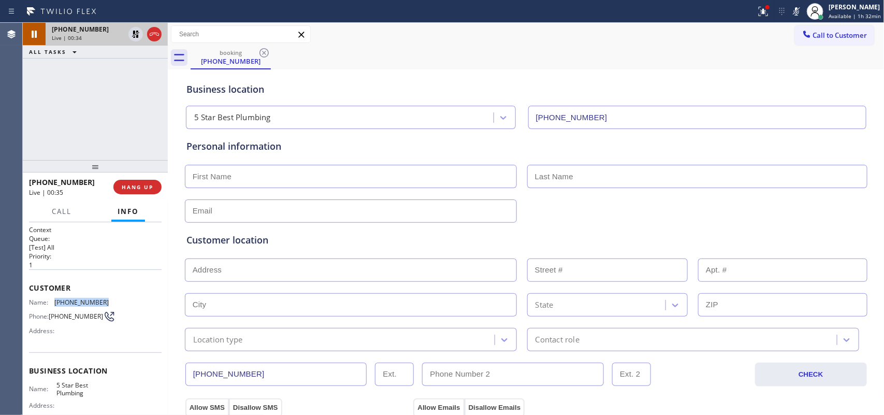
scroll to position [107, 0]
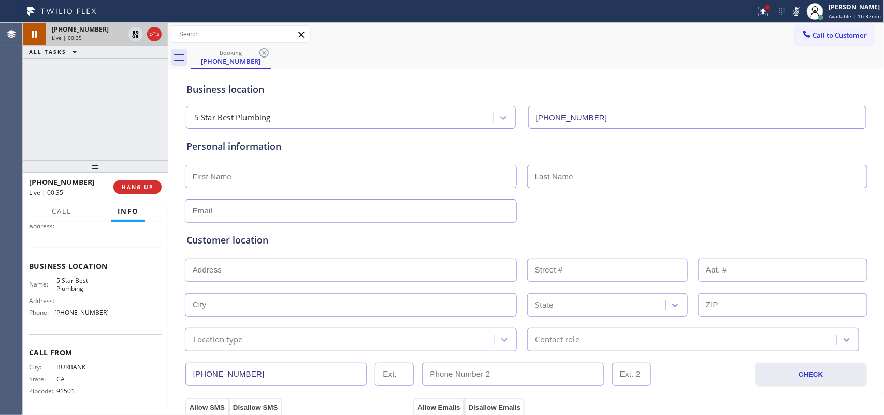
click at [108, 320] on div "Business location Name: 5 Star Best Plumbing Address: Phone: [PHONE_NUMBER]" at bounding box center [95, 291] width 133 height 86
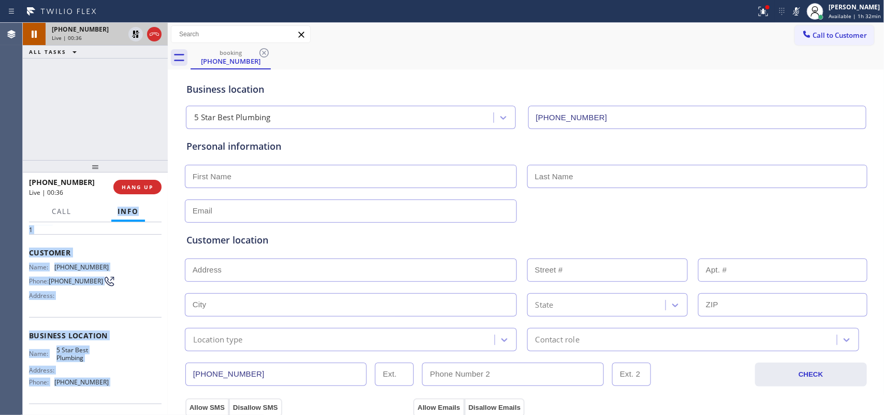
scroll to position [0, 0]
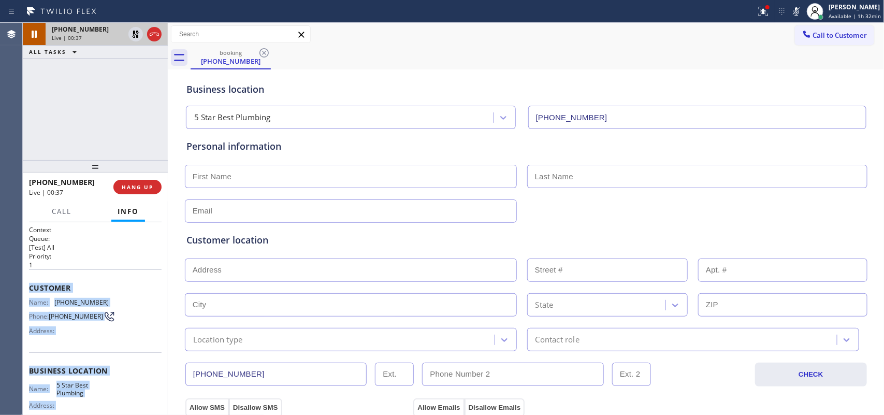
drag, startPoint x: 108, startPoint y: 320, endPoint x: 32, endPoint y: 285, distance: 83.7
click at [32, 285] on div "Context Queue: [Test] All Priority: 1 Customer Name: [PHONE_NUMBER] Phone: [PHO…" at bounding box center [95, 371] width 133 height 292
click at [61, 207] on span "Call" at bounding box center [62, 211] width 20 height 9
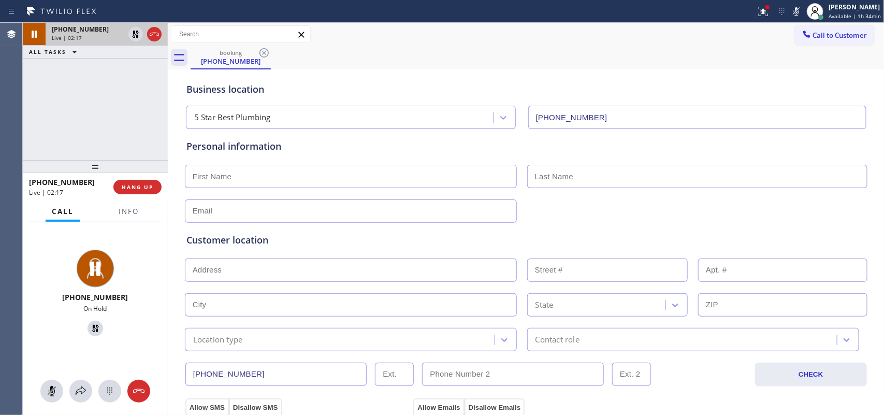
drag, startPoint x: 57, startPoint y: 390, endPoint x: 75, endPoint y: 368, distance: 28.0
click at [57, 391] on icon at bounding box center [52, 391] width 12 height 12
drag, startPoint x: 90, startPoint y: 326, endPoint x: 300, endPoint y: 228, distance: 232.6
click at [91, 327] on icon at bounding box center [95, 328] width 12 height 12
click at [57, 388] on icon at bounding box center [52, 391] width 12 height 12
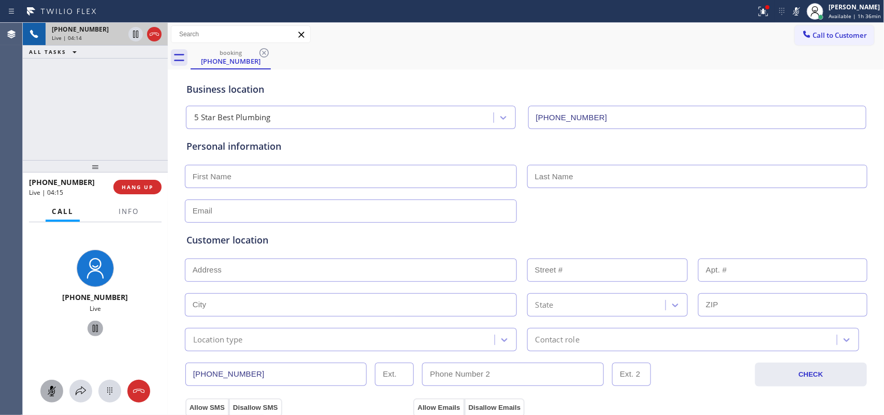
drag, startPoint x: 88, startPoint y: 326, endPoint x: 187, endPoint y: 135, distance: 215.9
click at [89, 325] on icon at bounding box center [95, 328] width 12 height 12
click at [281, 171] on input "text" at bounding box center [351, 176] width 332 height 23
type input "[PERSON_NAME]"
click at [55, 394] on icon at bounding box center [52, 391] width 12 height 12
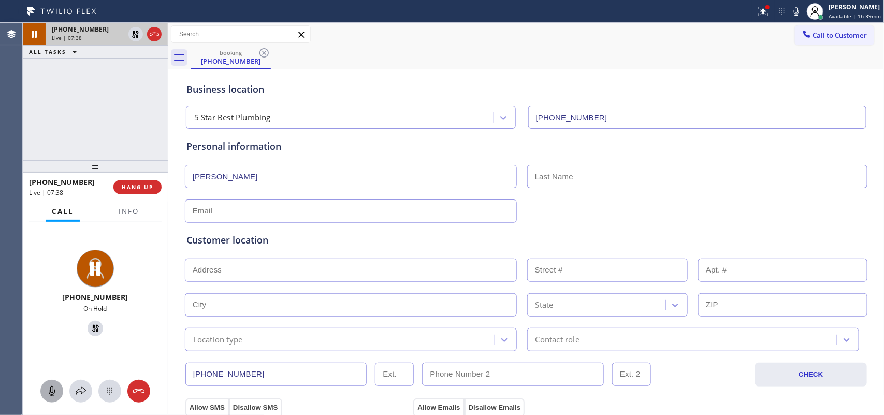
drag, startPoint x: 90, startPoint y: 331, endPoint x: 106, endPoint y: 317, distance: 21.7
click at [91, 330] on icon at bounding box center [95, 328] width 12 height 12
click at [48, 386] on icon at bounding box center [52, 391] width 12 height 12
click at [89, 327] on icon at bounding box center [95, 328] width 12 height 12
drag, startPoint x: 48, startPoint y: 388, endPoint x: 78, endPoint y: 345, distance: 52.9
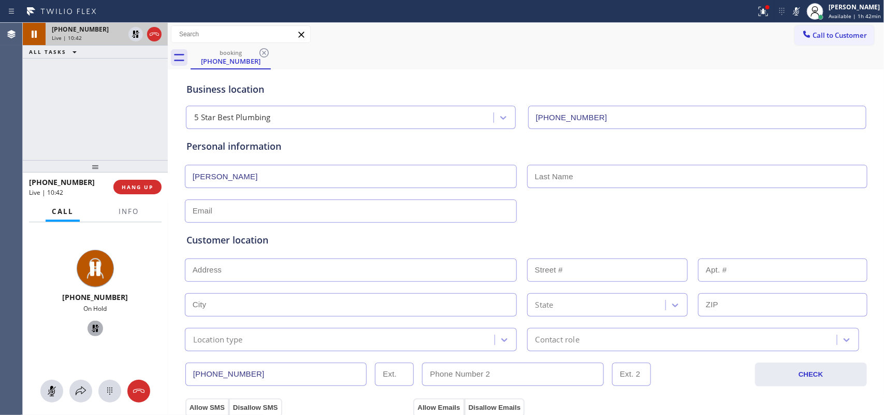
click at [51, 386] on icon at bounding box center [52, 391] width 12 height 12
drag, startPoint x: 89, startPoint y: 325, endPoint x: 93, endPoint y: 321, distance: 6.2
click at [90, 324] on icon at bounding box center [95, 328] width 12 height 12
click at [353, 171] on input "[PERSON_NAME]" at bounding box center [351, 176] width 332 height 23
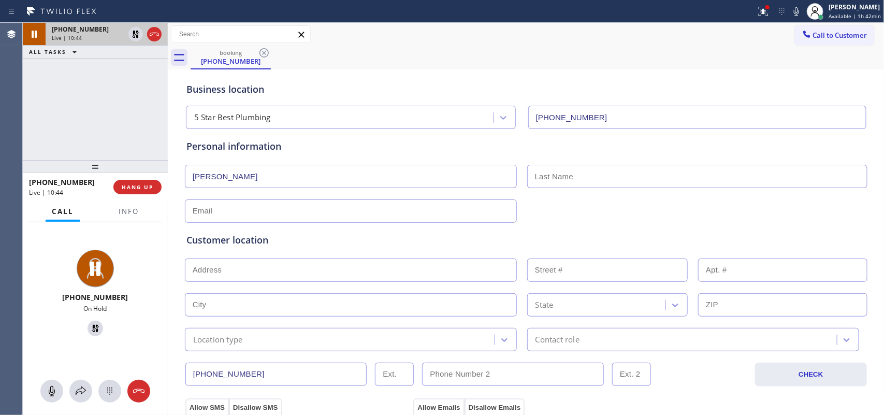
click at [353, 171] on input "[PERSON_NAME]" at bounding box center [351, 176] width 332 height 23
click at [553, 172] on input "text" at bounding box center [697, 176] width 340 height 23
paste input "[PERSON_NAME]"
type input "[PERSON_NAME]"
drag, startPoint x: 182, startPoint y: 175, endPoint x: 125, endPoint y: 175, distance: 57.0
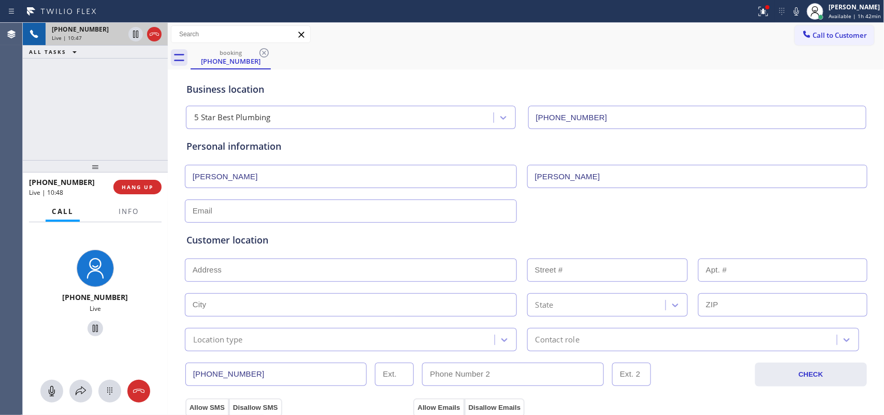
click at [125, 175] on div "[PHONE_NUMBER] Live | 10:47 ALL TASKS ALL TASKS ACTIVE TASKS TASKS IN WRAP UP […" at bounding box center [453, 219] width 861 height 392
type input "Mr."
click at [285, 205] on input "text" at bounding box center [351, 210] width 332 height 23
type input "[EMAIL_ADDRESS][DOMAIN_NAME]"
click at [433, 266] on input "text" at bounding box center [351, 269] width 332 height 23
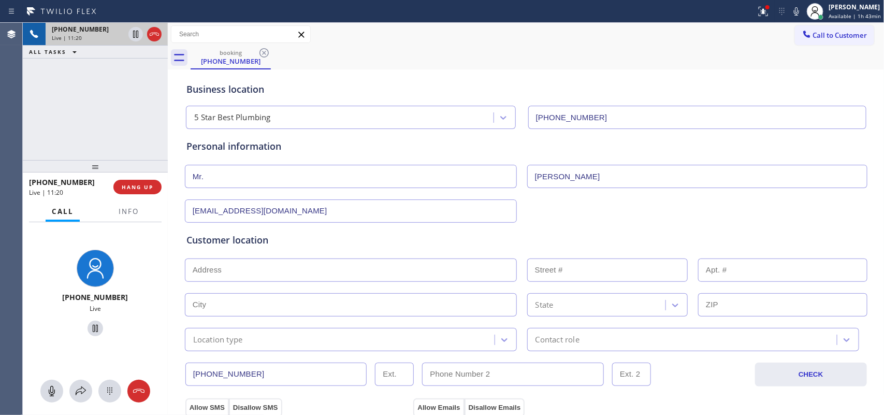
click at [432, 262] on input "text" at bounding box center [351, 269] width 332 height 23
click at [344, 267] on input "text" at bounding box center [351, 269] width 332 height 23
paste input "[STREET_ADDRESS]"
type input "[STREET_ADDRESS]"
type input "32580"
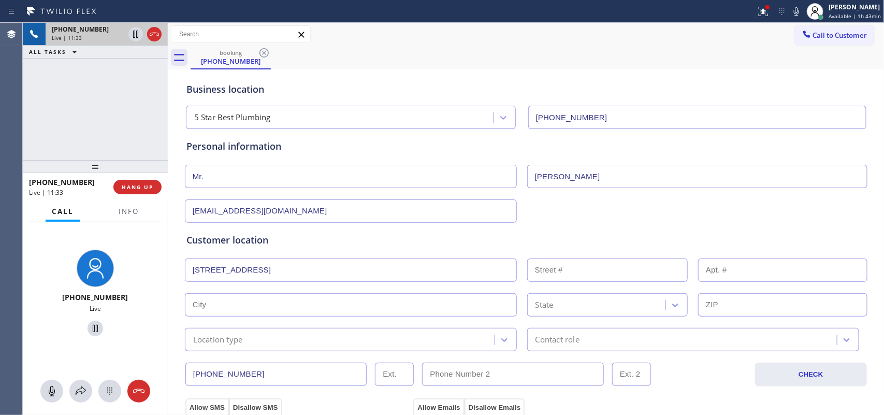
type input "Agua Dulce"
type input "91390"
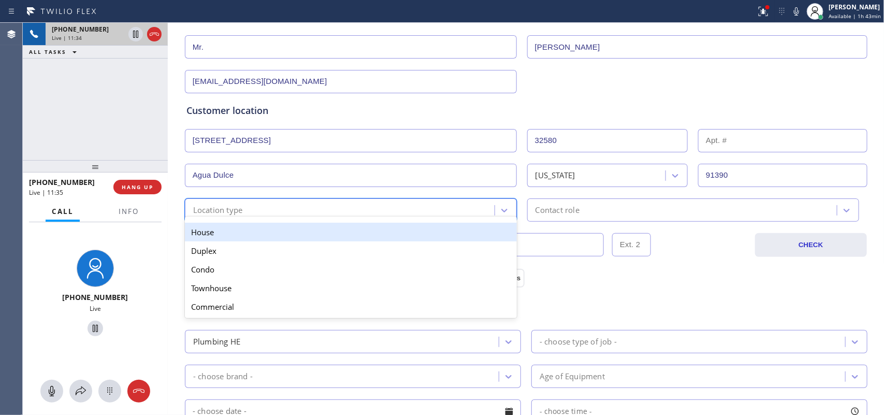
click at [301, 210] on div "Location type" at bounding box center [341, 210] width 307 height 18
click at [294, 231] on div "House" at bounding box center [351, 232] width 332 height 19
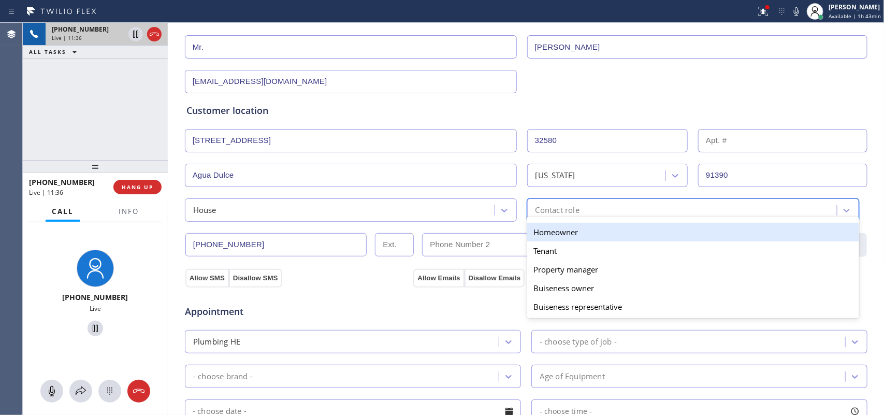
click at [573, 201] on div "Contact role" at bounding box center [693, 209] width 332 height 23
click at [563, 227] on div "Homeowner" at bounding box center [693, 232] width 332 height 19
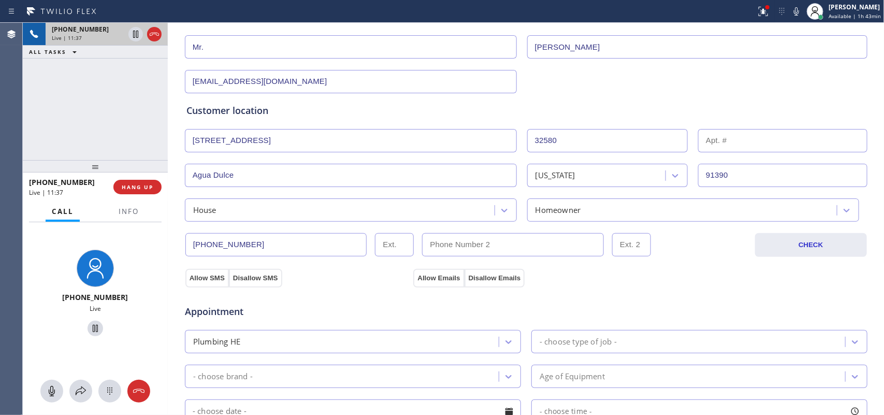
drag, startPoint x: 189, startPoint y: 273, endPoint x: 348, endPoint y: 286, distance: 159.5
click at [192, 273] on button "Allow SMS" at bounding box center [206, 278] width 43 height 19
click at [429, 280] on button "Allow Emails" at bounding box center [438, 278] width 51 height 19
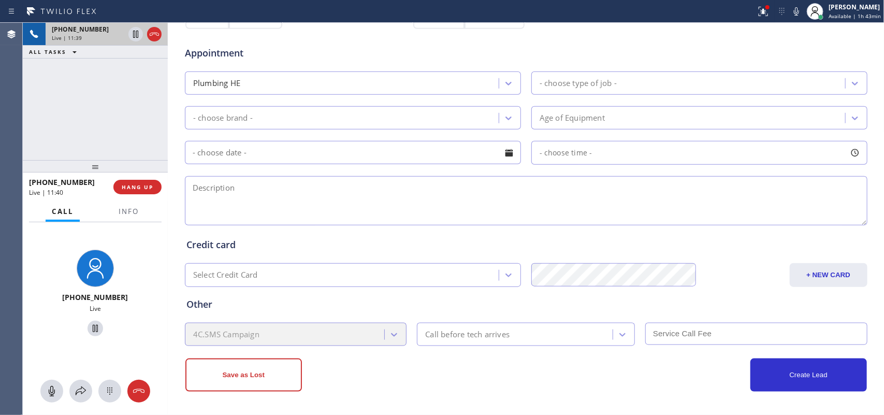
click at [607, 83] on div "- choose type of job -" at bounding box center [578, 83] width 77 height 12
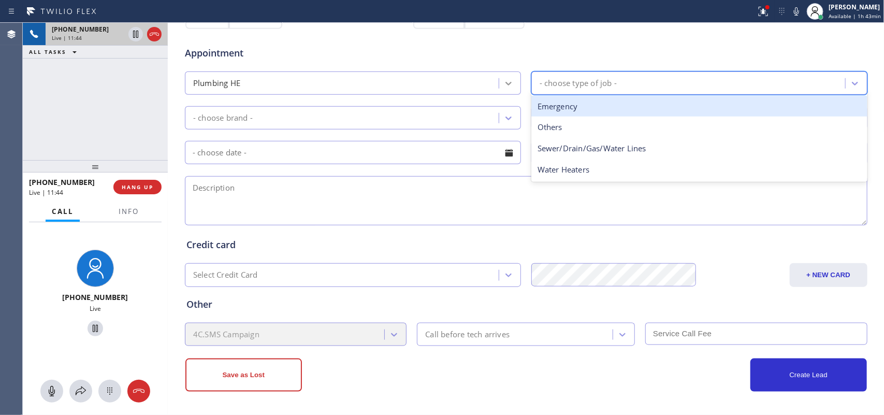
click at [503, 86] on icon at bounding box center [508, 83] width 10 height 10
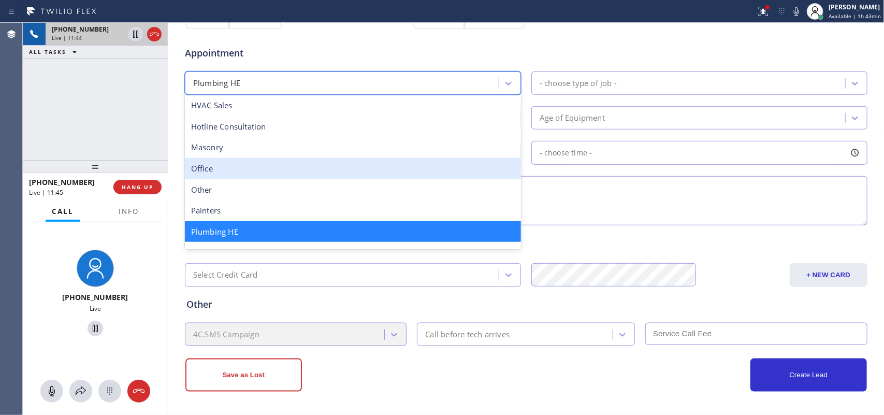
scroll to position [353, 0]
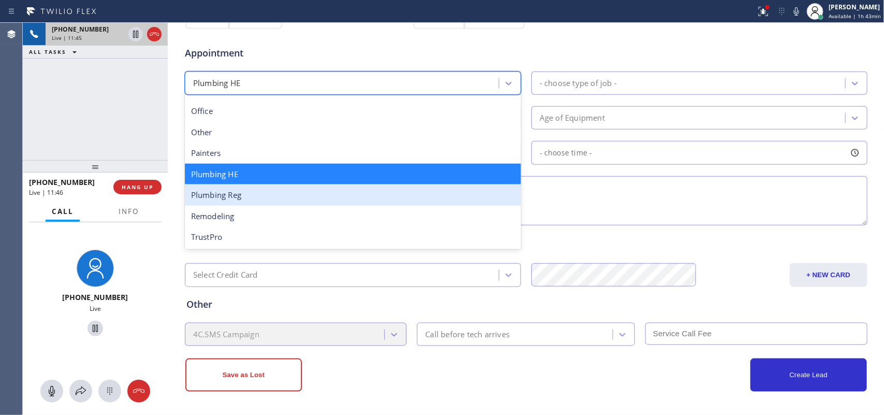
click at [410, 192] on div "Plumbing Reg" at bounding box center [353, 194] width 336 height 21
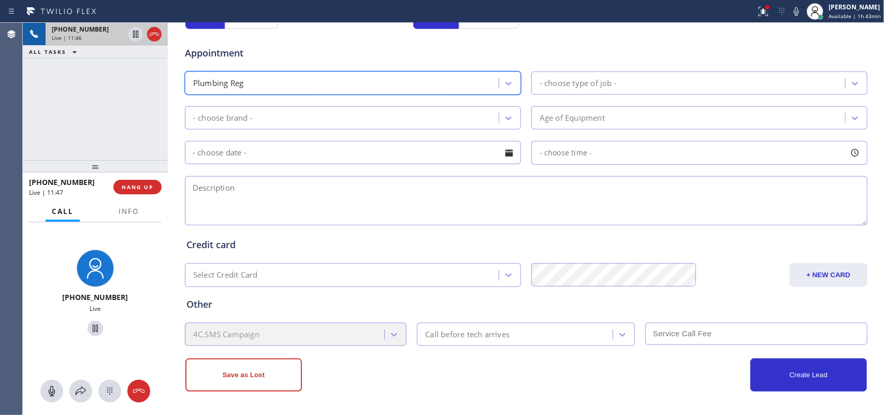
click at [586, 86] on div "- choose type of job -" at bounding box center [578, 83] width 77 height 12
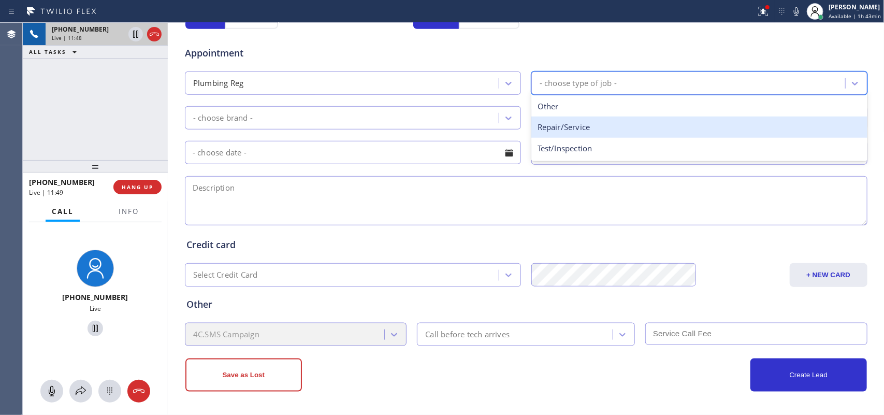
drag, startPoint x: 607, startPoint y: 122, endPoint x: 564, endPoint y: 122, distance: 43.0
click at [607, 123] on div "Repair/Service" at bounding box center [699, 127] width 336 height 21
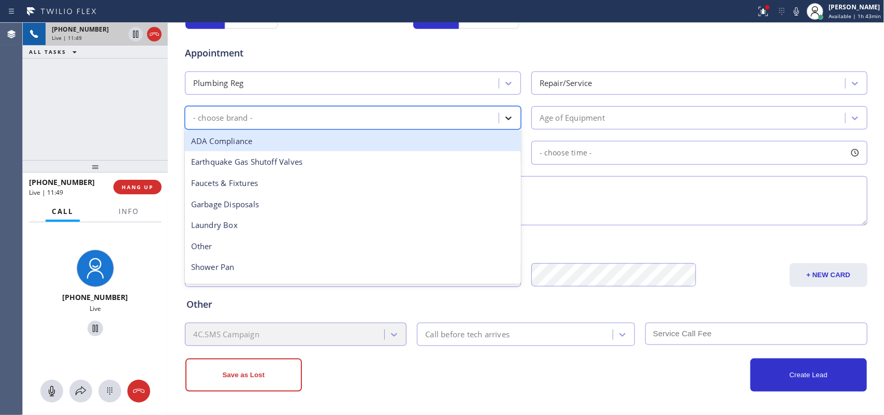
click at [508, 115] on icon at bounding box center [508, 118] width 10 height 10
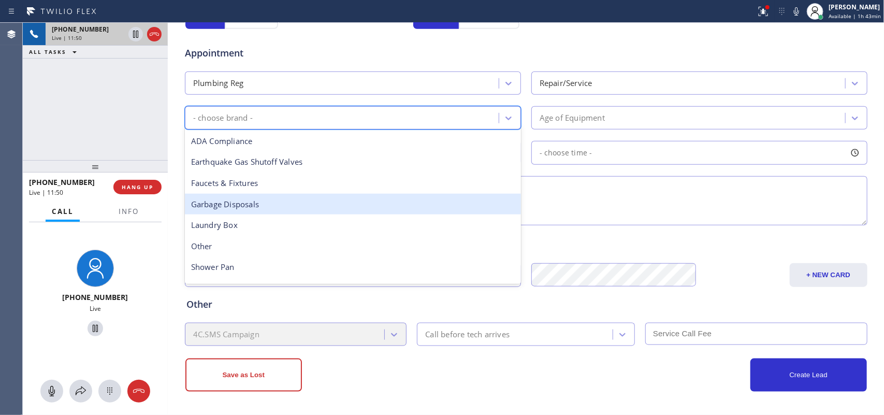
scroll to position [65, 0]
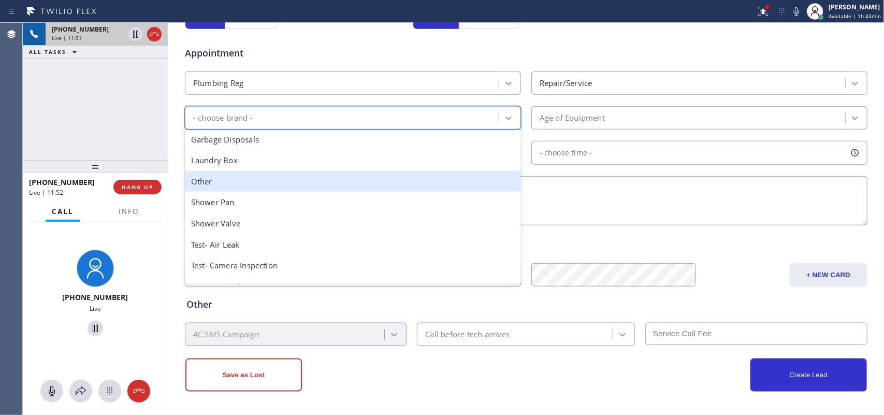
click at [334, 190] on div "Other" at bounding box center [353, 181] width 336 height 21
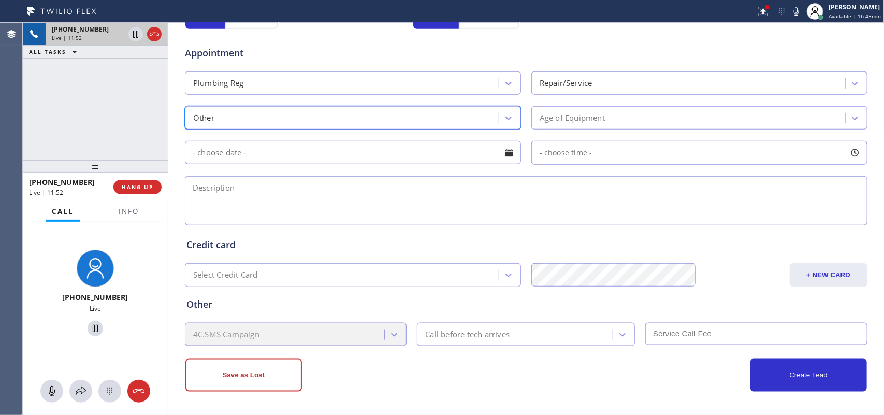
click at [578, 120] on div "Age of Equipment" at bounding box center [572, 118] width 65 height 12
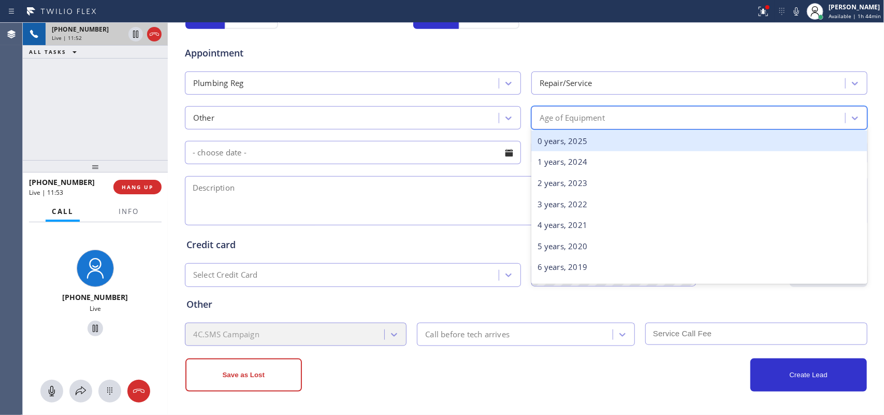
click at [588, 141] on div "0 years, 2025" at bounding box center [699, 140] width 336 height 21
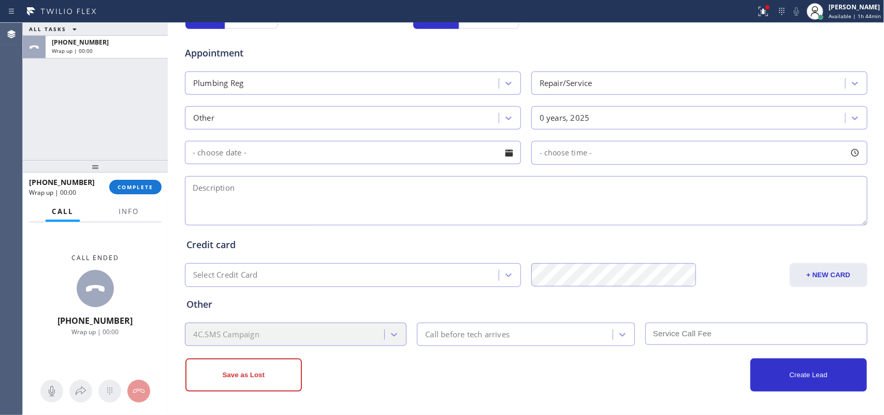
click at [207, 193] on textarea at bounding box center [526, 200] width 682 height 49
paste textarea "house-ho/ 6000 gallons water tank, pumps turns on and off, the pump was working…"
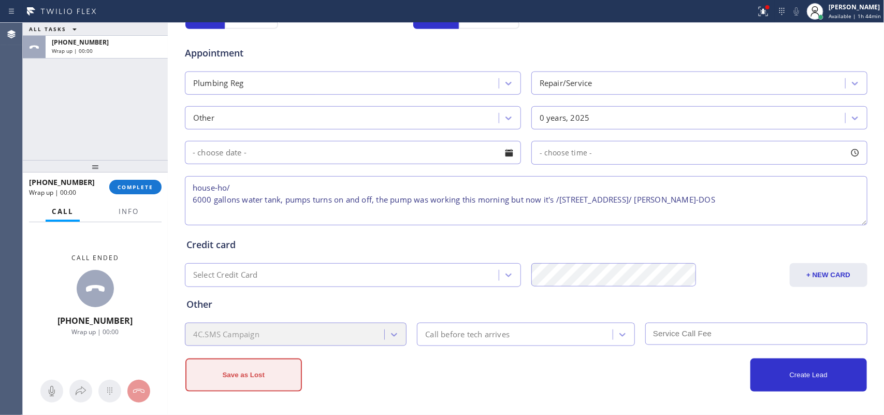
type textarea "house-ho/ 6000 gallons water tank, pumps turns on and off, the pump was working…"
click at [269, 380] on button "Save as Lost" at bounding box center [243, 374] width 117 height 33
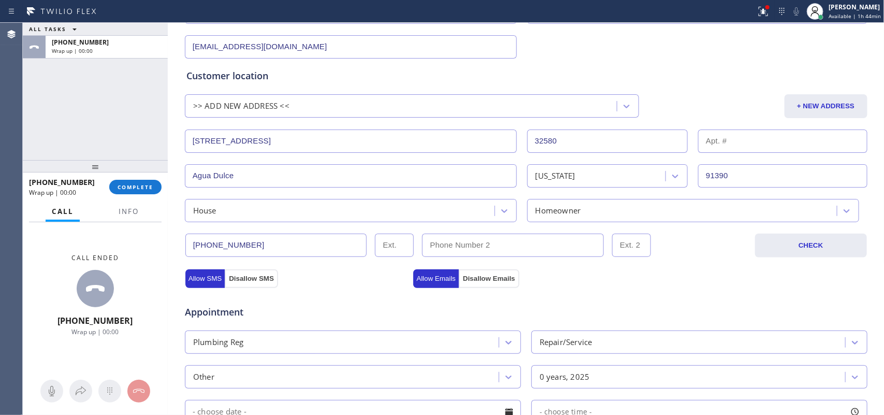
scroll to position [0, 0]
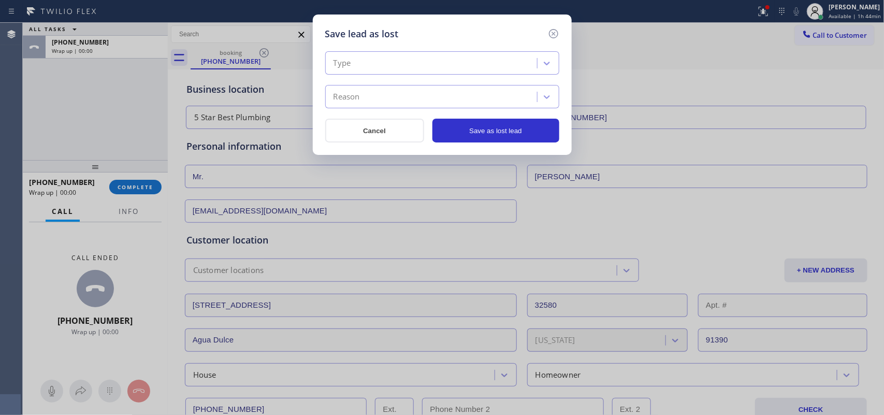
click at [496, 66] on div "Type" at bounding box center [432, 63] width 209 height 18
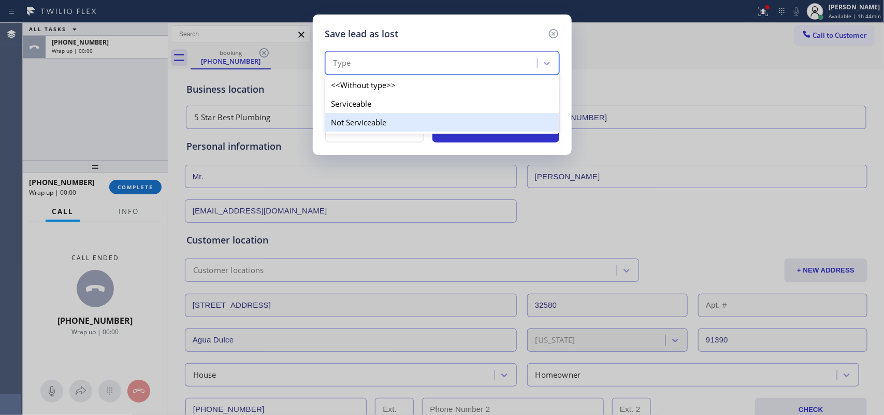
click at [485, 117] on div "Not Serviceable" at bounding box center [442, 122] width 234 height 19
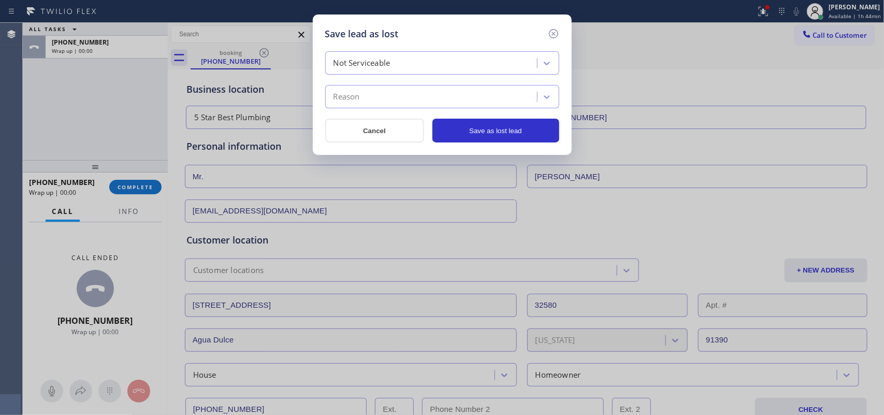
click at [482, 100] on div "Reason" at bounding box center [432, 97] width 209 height 18
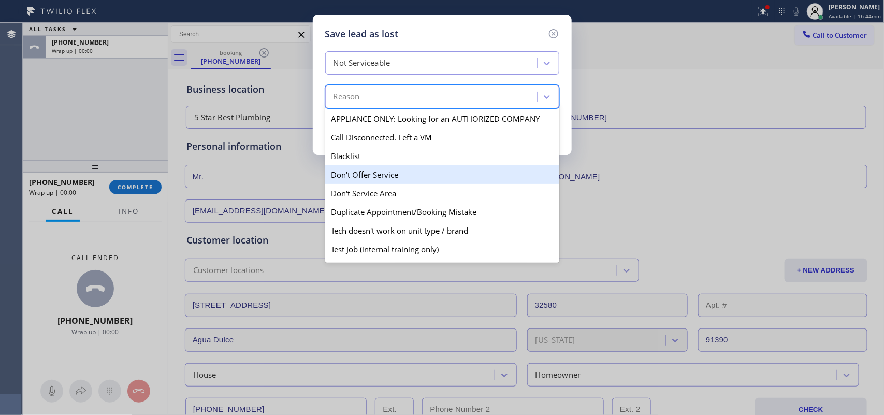
click at [428, 181] on div "Don't Offer Service" at bounding box center [442, 174] width 234 height 19
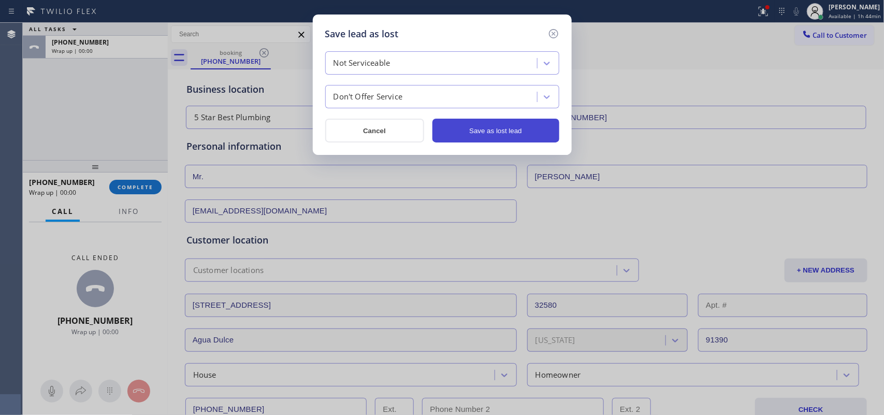
click at [475, 129] on button "Save as lost lead" at bounding box center [495, 131] width 127 height 24
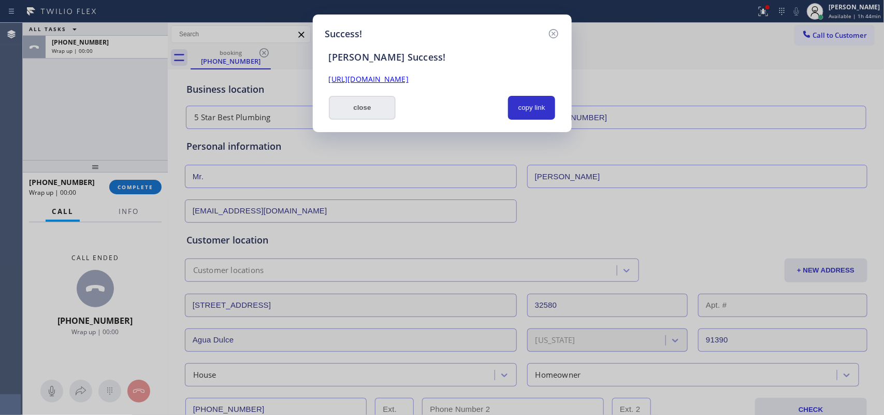
click at [377, 115] on button "close" at bounding box center [362, 108] width 67 height 24
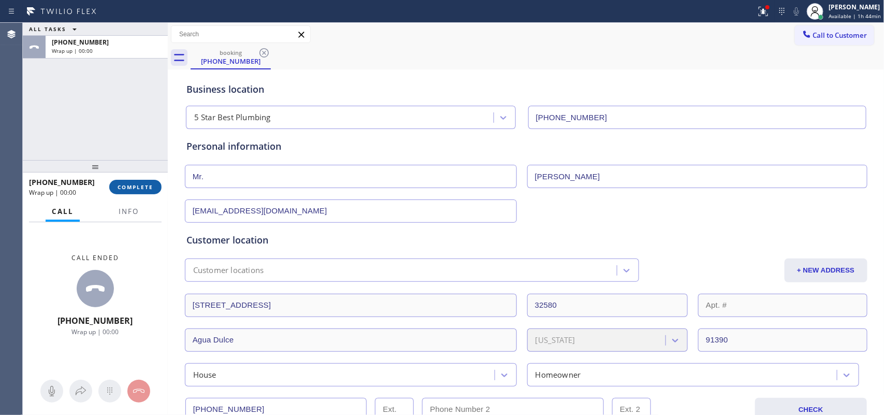
click at [148, 185] on span "COMPLETE" at bounding box center [136, 186] width 36 height 7
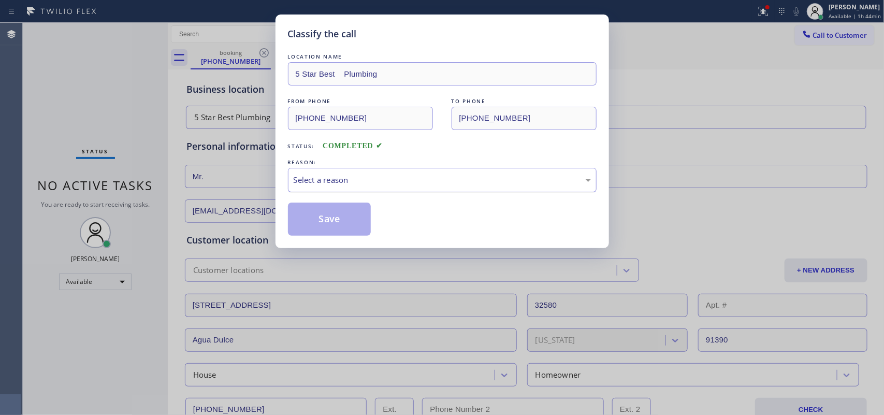
click at [423, 179] on div "Select a reason" at bounding box center [442, 180] width 297 height 12
click at [357, 229] on button "Save" at bounding box center [329, 218] width 83 height 33
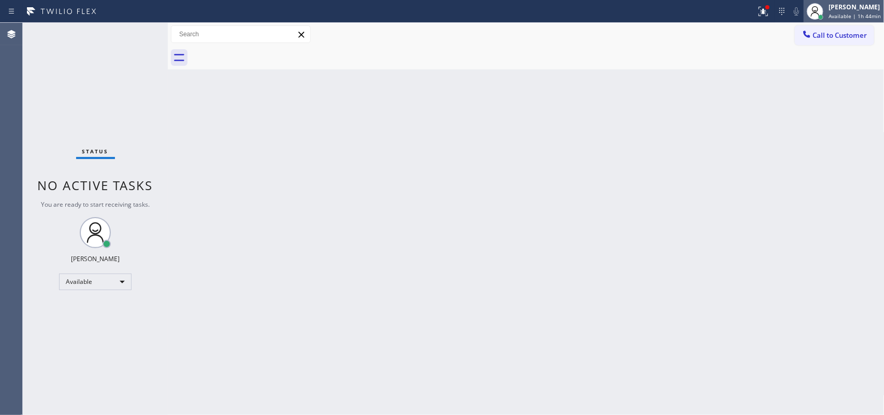
click at [862, 14] on span "Available | 1h 44min" at bounding box center [855, 15] width 52 height 7
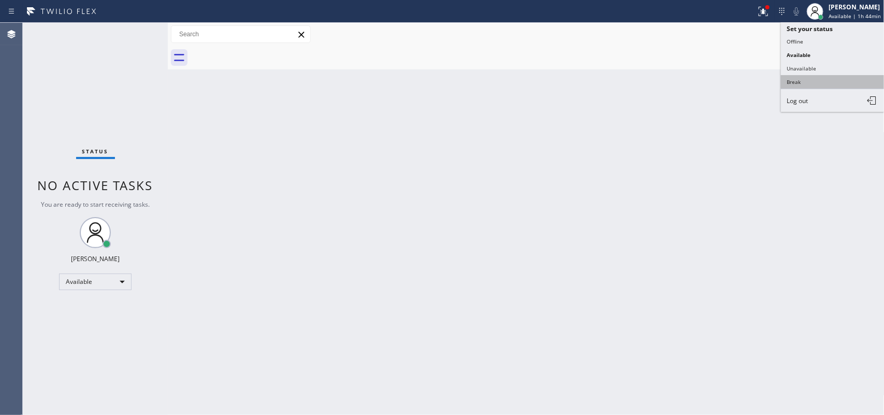
click at [807, 81] on button "Break" at bounding box center [833, 81] width 104 height 13
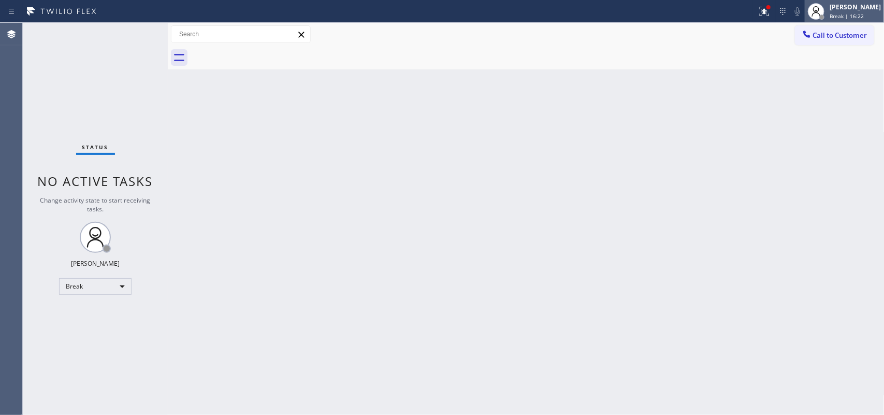
click at [864, 14] on span "Break | 16:22" at bounding box center [847, 15] width 34 height 7
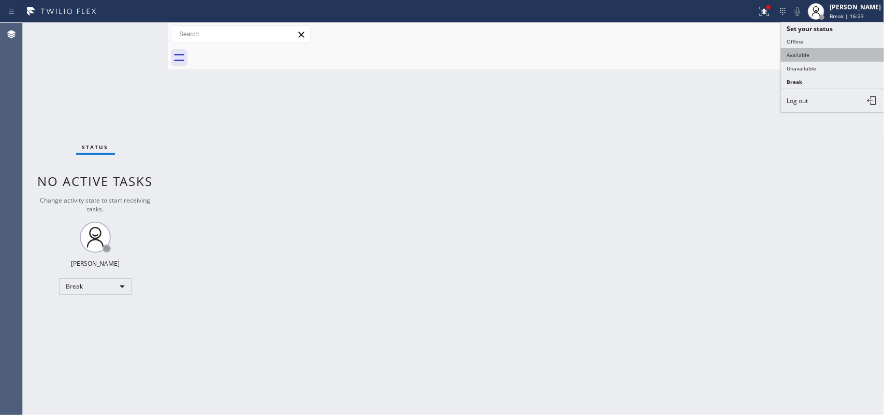
click at [848, 55] on button "Available" at bounding box center [833, 54] width 104 height 13
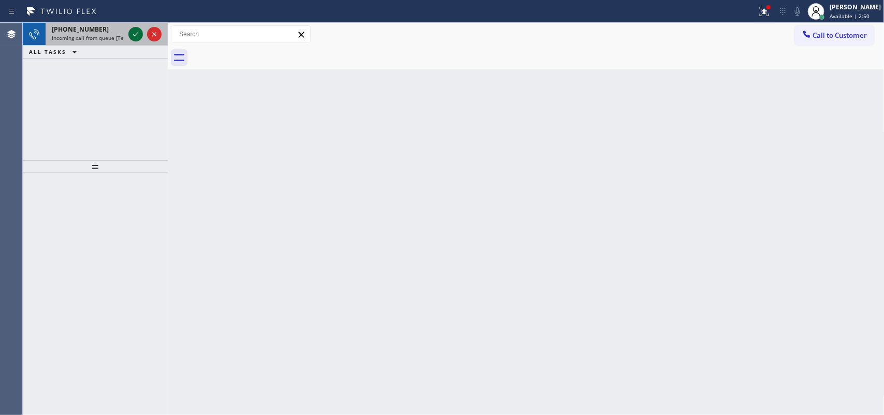
click at [131, 34] on icon at bounding box center [135, 34] width 12 height 12
click at [134, 34] on icon at bounding box center [135, 34] width 12 height 12
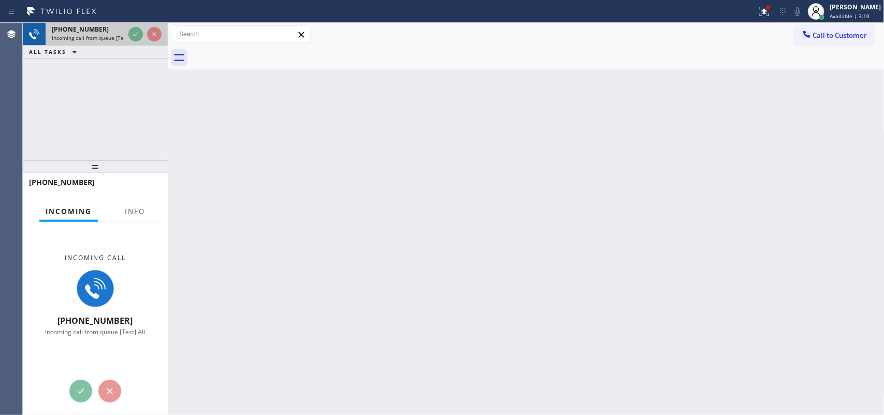
click at [109, 33] on div "[PHONE_NUMBER]" at bounding box center [88, 29] width 72 height 9
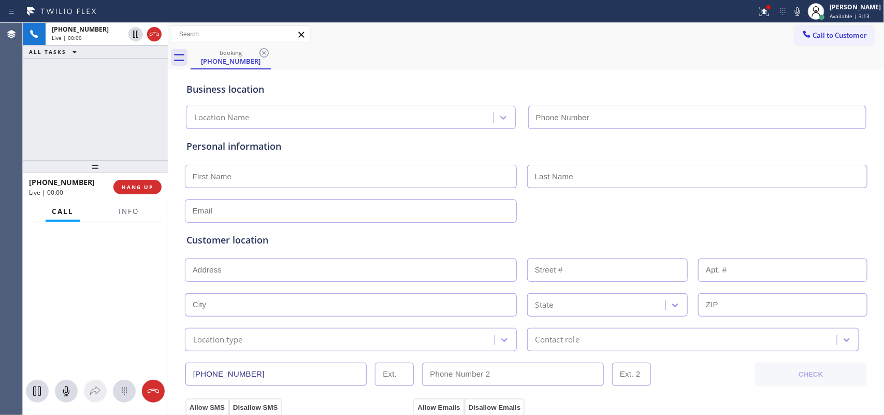
type input "[PHONE_NUMBER]"
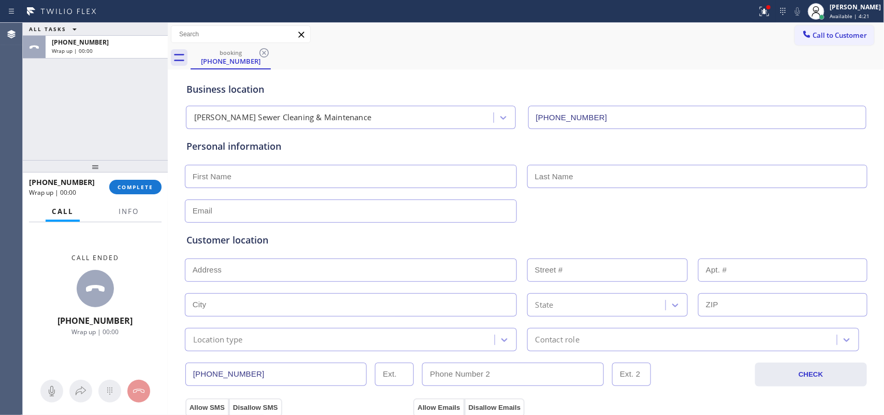
click at [164, 180] on div "[PHONE_NUMBER] Wrap up | 00:00 COMPLETE" at bounding box center [95, 186] width 145 height 29
click at [142, 180] on button "COMPLETE" at bounding box center [135, 187] width 52 height 14
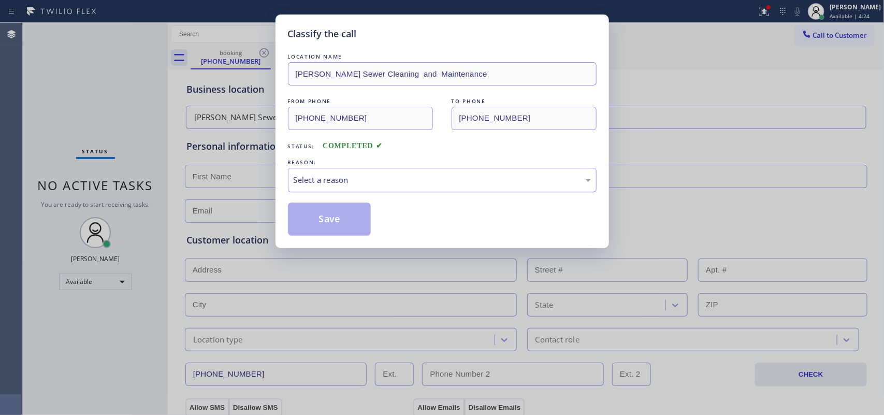
click at [301, 173] on div "Select a reason" at bounding box center [442, 180] width 309 height 24
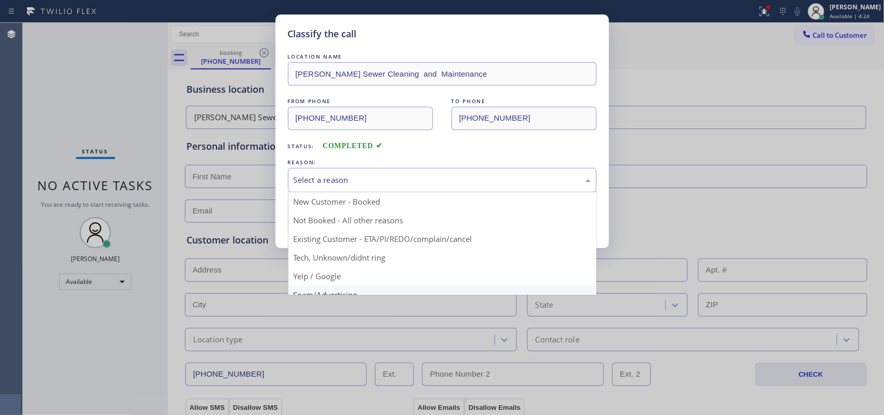
scroll to position [71, 0]
click at [373, 177] on div "Spam/Advertising" at bounding box center [442, 180] width 297 height 12
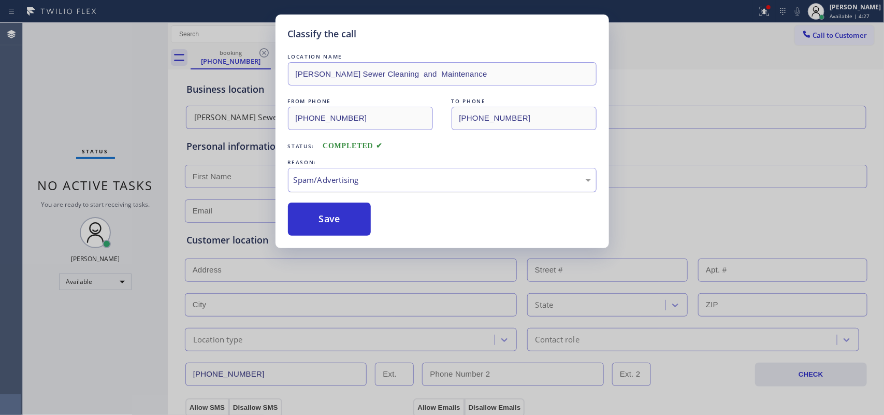
click at [373, 177] on div "Spam/Advertising" at bounding box center [442, 180] width 297 height 12
click at [373, 172] on div "Spam/Advertising" at bounding box center [442, 180] width 309 height 24
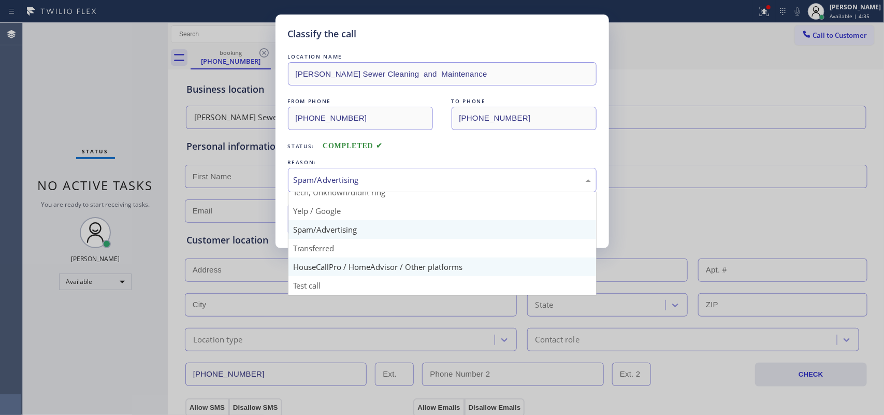
scroll to position [0, 0]
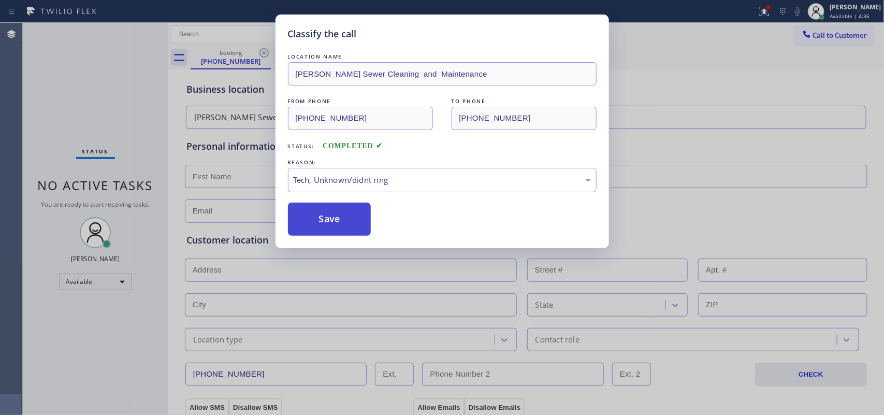
click at [330, 232] on button "Save" at bounding box center [329, 218] width 83 height 33
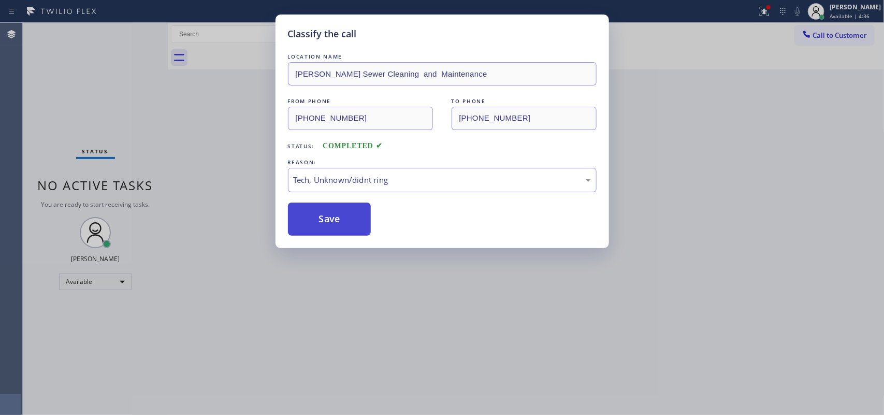
click at [334, 223] on button "Save" at bounding box center [329, 218] width 83 height 33
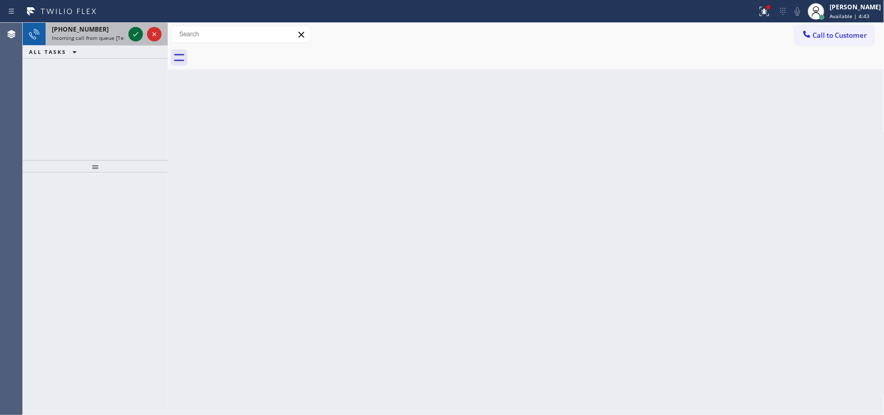
click at [134, 32] on icon at bounding box center [135, 34] width 12 height 12
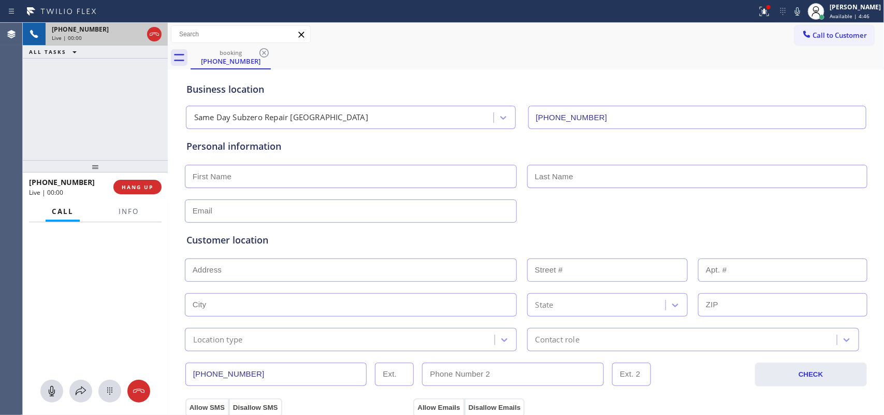
type input "[PHONE_NUMBER]"
click at [142, 191] on button "HANG UP" at bounding box center [137, 187] width 48 height 14
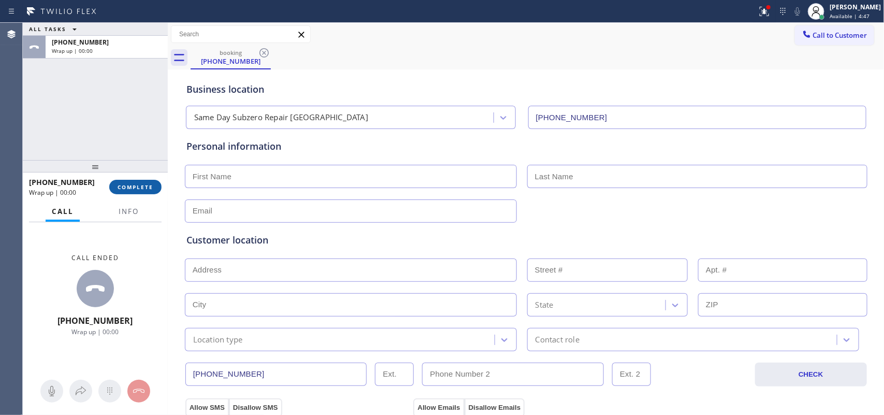
click at [142, 191] on button "COMPLETE" at bounding box center [135, 187] width 52 height 14
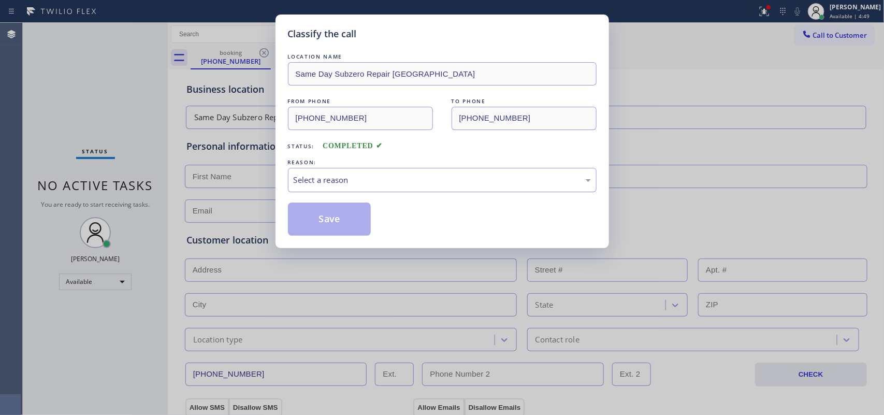
drag, startPoint x: 389, startPoint y: 164, endPoint x: 385, endPoint y: 167, distance: 5.6
click at [389, 164] on div "REASON:" at bounding box center [442, 162] width 309 height 11
click at [382, 172] on div "Select a reason" at bounding box center [442, 180] width 309 height 24
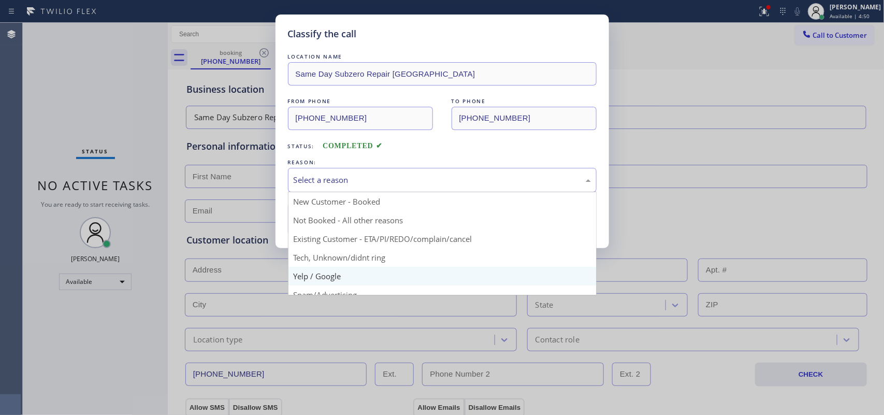
scroll to position [71, 0]
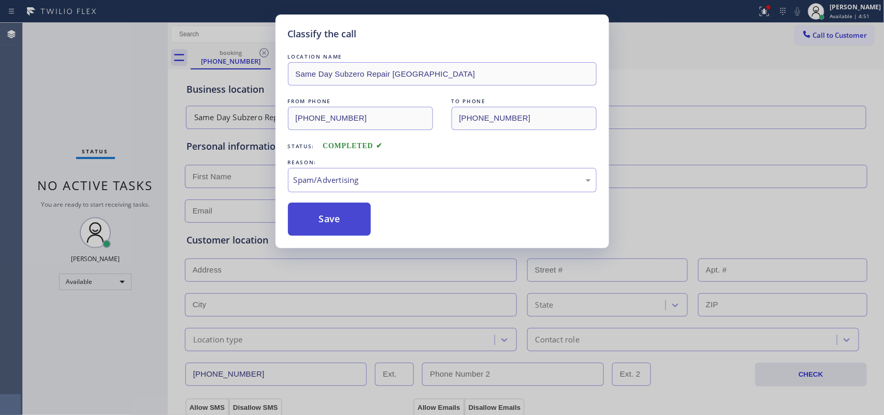
click at [334, 213] on button "Save" at bounding box center [329, 218] width 83 height 33
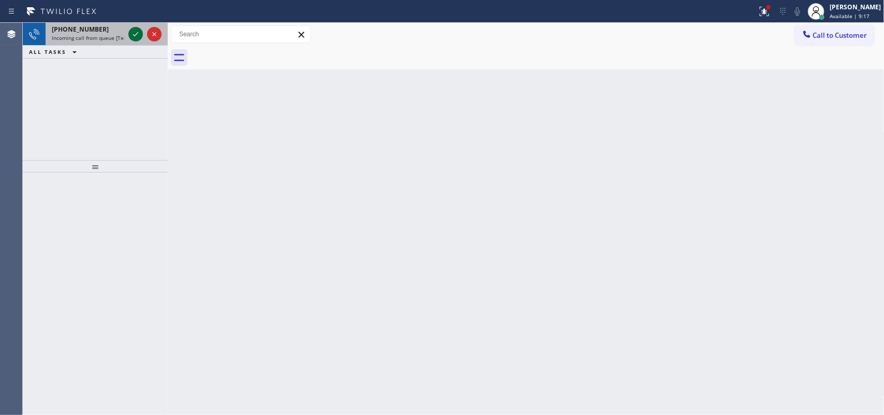
click at [135, 34] on icon at bounding box center [135, 34] width 12 height 12
click at [133, 36] on icon at bounding box center [135, 34] width 12 height 12
click at [128, 32] on div at bounding box center [135, 34] width 14 height 12
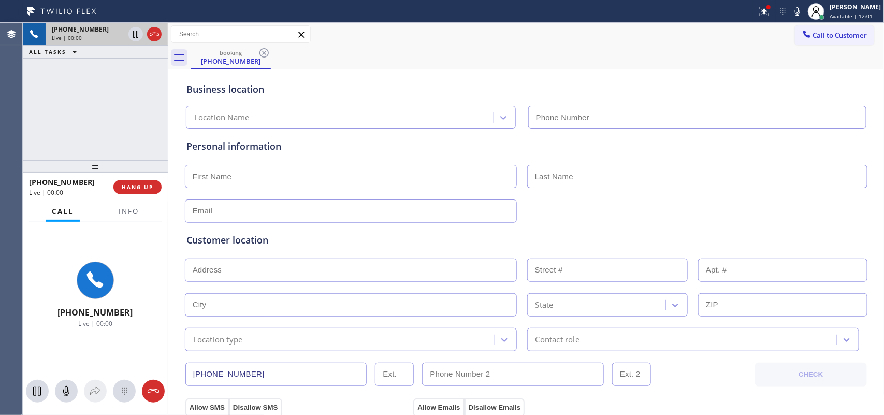
type input "[PHONE_NUMBER]"
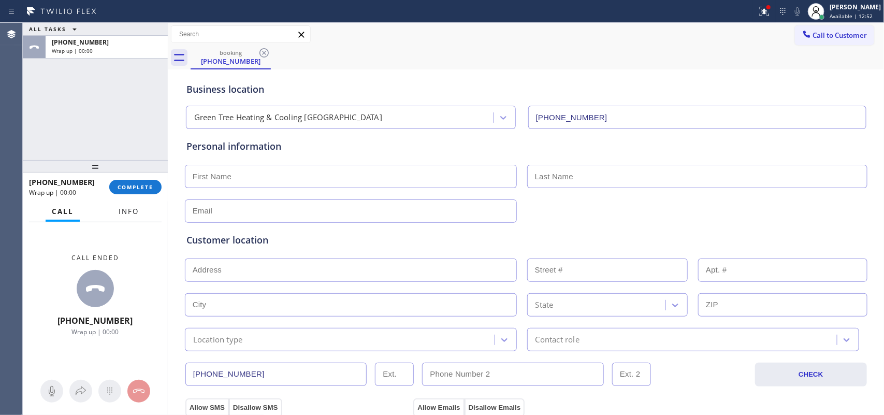
drag, startPoint x: 131, startPoint y: 215, endPoint x: 127, endPoint y: 236, distance: 21.5
click at [131, 220] on div "Info" at bounding box center [128, 211] width 33 height 20
click at [126, 202] on button "Info" at bounding box center [128, 211] width 33 height 20
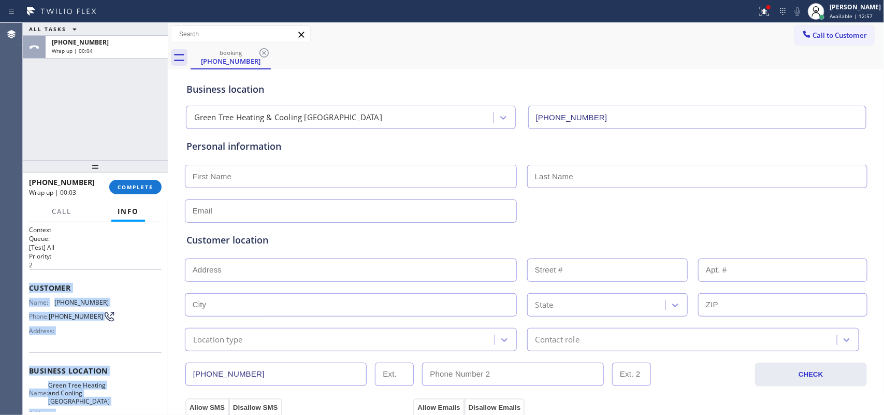
drag, startPoint x: 107, startPoint y: 322, endPoint x: 23, endPoint y: 291, distance: 89.3
click at [23, 291] on div "Context Queue: [Test] All Priority: 2 Customer Name: [PHONE_NUMBER] Phone: [PHO…" at bounding box center [95, 318] width 145 height 193
click at [149, 189] on span "COMPLETE" at bounding box center [136, 186] width 36 height 7
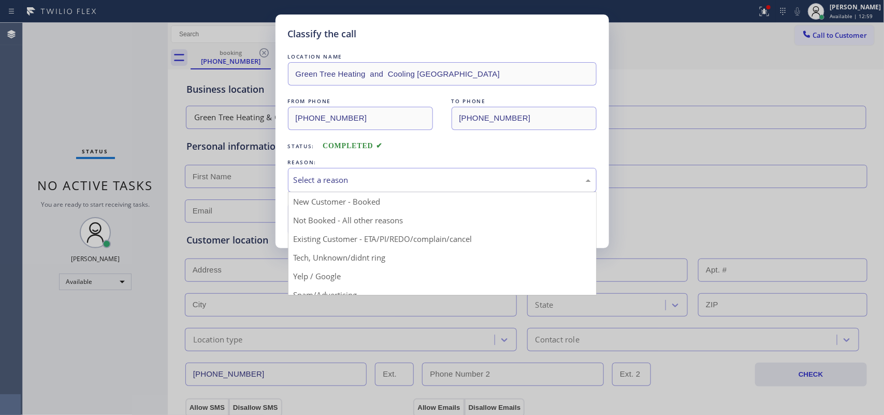
click at [551, 182] on div "Select a reason" at bounding box center [442, 180] width 297 height 12
drag, startPoint x: 383, startPoint y: 256, endPoint x: 357, endPoint y: 226, distance: 40.0
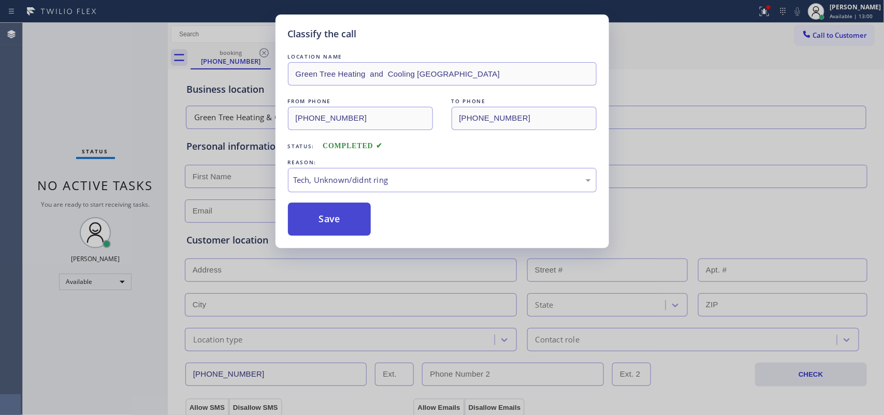
click at [340, 210] on button "Save" at bounding box center [329, 218] width 83 height 33
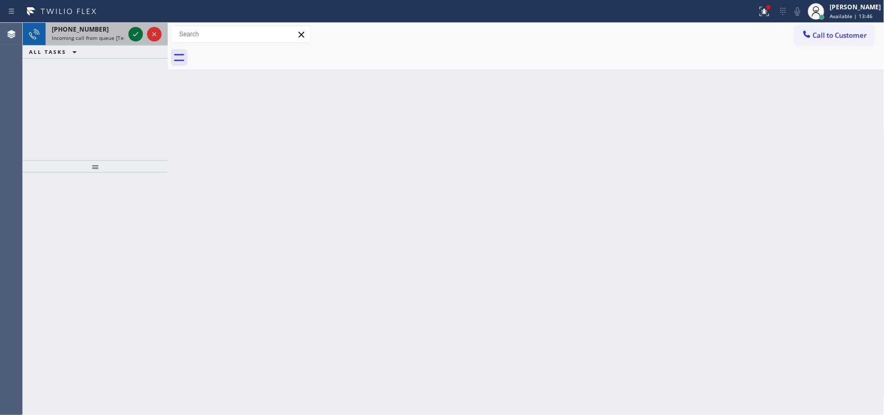
click at [134, 33] on icon at bounding box center [135, 34] width 12 height 12
click at [134, 35] on icon at bounding box center [135, 34] width 5 height 4
click at [136, 34] on icon at bounding box center [135, 34] width 12 height 12
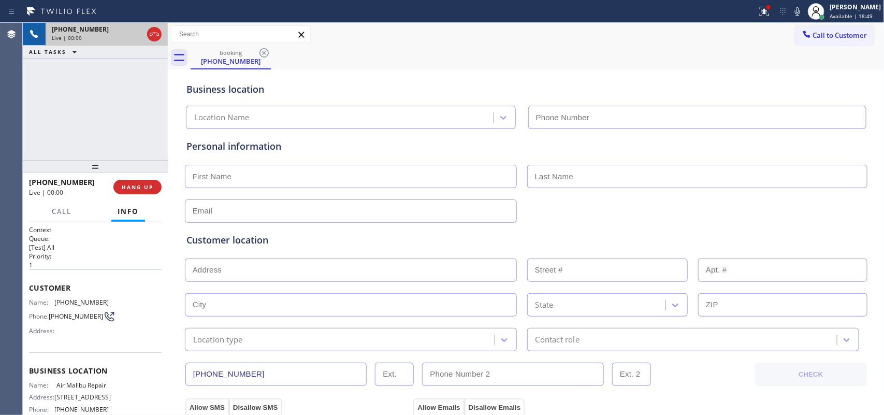
type input "[PHONE_NUMBER]"
click at [104, 128] on div "[PHONE_NUMBER] Live | 02:01 ALL TASKS ALL TASKS ACTIVE TASKS TASKS IN WRAP UP" at bounding box center [95, 91] width 145 height 137
click at [60, 212] on span "Call" at bounding box center [62, 211] width 20 height 9
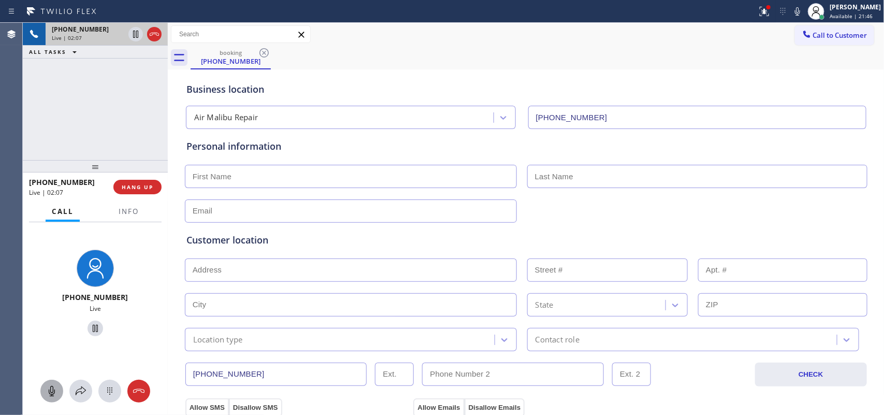
click at [49, 390] on icon at bounding box center [52, 391] width 6 height 10
drag, startPoint x: 91, startPoint y: 325, endPoint x: 99, endPoint y: 320, distance: 9.8
click at [92, 325] on icon at bounding box center [95, 328] width 12 height 12
drag, startPoint x: 52, startPoint y: 389, endPoint x: 71, endPoint y: 359, distance: 35.6
click at [52, 387] on icon at bounding box center [52, 391] width 12 height 12
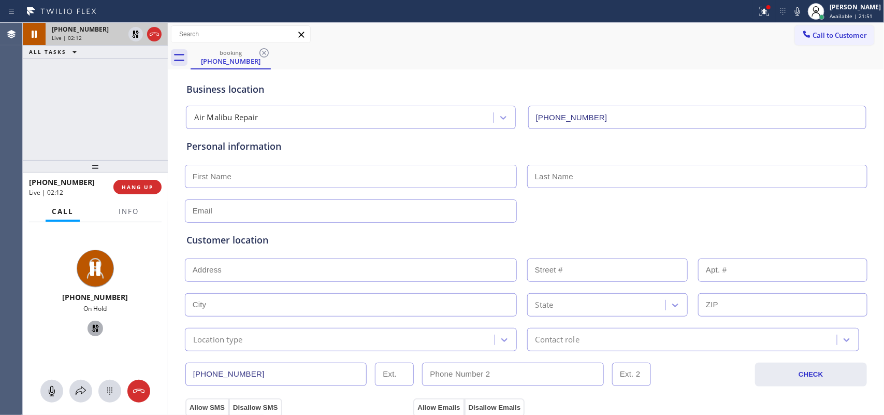
click at [92, 328] on icon at bounding box center [95, 328] width 7 height 7
click at [55, 392] on icon at bounding box center [52, 391] width 12 height 12
click at [91, 328] on icon at bounding box center [95, 328] width 12 height 12
click at [48, 391] on icon at bounding box center [52, 391] width 12 height 12
click at [89, 330] on icon at bounding box center [95, 328] width 12 height 12
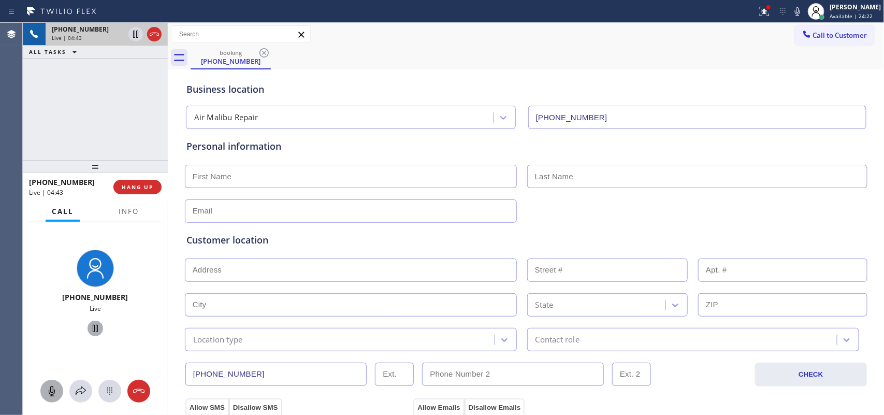
click at [214, 219] on div "Customer location >> ADD NEW ADDRESS << + NEW ADDRESS State Location type Conta…" at bounding box center [526, 285] width 684 height 133
click at [229, 261] on input "text" at bounding box center [351, 269] width 332 height 23
paste input "[STREET_ADDRESS]"
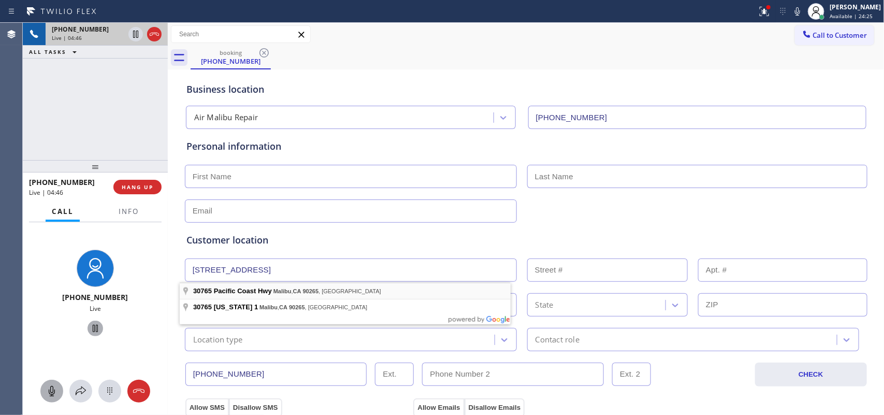
type input "[STREET_ADDRESS]"
type input "30765"
type input "Malibu"
type input "90265"
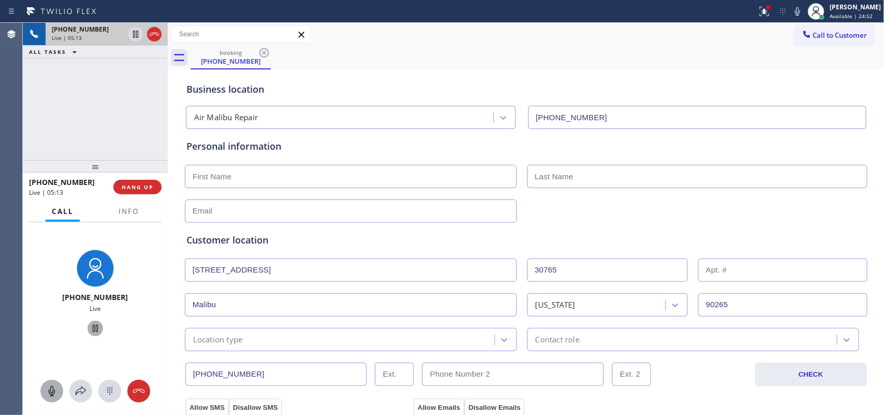
click at [245, 169] on input "text" at bounding box center [351, 176] width 332 height 23
type input "[PERSON_NAME]"
click at [695, 182] on input "text" at bounding box center [697, 176] width 340 height 23
click at [580, 169] on input "text" at bounding box center [697, 176] width 340 height 23
click at [581, 169] on input "text" at bounding box center [697, 176] width 340 height 23
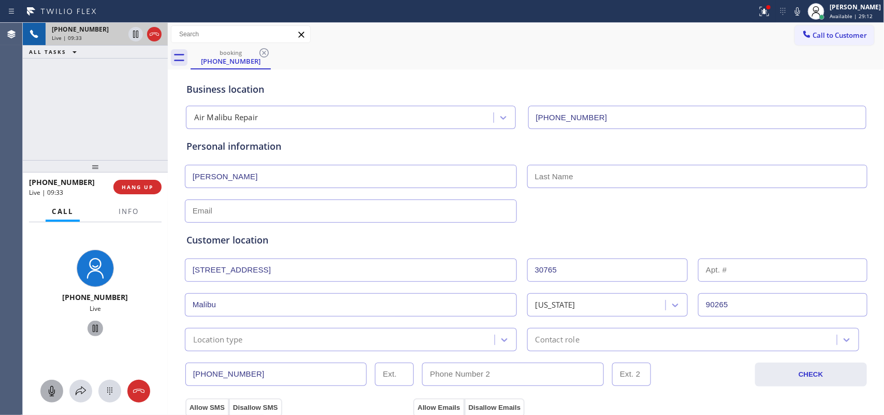
scroll to position [194, 0]
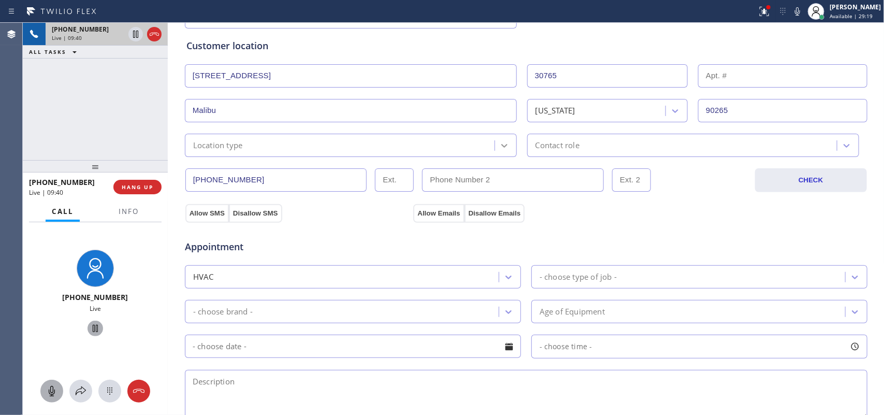
click at [506, 151] on div at bounding box center [504, 145] width 19 height 19
drag, startPoint x: 147, startPoint y: 270, endPoint x: 154, endPoint y: 263, distance: 9.9
click at [147, 269] on div "[PHONE_NUMBER] Live" at bounding box center [95, 295] width 137 height 90
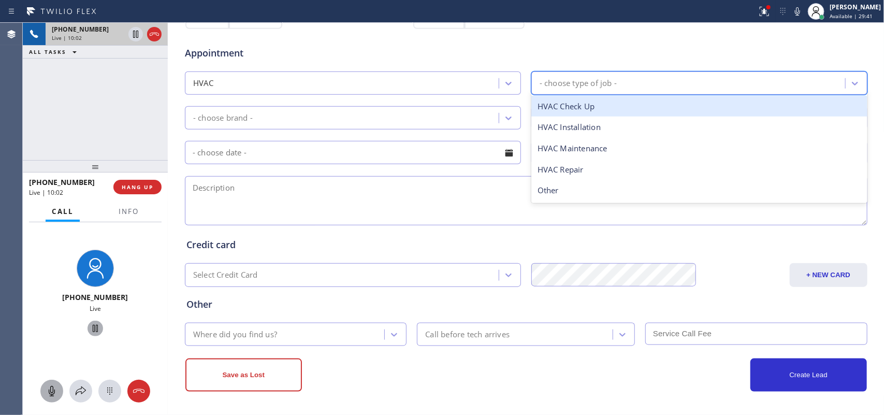
click at [671, 84] on div "- choose type of job -" at bounding box center [689, 83] width 311 height 18
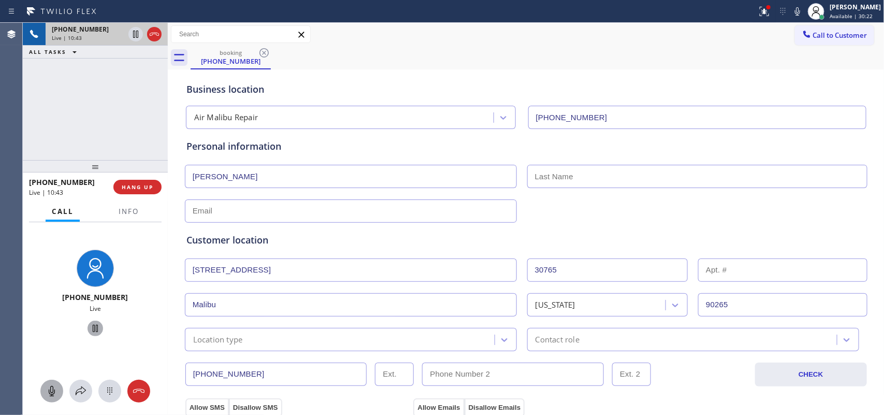
scroll to position [259, 0]
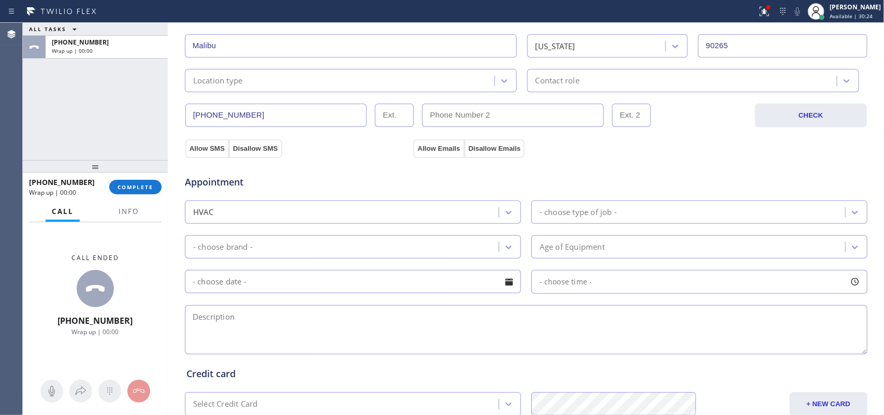
drag, startPoint x: 254, startPoint y: 112, endPoint x: 178, endPoint y: 114, distance: 76.7
click at [178, 114] on div "Business location Air Malibu Repair [PHONE_NUMBER] Personal information [PERSON…" at bounding box center [525, 166] width 711 height 707
drag, startPoint x: 497, startPoint y: 118, endPoint x: 399, endPoint y: 111, distance: 98.6
click at [399, 111] on div "[PHONE_NUMBER] (___) ___-____" at bounding box center [469, 115] width 568 height 23
paste input "917) 579-4848"
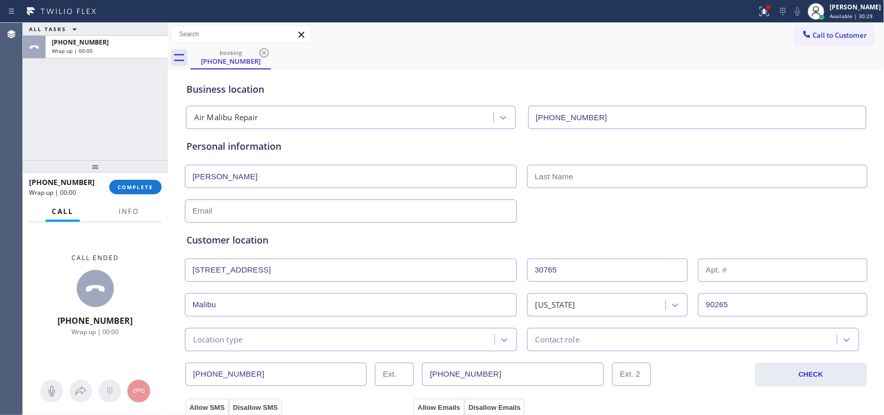
scroll to position [129, 0]
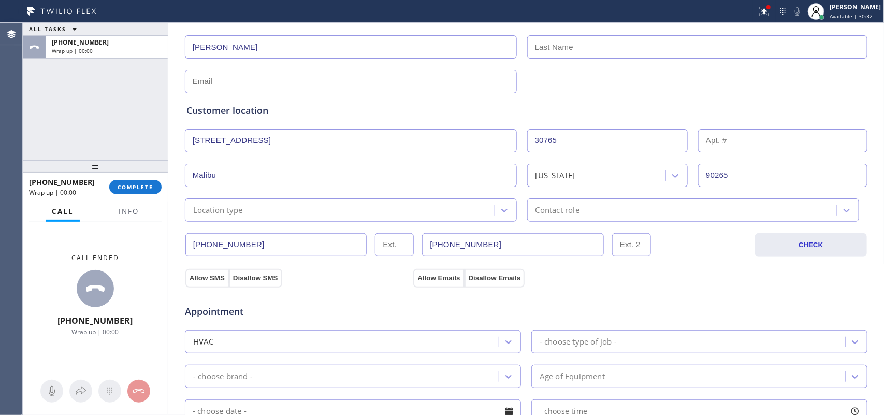
type input "[PHONE_NUMBER]"
click at [237, 249] on input "[PHONE_NUMBER]" at bounding box center [276, 244] width 182 height 23
drag, startPoint x: 225, startPoint y: 244, endPoint x: 161, endPoint y: 258, distance: 65.6
click at [161, 258] on div "ALL TASKS ALL TASKS ACTIVE TASKS TASKS IN WRAP UP [PHONE_NUMBER] Wrap up | 00:0…" at bounding box center [453, 219] width 861 height 392
paste input "310) 993-0611"
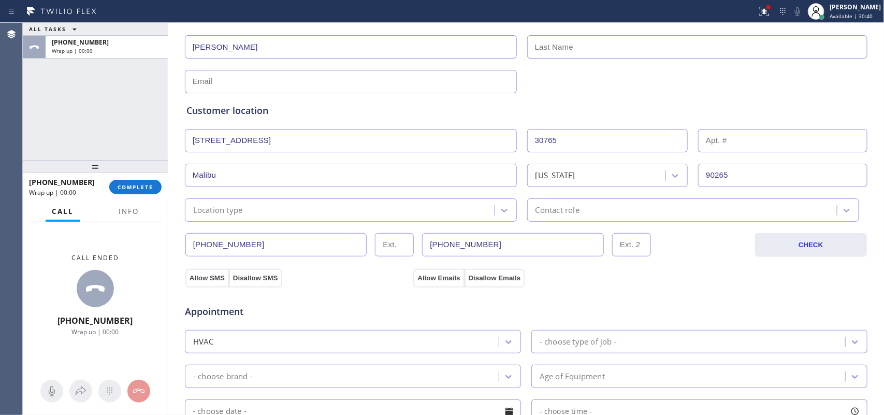
scroll to position [65, 0]
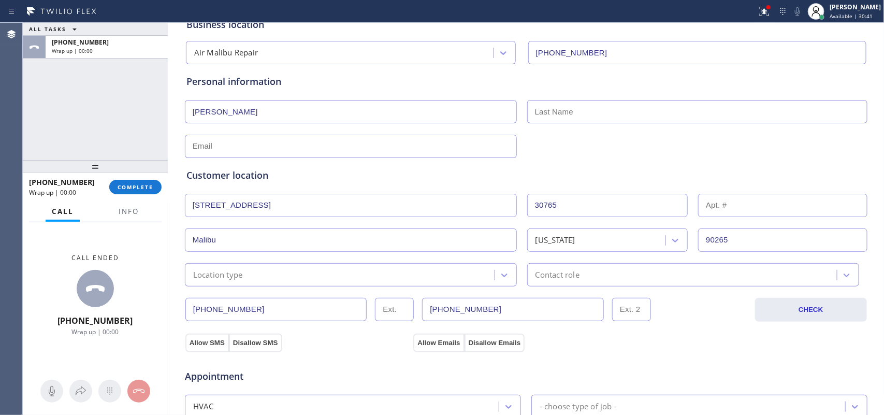
type input "[PHONE_NUMBER]"
click at [149, 110] on div "ALL TASKS ALL TASKS ACTIVE TASKS TASKS IN WRAP UP [PHONE_NUMBER] Wrap up | 00:0…" at bounding box center [453, 219] width 861 height 392
type input "[PERSON_NAME]"
click at [232, 145] on input "text" at bounding box center [351, 146] width 332 height 23
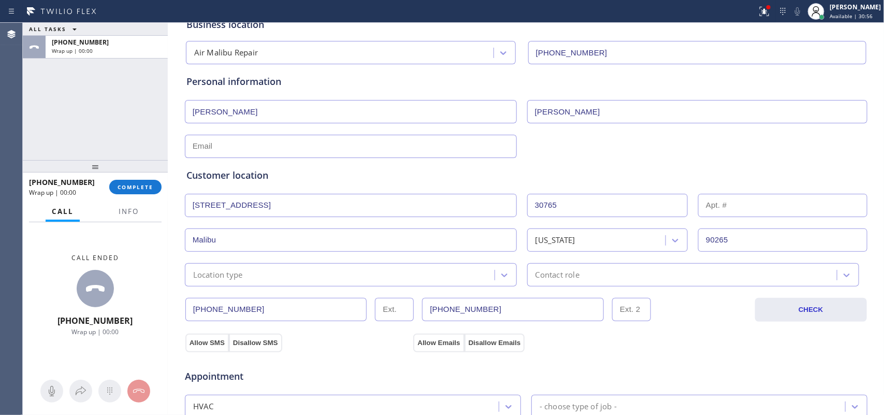
paste input "[PERSON_NAME][EMAIL_ADDRESS][DOMAIN_NAME]"
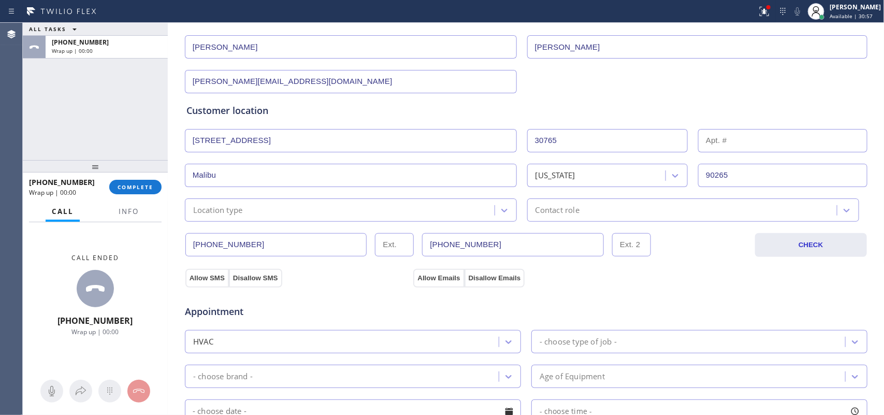
type input "[PERSON_NAME][EMAIL_ADDRESS][DOMAIN_NAME]"
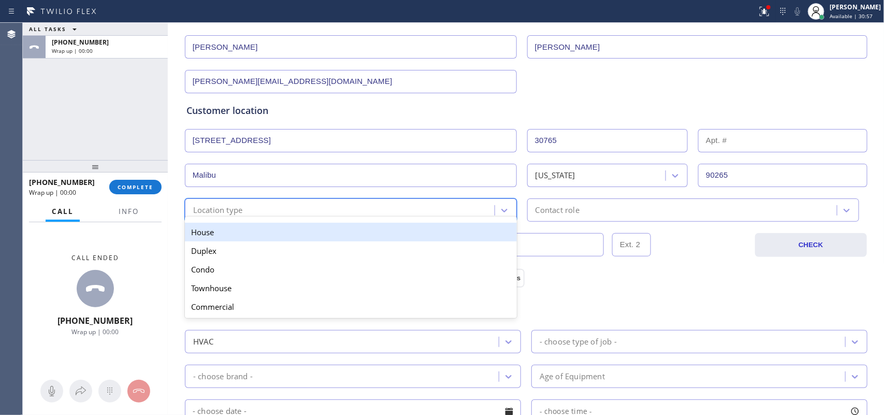
click at [355, 215] on div "Location type" at bounding box center [341, 210] width 307 height 18
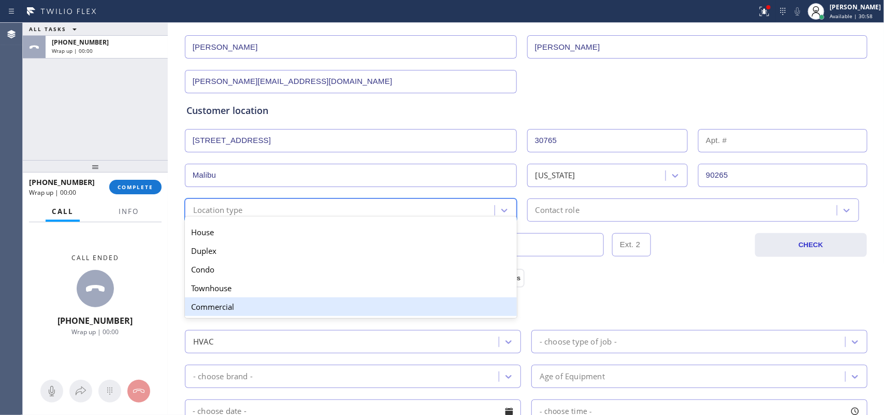
click at [325, 303] on div "Commercial" at bounding box center [351, 306] width 332 height 19
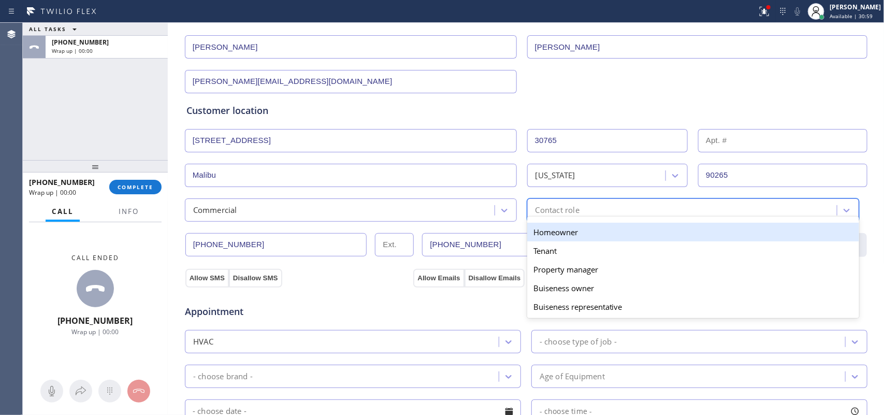
click at [599, 208] on div "Contact role" at bounding box center [683, 210] width 307 height 18
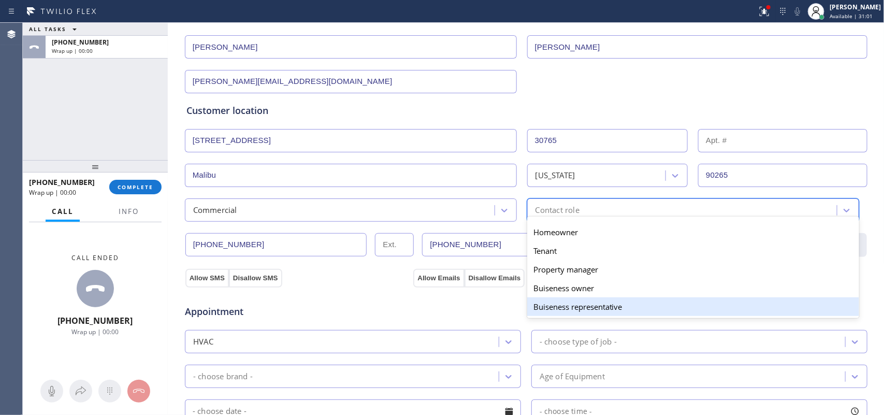
click at [621, 311] on div "Buiseness representative" at bounding box center [693, 306] width 332 height 19
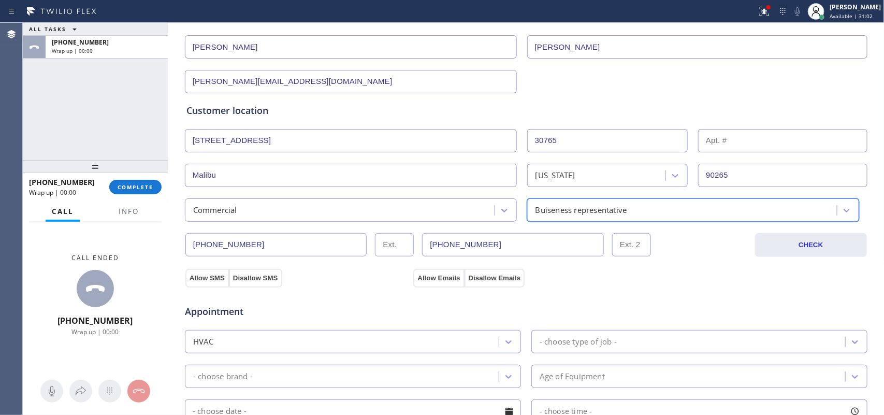
scroll to position [324, 0]
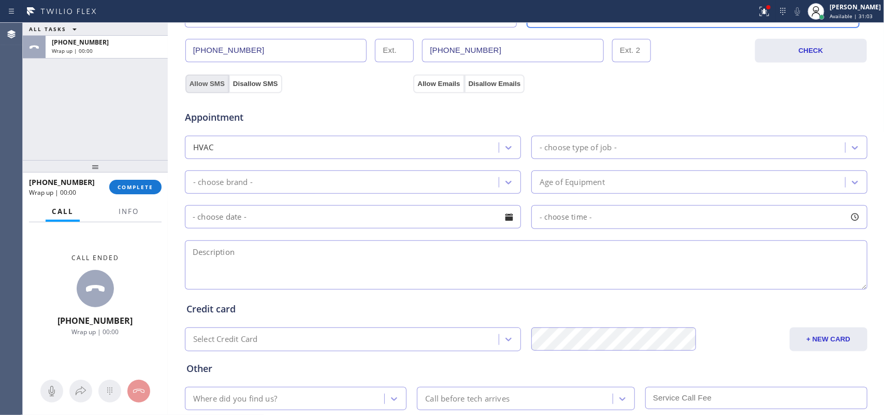
click at [202, 83] on button "Allow SMS" at bounding box center [206, 84] width 43 height 19
click at [431, 84] on button "Allow Emails" at bounding box center [438, 84] width 51 height 19
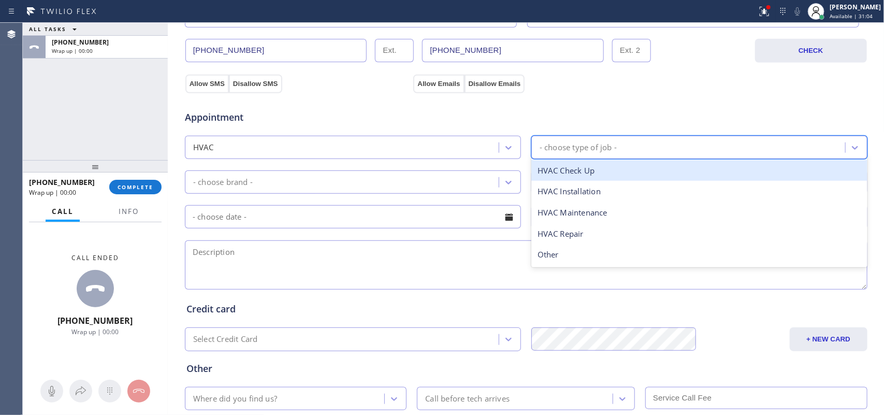
click at [573, 141] on div "- choose type of job -" at bounding box center [689, 147] width 311 height 18
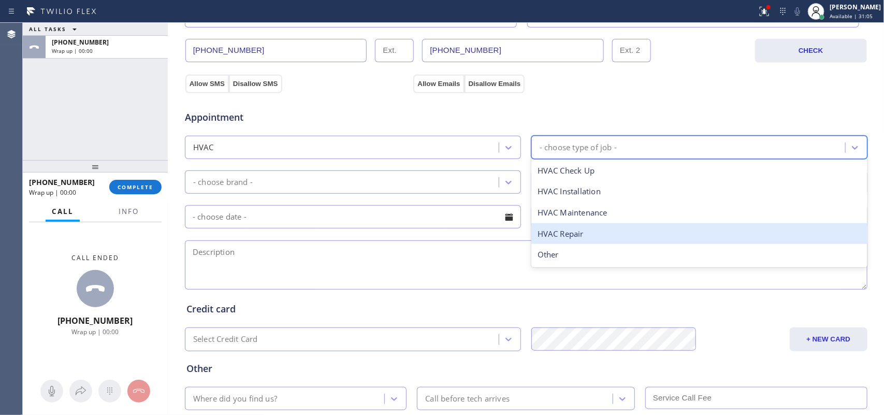
click at [584, 229] on div "HVAC Repair" at bounding box center [699, 233] width 336 height 21
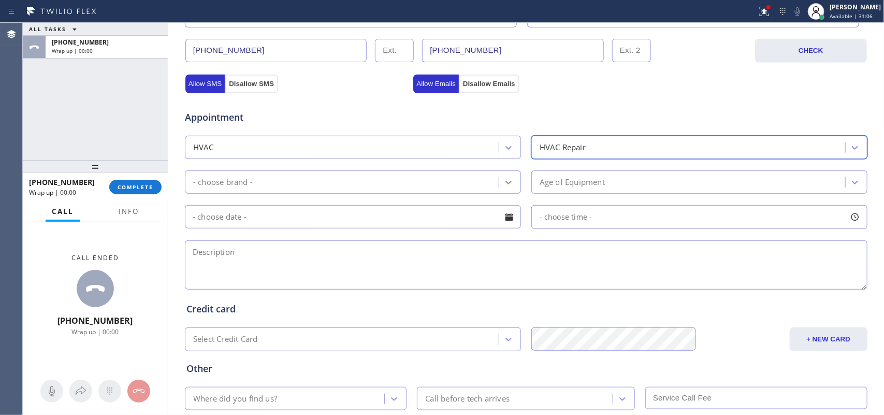
click at [511, 180] on div at bounding box center [508, 182] width 19 height 19
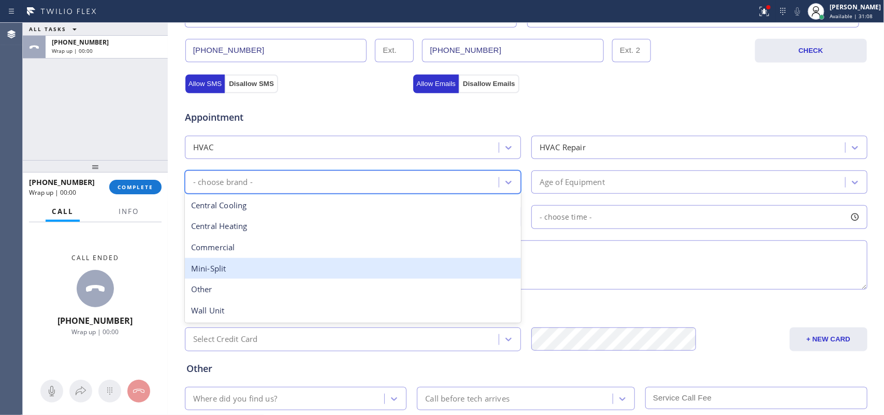
click at [385, 272] on div "Mini-Split" at bounding box center [353, 268] width 336 height 21
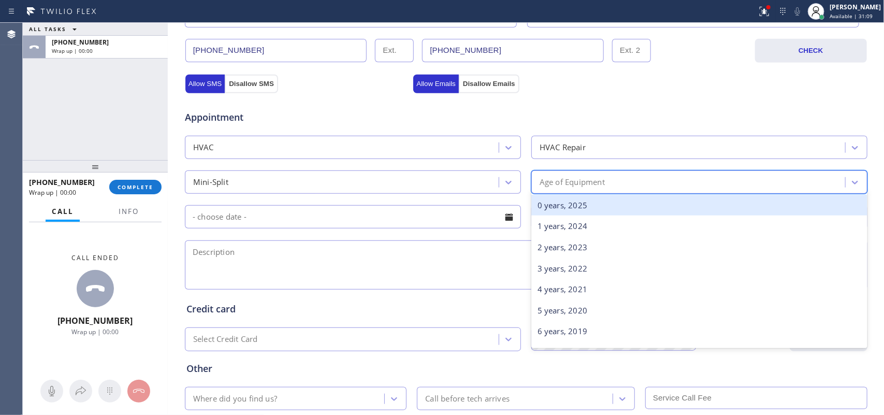
click at [594, 179] on div "Age of Equipment" at bounding box center [572, 182] width 65 height 12
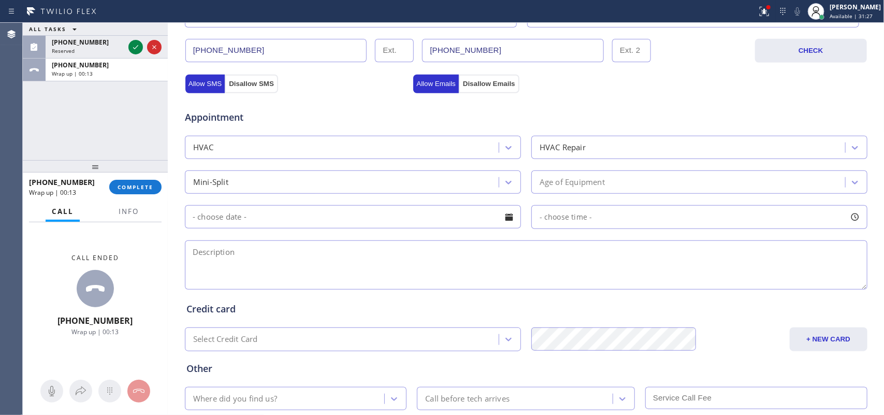
click at [68, 117] on div "ALL TASKS ALL TASKS ACTIVE TASKS TASKS IN WRAP UP [PHONE_NUMBER] Reserved [PHON…" at bounding box center [95, 91] width 145 height 137
click at [853, 11] on div "[PERSON_NAME]" at bounding box center [855, 7] width 51 height 9
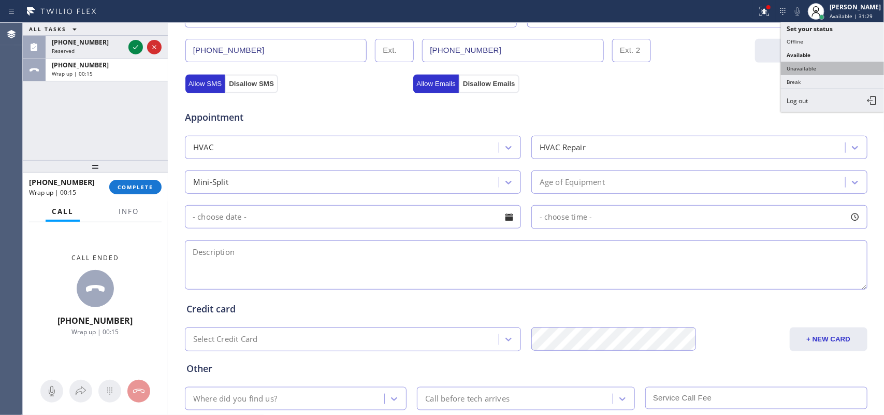
click at [821, 68] on button "Unavailable" at bounding box center [833, 68] width 104 height 13
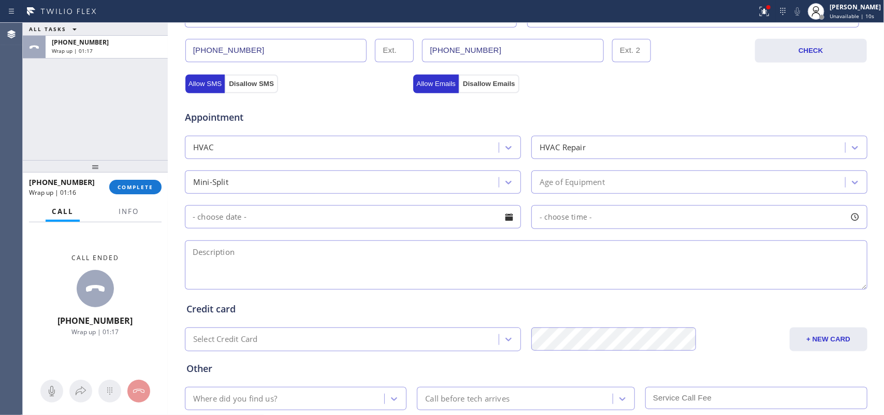
click at [63, 254] on div "Call ended [PHONE_NUMBER] Wrap up | 01:17" at bounding box center [95, 295] width 145 height 146
click at [122, 205] on button "Info" at bounding box center [128, 211] width 33 height 20
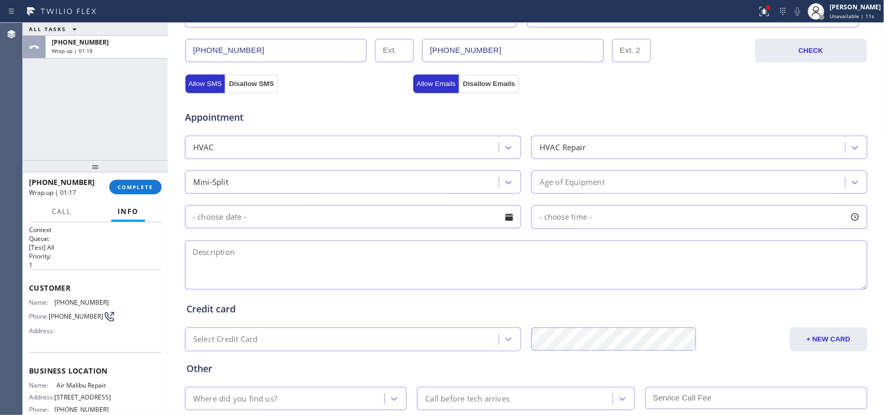
scroll to position [114, 0]
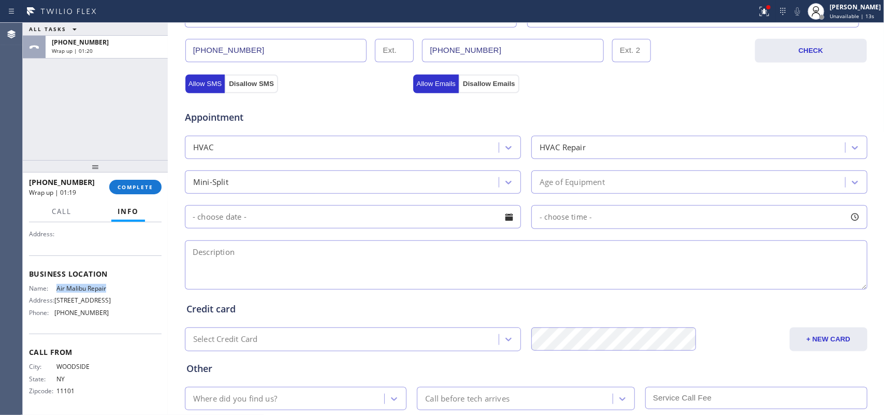
drag, startPoint x: 76, startPoint y: 281, endPoint x: 55, endPoint y: 269, distance: 23.9
click at [56, 284] on span "Air Malibu Repair" at bounding box center [82, 288] width 52 height 8
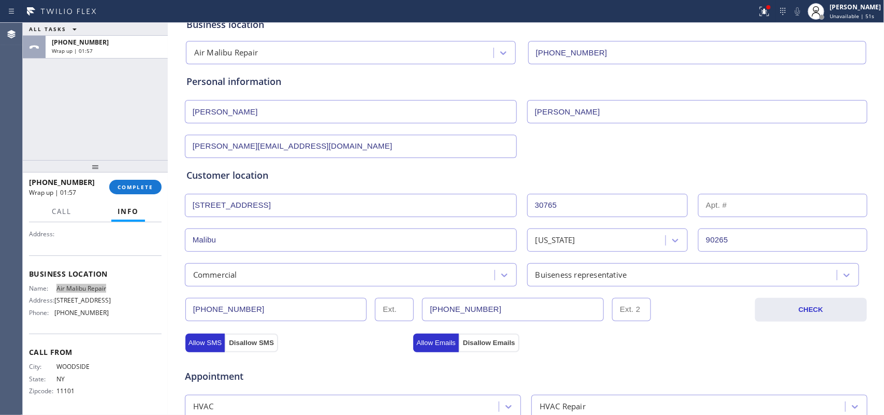
scroll to position [0, 0]
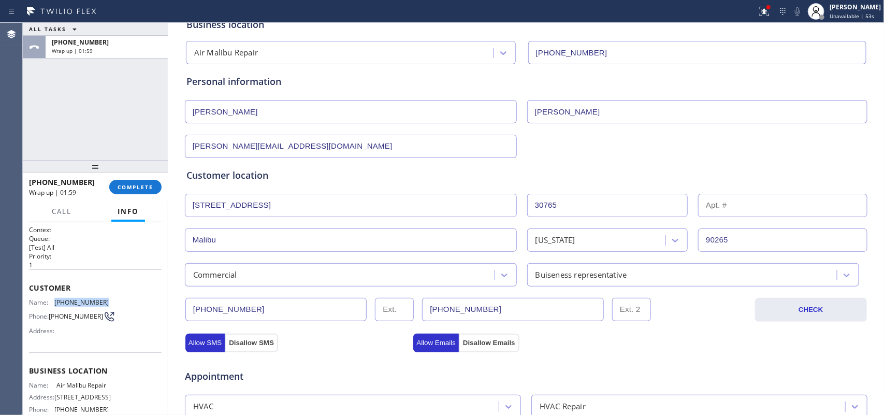
drag, startPoint x: 103, startPoint y: 298, endPoint x: 52, endPoint y: 295, distance: 50.8
click at [52, 295] on div "Customer Name: [PHONE_NUMBER] Phone: [PHONE_NUMBER] Address:" at bounding box center [95, 310] width 133 height 83
click at [127, 128] on div "ALL TASKS ALL TASKS ACTIVE TASKS TASKS IN WRAP UP [PHONE_NUMBER] Wrap up | 03:51" at bounding box center [95, 91] width 145 height 137
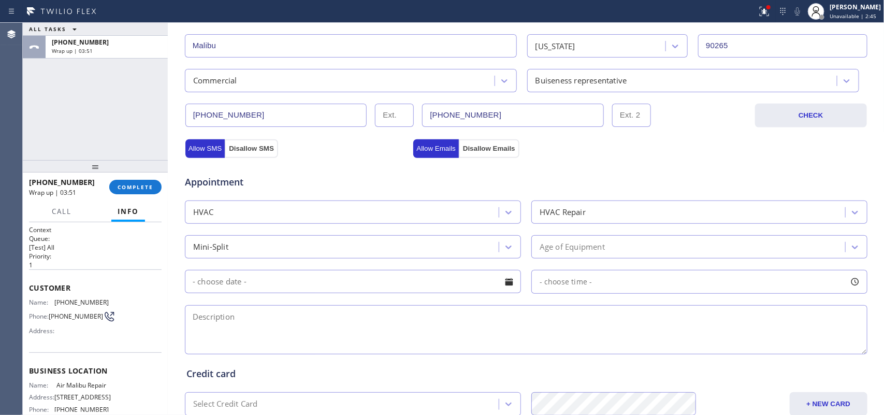
scroll to position [324, 0]
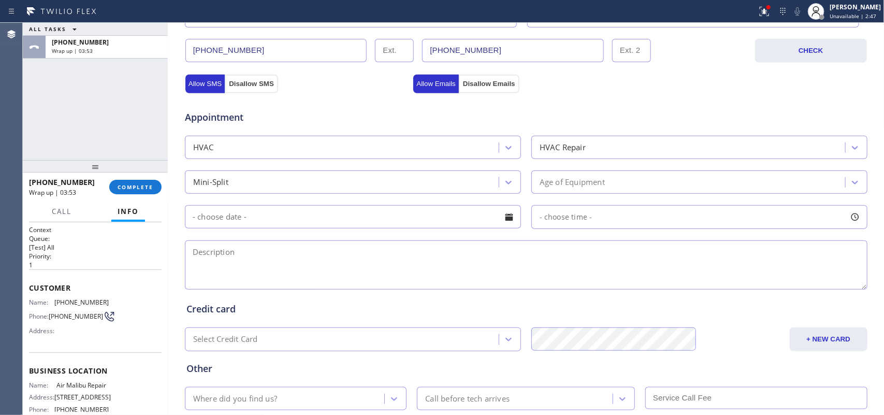
click at [575, 251] on textarea at bounding box center [526, 264] width 682 height 49
paste textarea "11-3/ $119/business-owner/1 Fujitsu unit not sure if it's wall or minisplit/ th…"
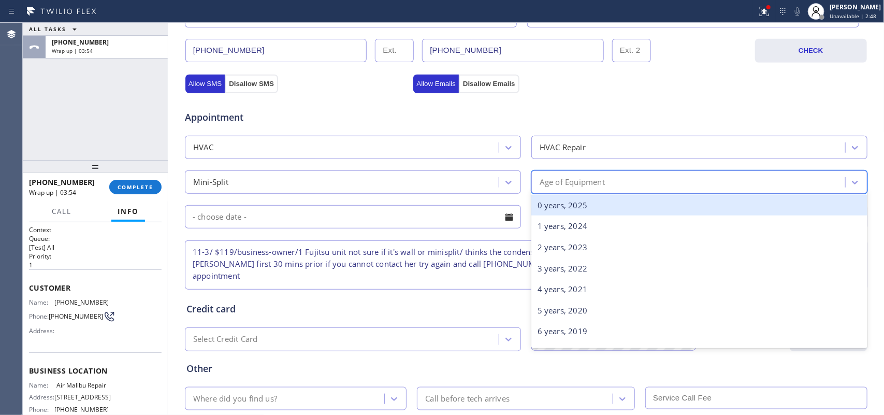
click at [607, 184] on div "Age of Equipment" at bounding box center [689, 182] width 311 height 18
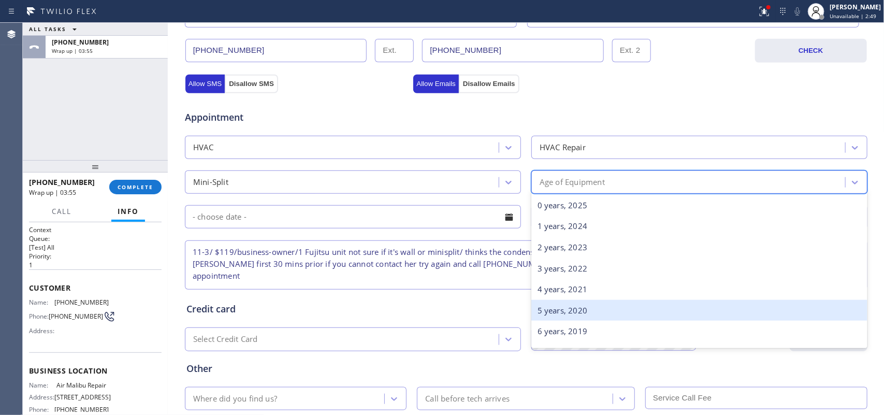
scroll to position [129, 0]
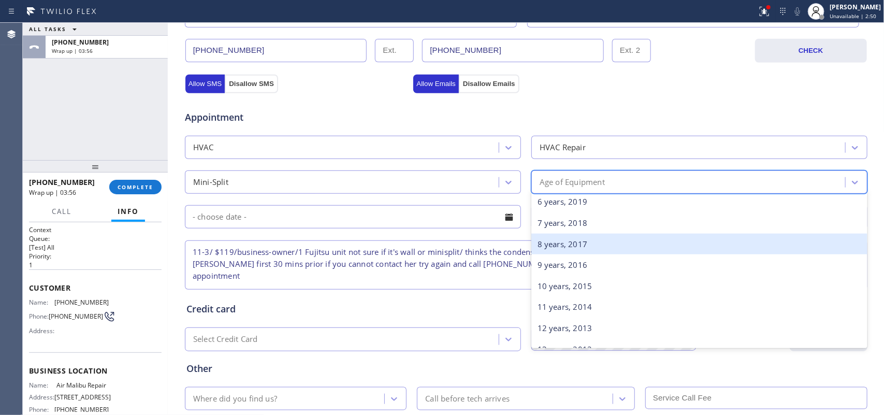
click at [578, 244] on div "8 years, 2017" at bounding box center [699, 244] width 336 height 21
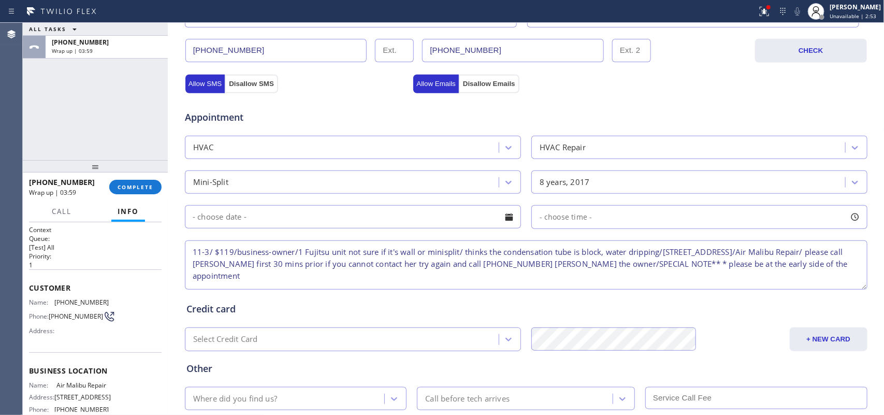
click at [438, 252] on textarea "11-3/ $119/business-owner/1 Fujitsu unit not sure if it's wall or minisplit/ th…" at bounding box center [526, 264] width 682 height 49
click at [460, 252] on textarea "11-3/ $119/business-owner/1 Fujitsu unit not sure if it's wall or mini split/ t…" at bounding box center [526, 264] width 682 height 49
type textarea "11-3/ $119/business-owner/1 Fujitsu unit not sure if it's wall or mini split/ […"
click at [307, 221] on input "text" at bounding box center [353, 216] width 336 height 23
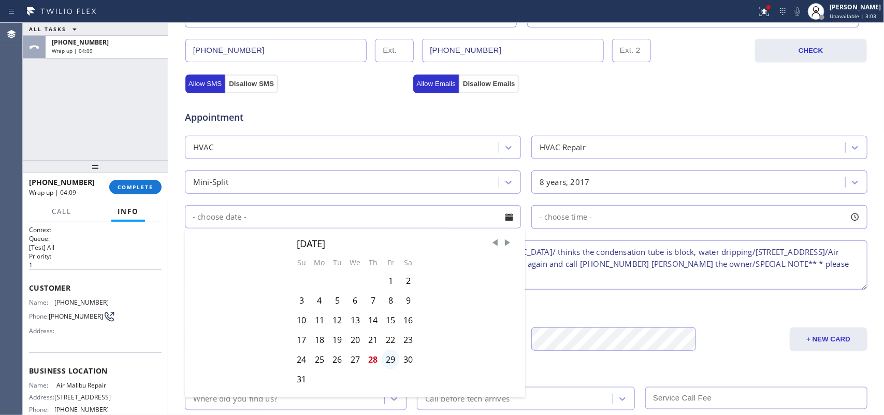
drag, startPoint x: 384, startPoint y: 362, endPoint x: 541, endPoint y: 283, distance: 176.5
click at [384, 361] on div "29" at bounding box center [391, 360] width 18 height 20
type input "[DATE]"
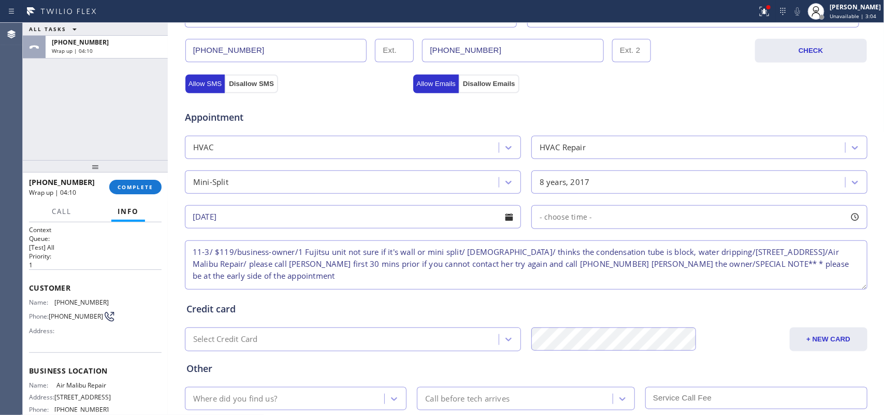
click at [850, 211] on div at bounding box center [855, 217] width 18 height 18
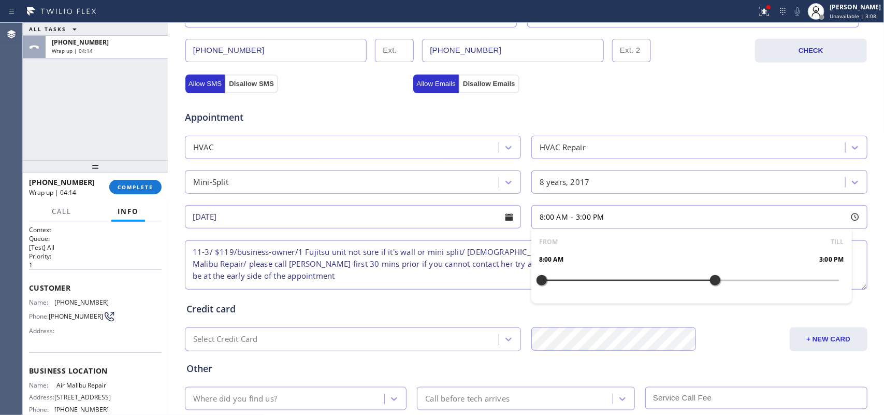
drag, startPoint x: 539, startPoint y: 281, endPoint x: 713, endPoint y: 285, distance: 174.0
click at [713, 285] on div at bounding box center [715, 280] width 12 height 22
drag, startPoint x: 540, startPoint y: 283, endPoint x: 614, endPoint y: 284, distance: 74.6
click at [614, 284] on div at bounding box center [615, 280] width 12 height 22
click at [469, 303] on div "Credit card" at bounding box center [525, 309] width 679 height 14
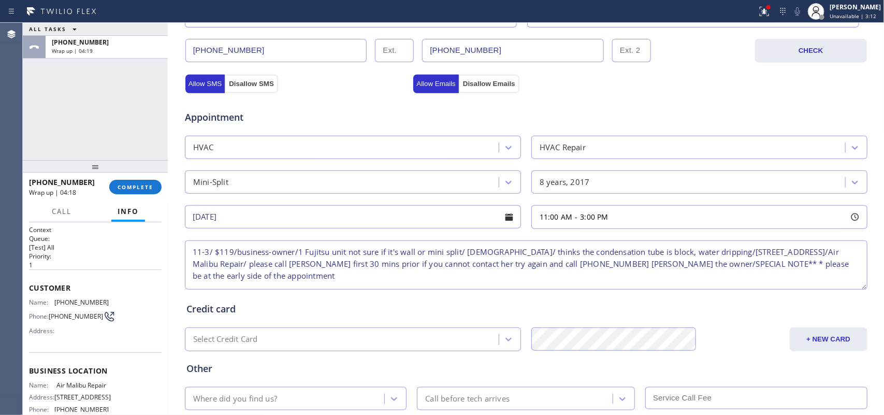
scroll to position [389, 0]
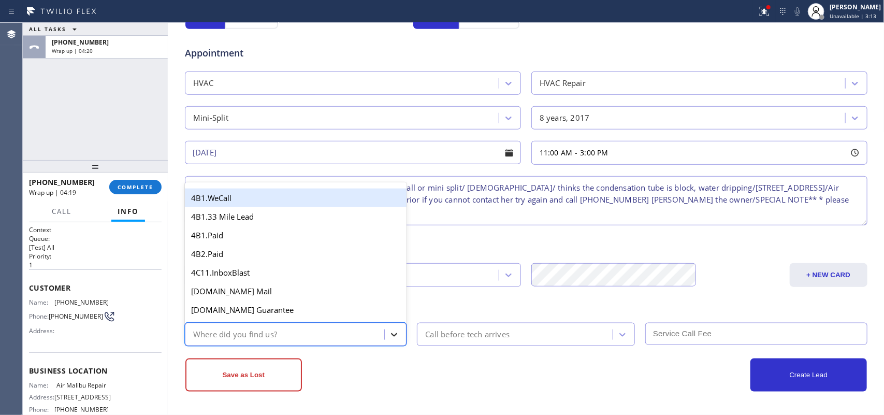
click at [391, 327] on div at bounding box center [394, 334] width 19 height 19
type input "g"
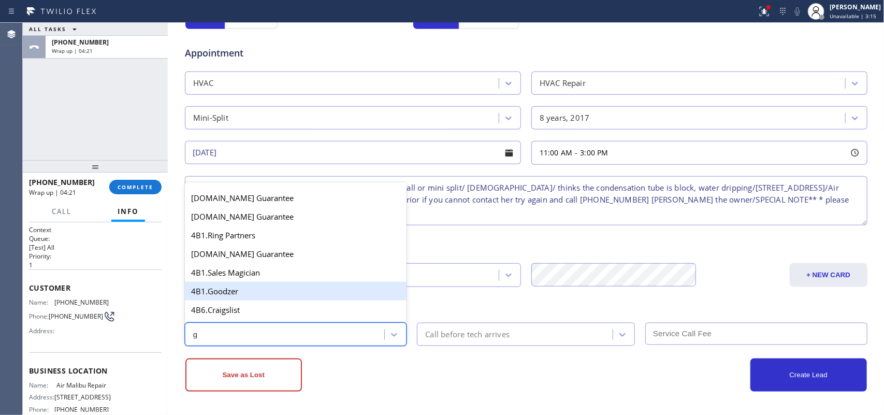
scroll to position [194, 0]
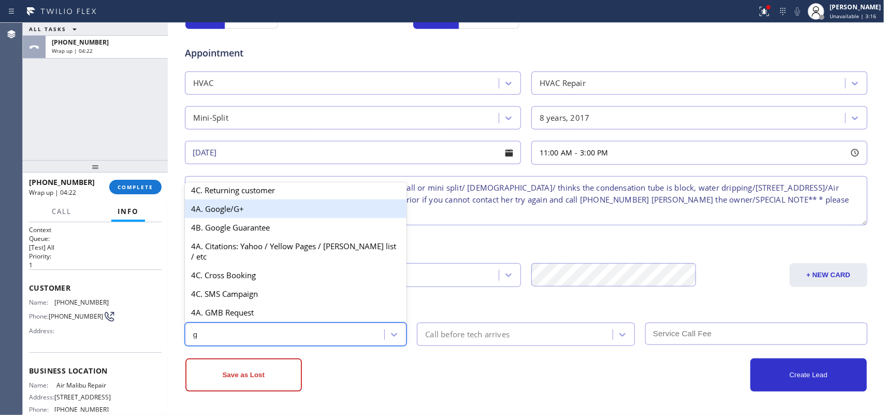
click at [278, 216] on div "4A. Google/G+" at bounding box center [296, 208] width 222 height 19
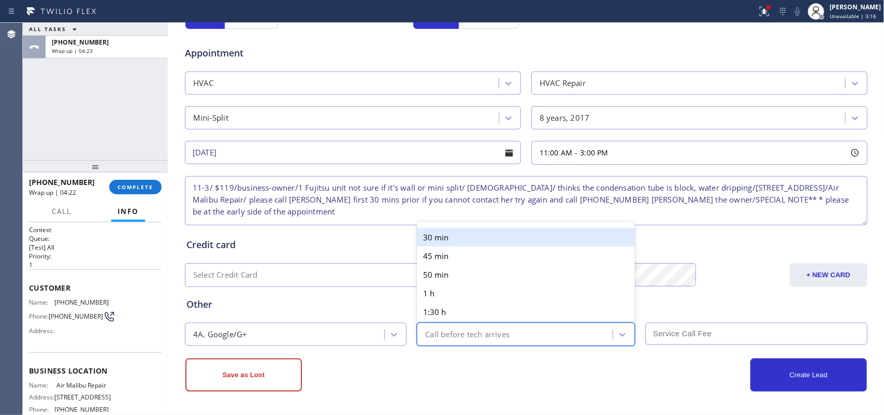
click at [449, 343] on div "Call before tech arrives" at bounding box center [526, 334] width 218 height 23
click at [461, 231] on div "30 min" at bounding box center [526, 237] width 218 height 19
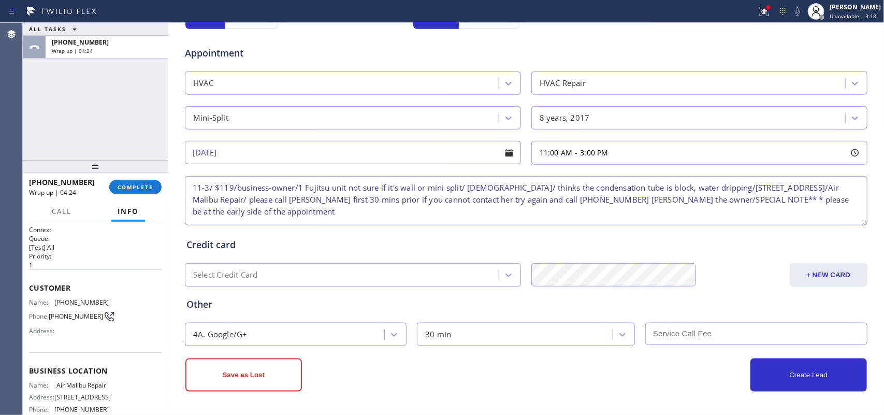
click at [685, 334] on input "text" at bounding box center [756, 334] width 222 height 22
type input "119"
click at [818, 379] on button "Create Lead" at bounding box center [808, 374] width 117 height 33
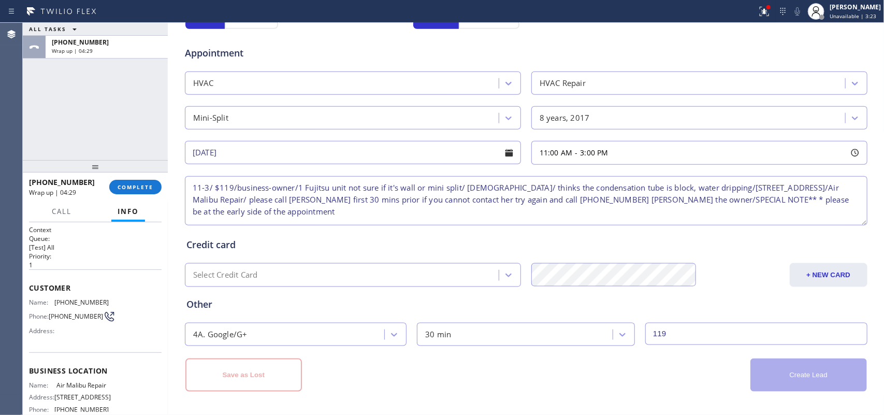
scroll to position [101, 0]
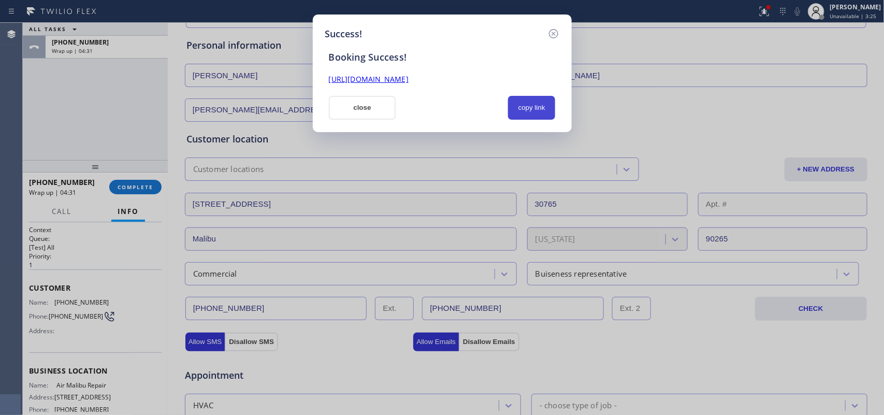
click at [536, 106] on button "copy link" at bounding box center [532, 108] width 48 height 24
click at [488, 66] on div "[URL][DOMAIN_NAME]" at bounding box center [442, 74] width 239 height 22
click at [409, 79] on link "[URL][DOMAIN_NAME]" at bounding box center [369, 79] width 80 height 10
click at [364, 107] on button "close" at bounding box center [362, 108] width 67 height 24
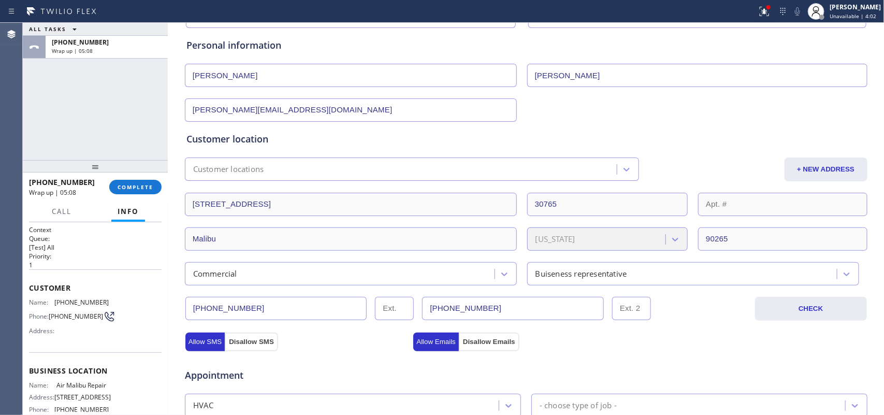
click at [131, 172] on div at bounding box center [95, 166] width 145 height 12
click at [135, 184] on span "COMPLETE" at bounding box center [136, 186] width 36 height 7
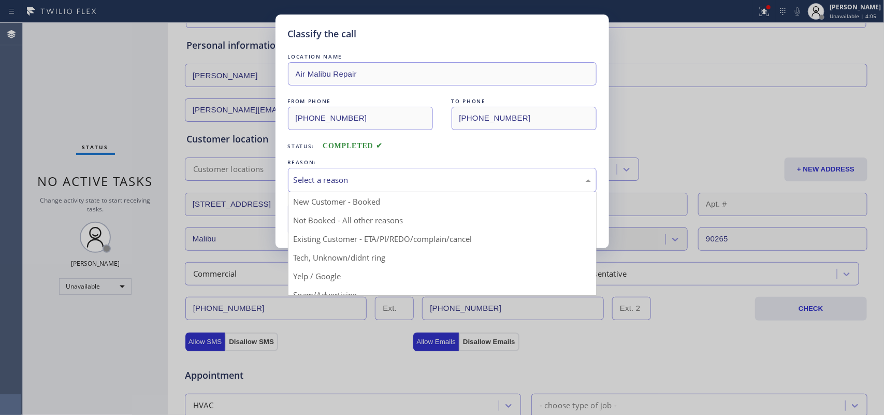
click at [426, 176] on div "Select a reason" at bounding box center [442, 180] width 297 height 12
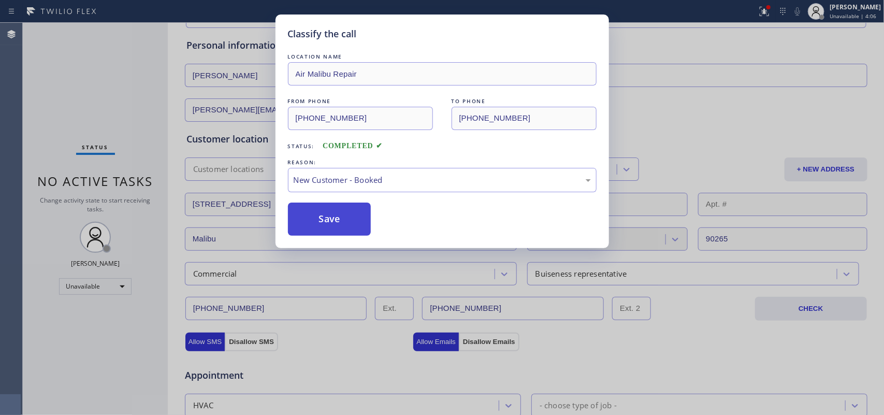
click at [343, 215] on button "Save" at bounding box center [329, 218] width 83 height 33
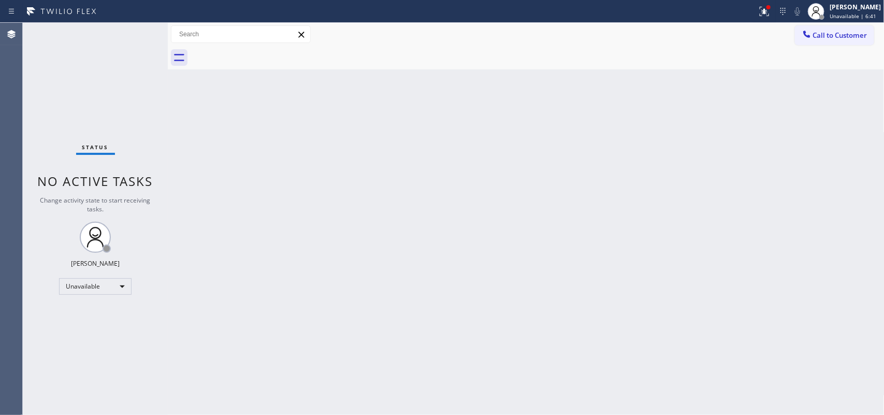
click at [241, 140] on div "Back to Dashboard Change Sender ID Customers Technicians Select a contact Outbo…" at bounding box center [526, 219] width 717 height 392
click at [860, 11] on div "[PERSON_NAME]" at bounding box center [855, 7] width 51 height 9
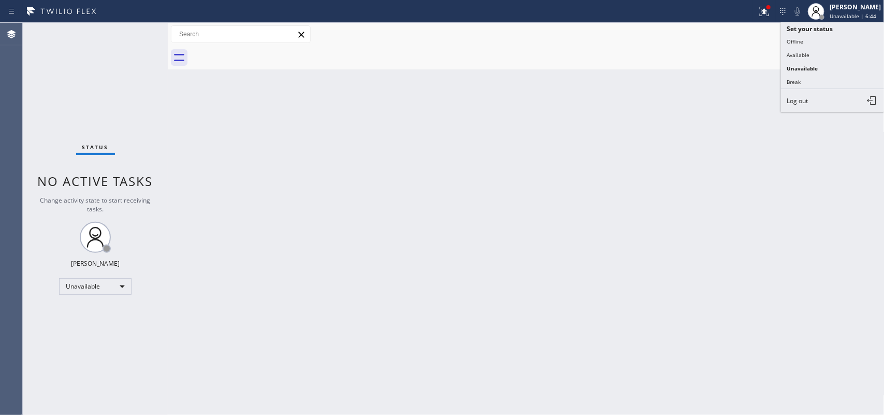
click at [832, 40] on button "Offline" at bounding box center [833, 41] width 104 height 13
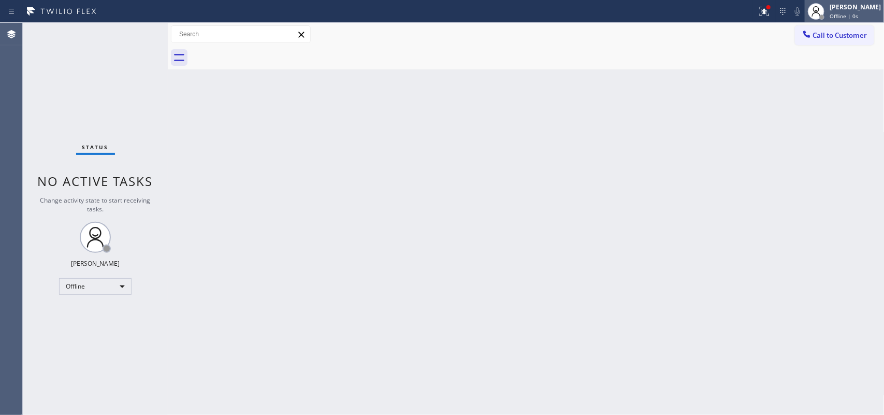
click at [852, 13] on span "Offline | 0s" at bounding box center [844, 15] width 28 height 7
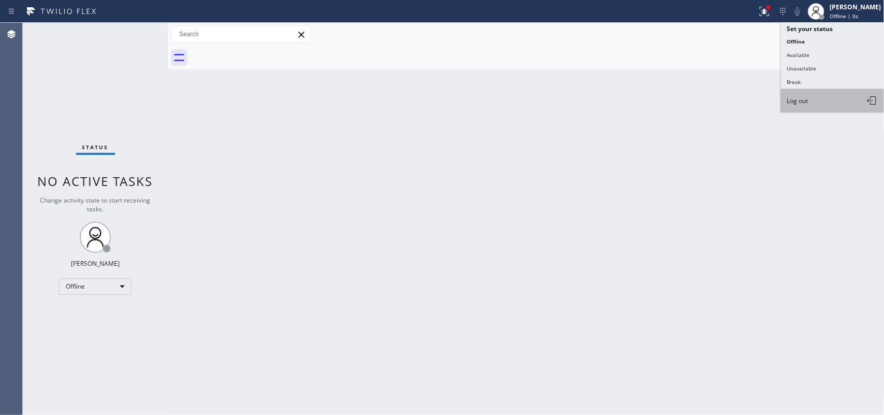
click at [819, 101] on button "Log out" at bounding box center [833, 100] width 104 height 23
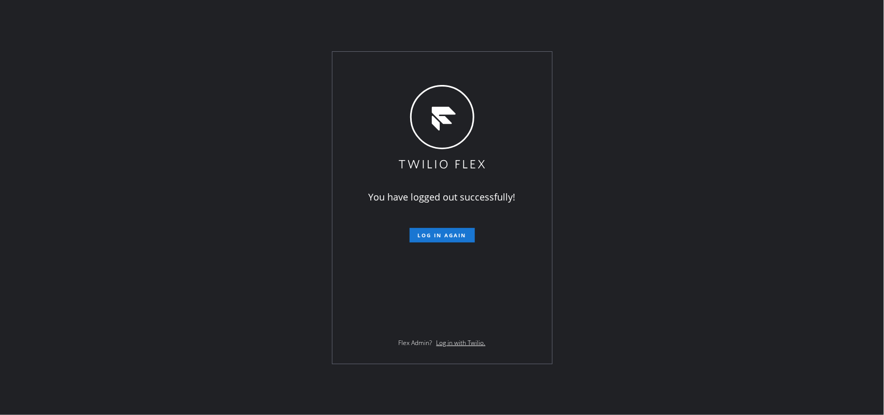
click at [213, 169] on div "You have logged out successfully! Log in again Flex Admin? Log in with Twilio." at bounding box center [442, 207] width 884 height 415
